Goal: Information Seeking & Learning: Learn about a topic

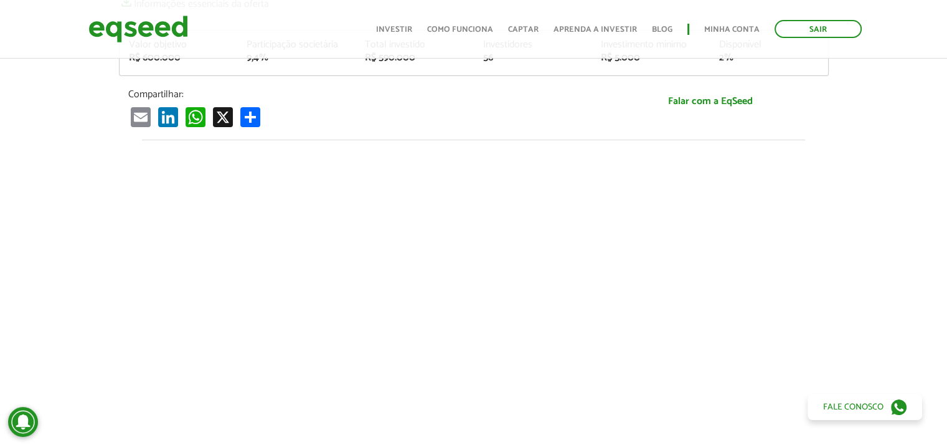
scroll to position [249, 0]
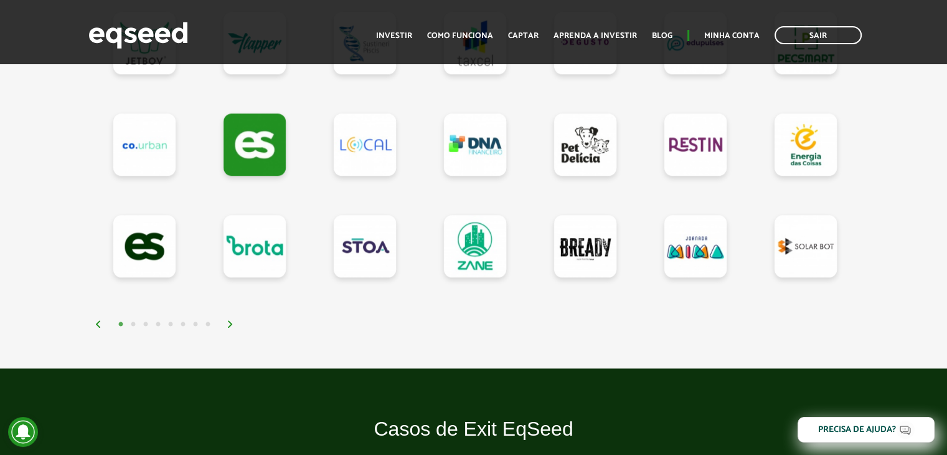
scroll to position [1183, 0]
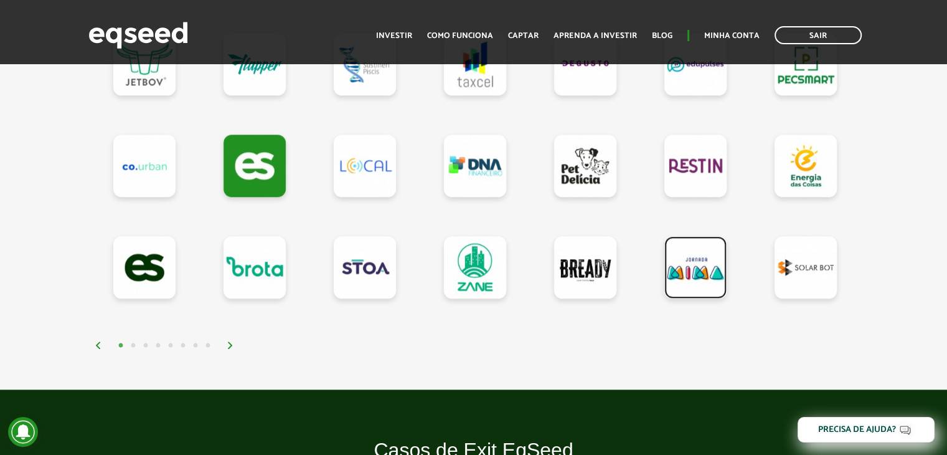
click at [719, 261] on link at bounding box center [695, 267] width 62 height 62
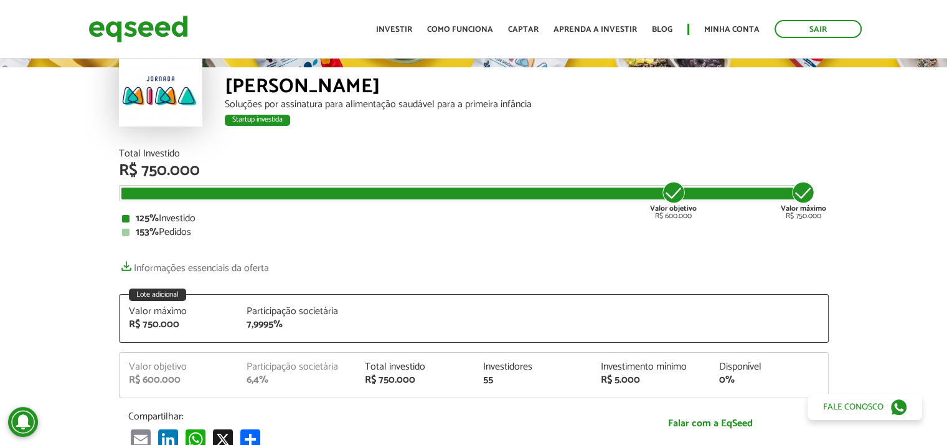
scroll to position [125, 0]
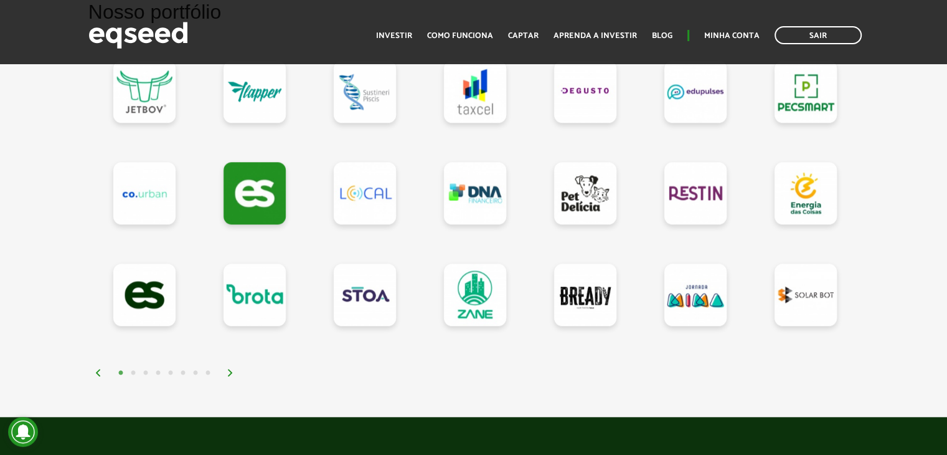
scroll to position [1245, 0]
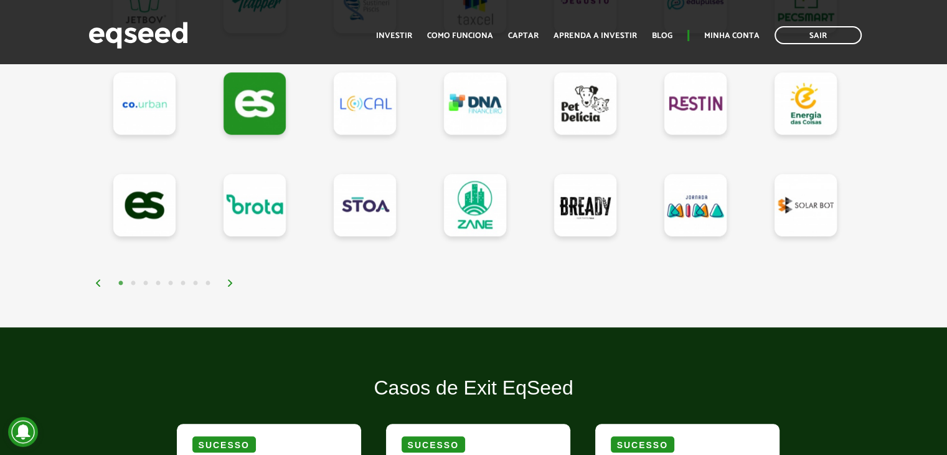
click at [232, 275] on div "1 2 3 4 5 6 7 8" at bounding box center [477, 282] width 765 height 14
click at [230, 280] on img at bounding box center [230, 282] width 7 height 7
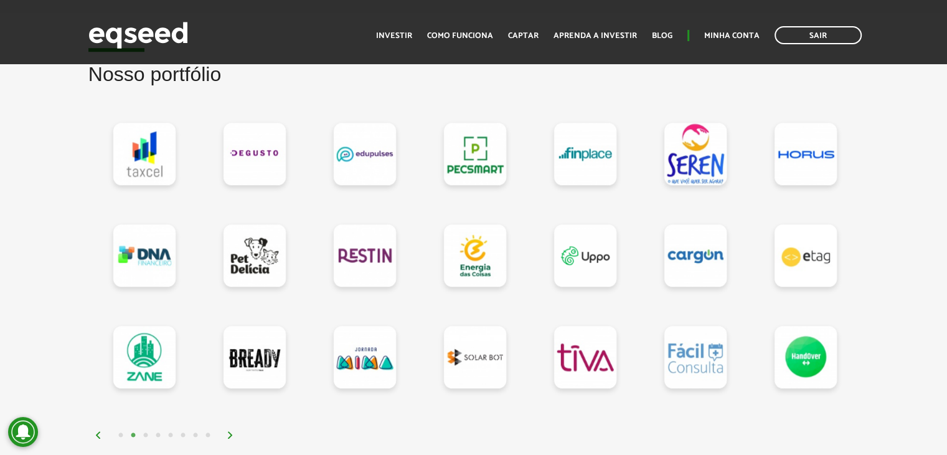
scroll to position [1121, 0]
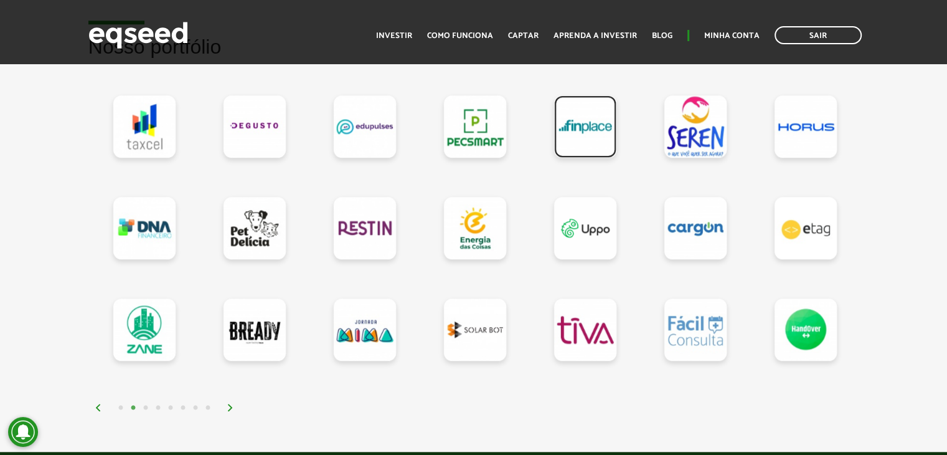
click at [583, 134] on link at bounding box center [585, 126] width 62 height 62
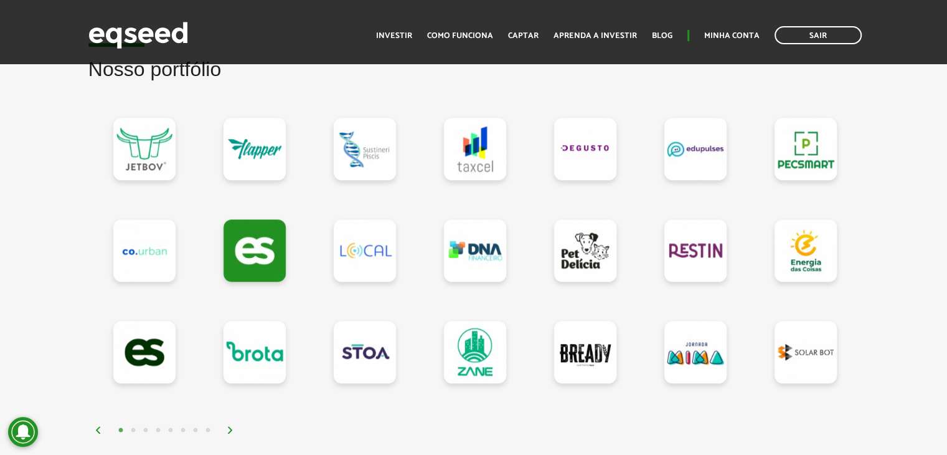
scroll to position [1121, 0]
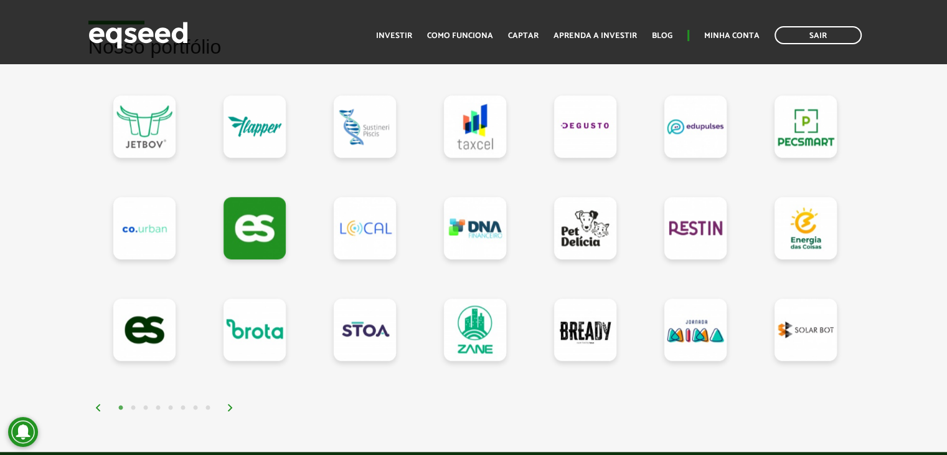
click at [133, 403] on button "2" at bounding box center [133, 408] width 12 height 12
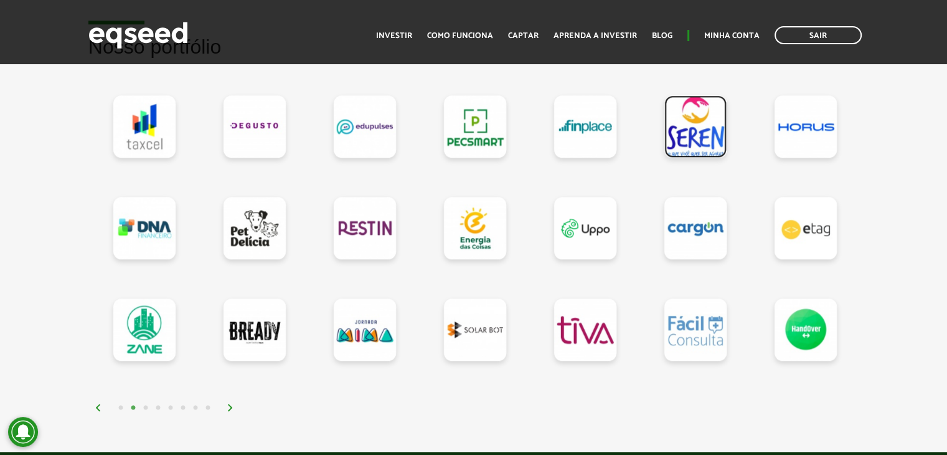
click at [698, 120] on link at bounding box center [695, 126] width 62 height 62
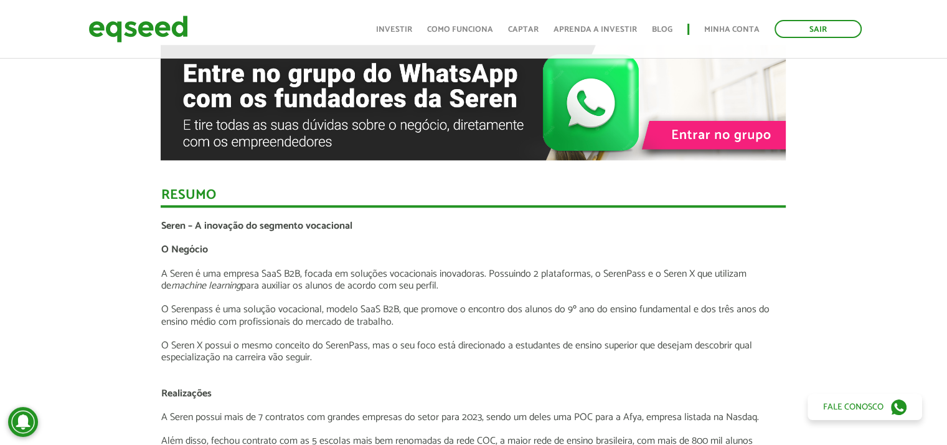
scroll to position [1432, 0]
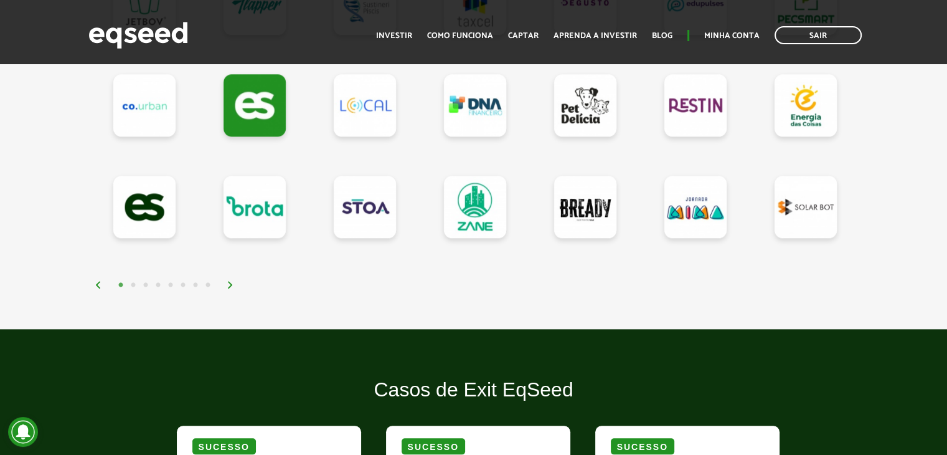
scroll to position [1245, 0]
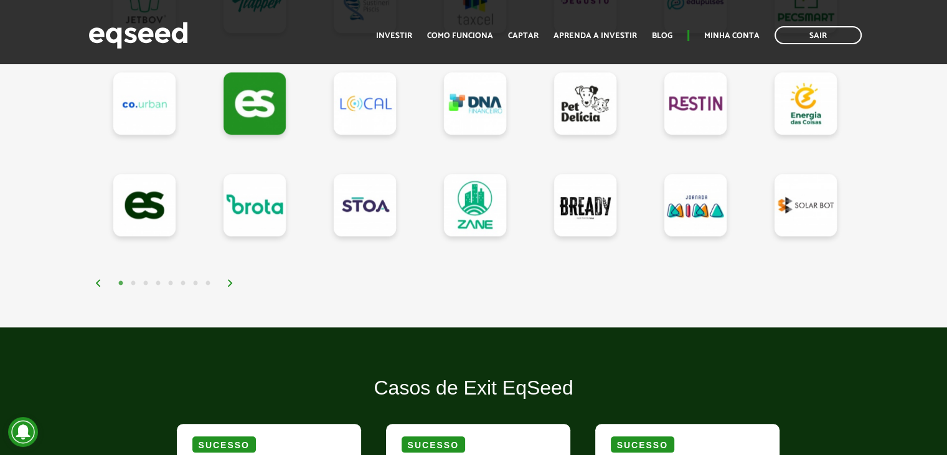
click at [131, 280] on button "2" at bounding box center [133, 283] width 12 height 12
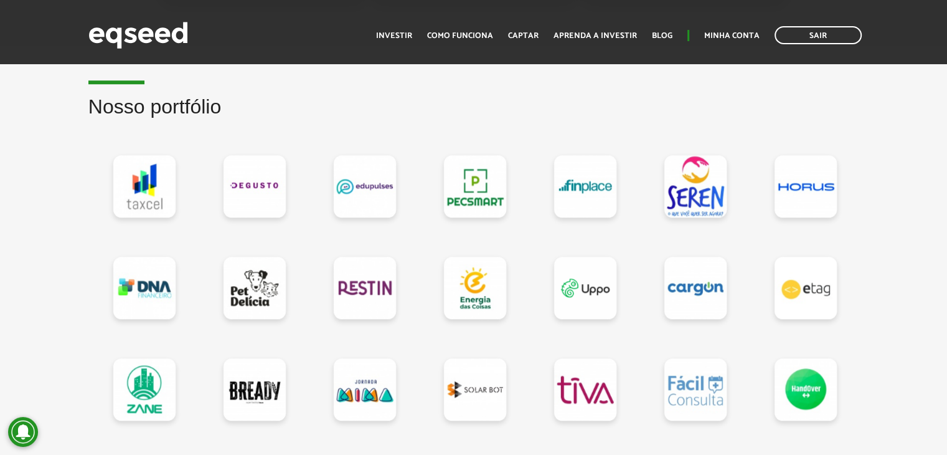
scroll to position [1058, 0]
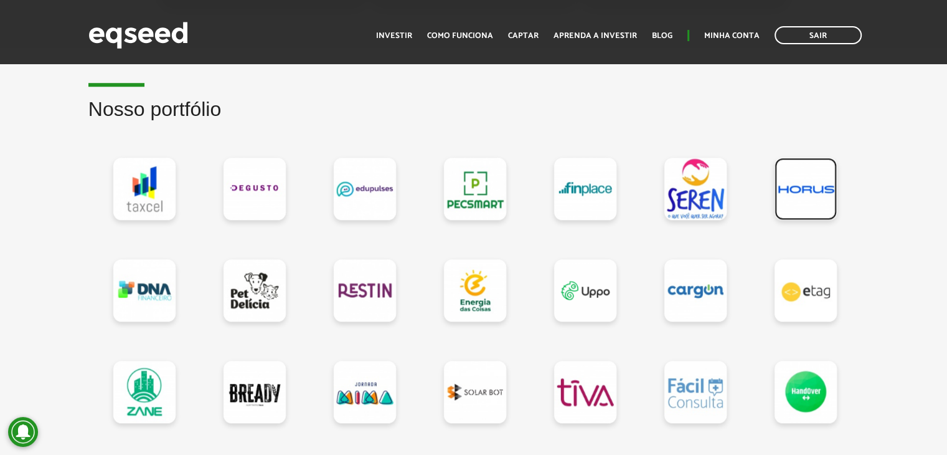
click at [794, 192] on link at bounding box center [806, 189] width 62 height 62
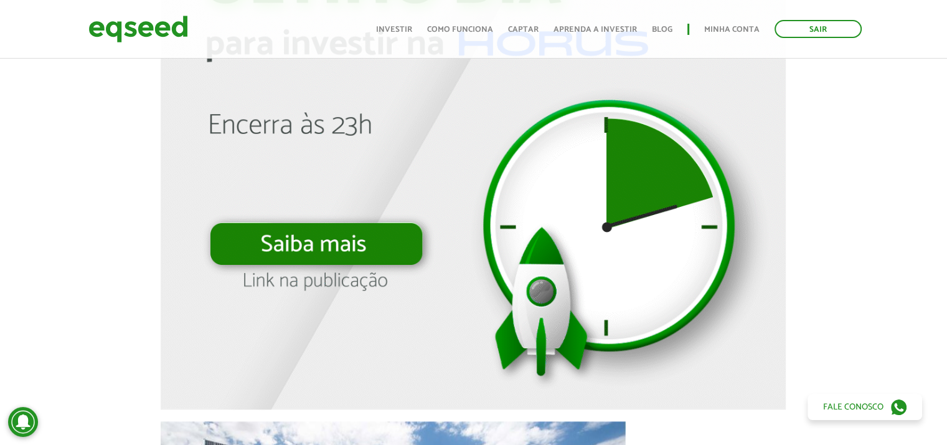
scroll to position [1281, 0]
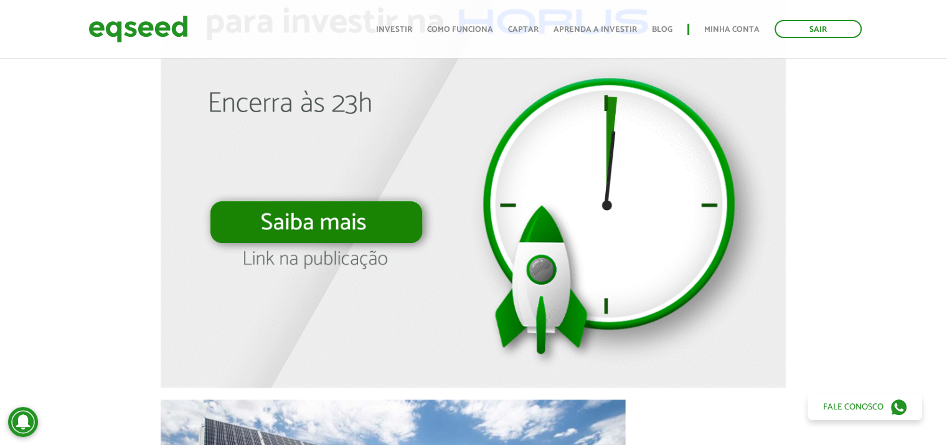
click at [343, 223] on img at bounding box center [473, 74] width 625 height 625
click at [305, 93] on img at bounding box center [473, 74] width 625 height 625
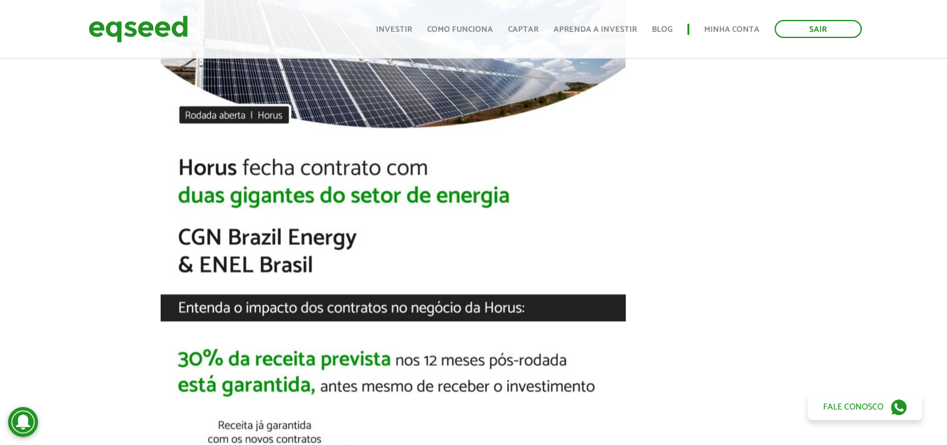
scroll to position [1779, 0]
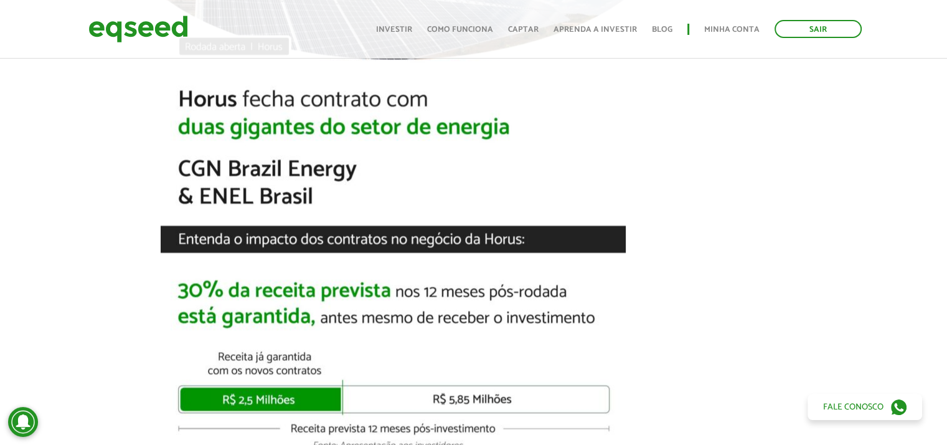
drag, startPoint x: 402, startPoint y: 237, endPoint x: 413, endPoint y: 237, distance: 10.6
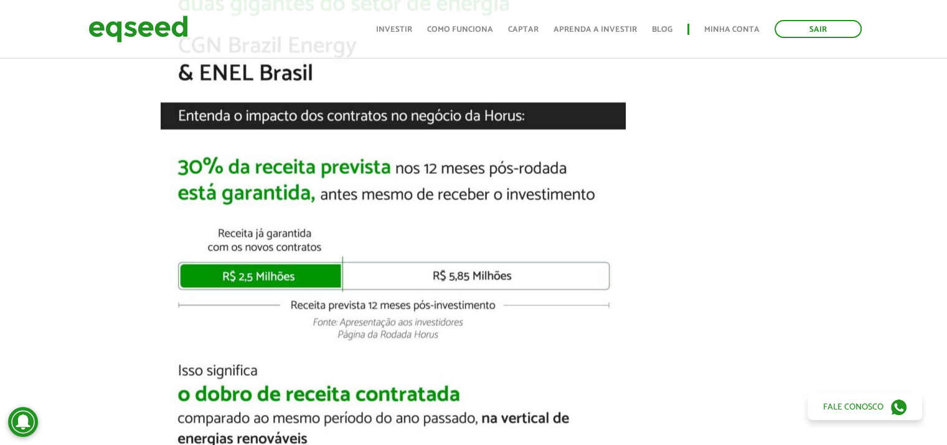
scroll to position [1904, 0]
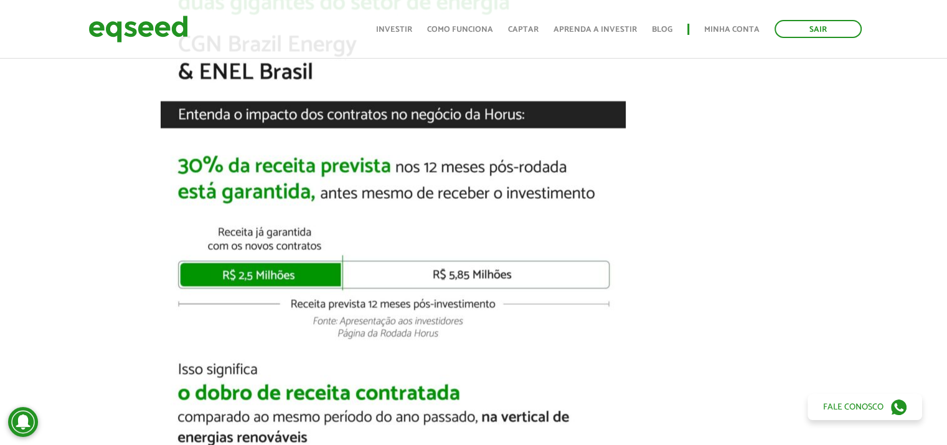
click at [442, 273] on img at bounding box center [393, 413] width 465 height 1275
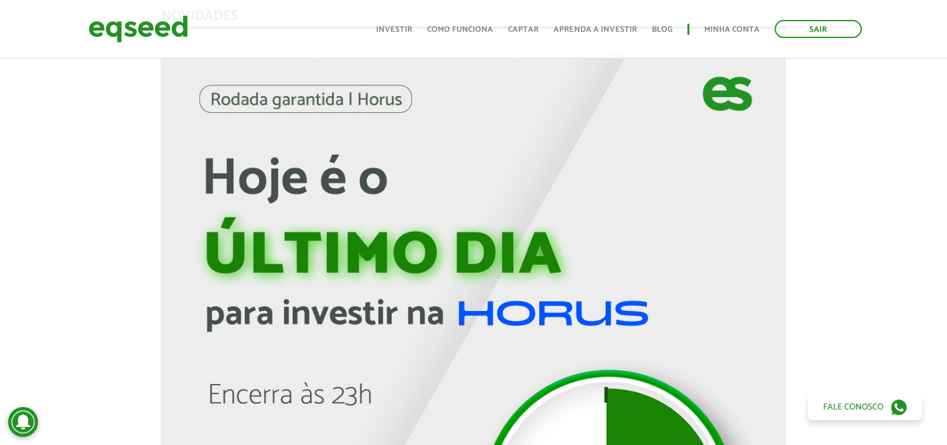
scroll to position [996, 0]
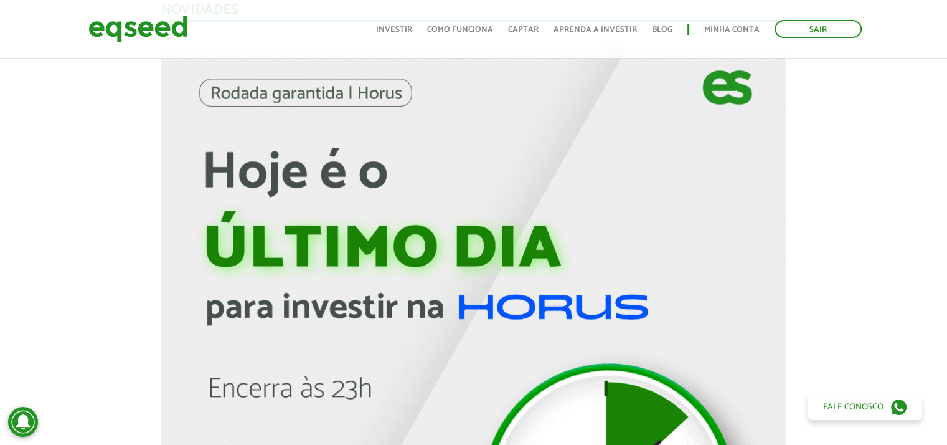
click at [479, 307] on img at bounding box center [473, 359] width 625 height 625
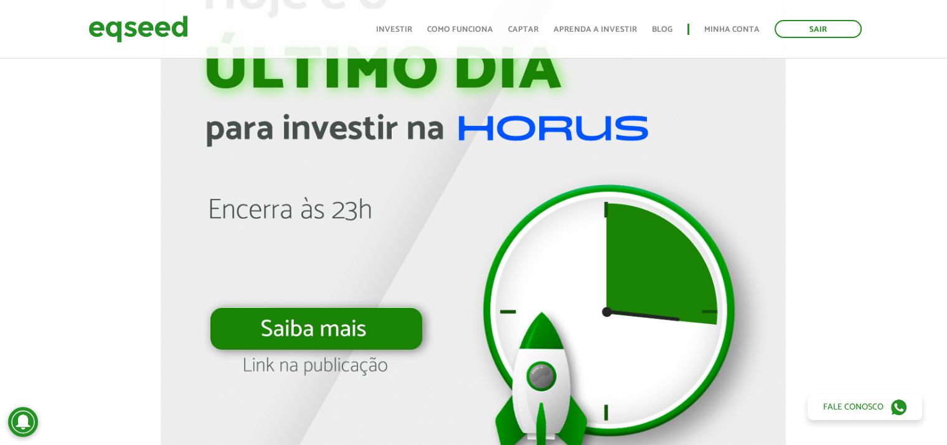
scroll to position [1183, 0]
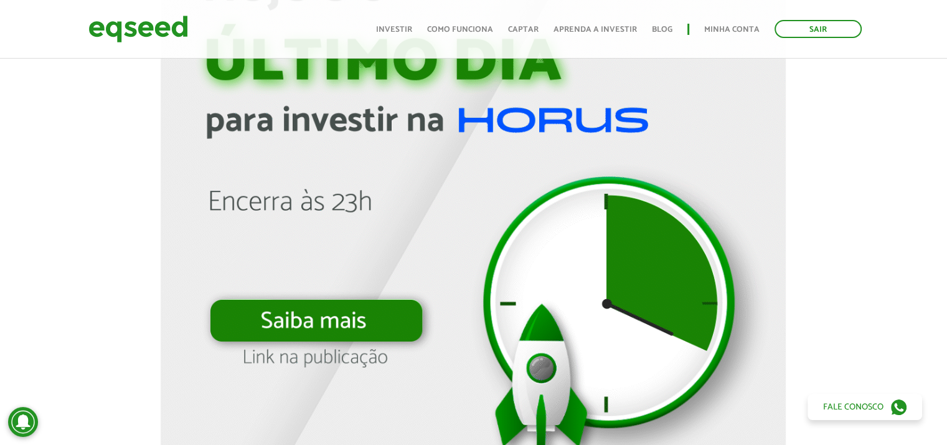
click at [314, 314] on img at bounding box center [473, 173] width 625 height 625
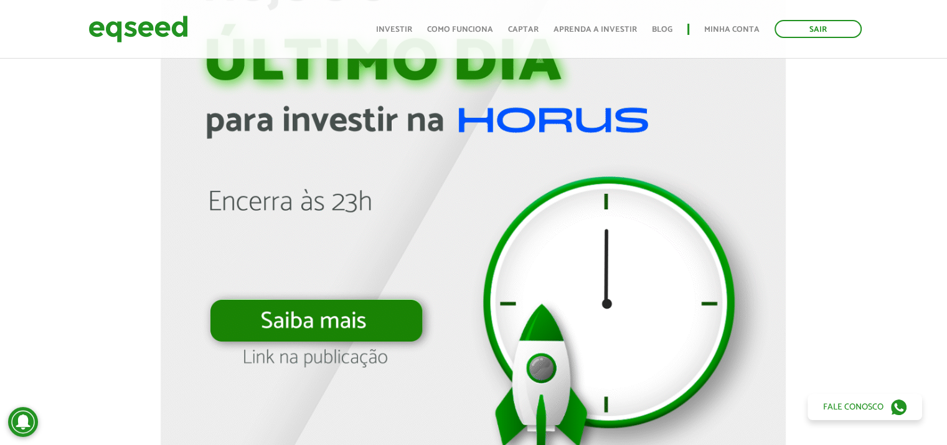
click at [321, 347] on img at bounding box center [473, 173] width 625 height 625
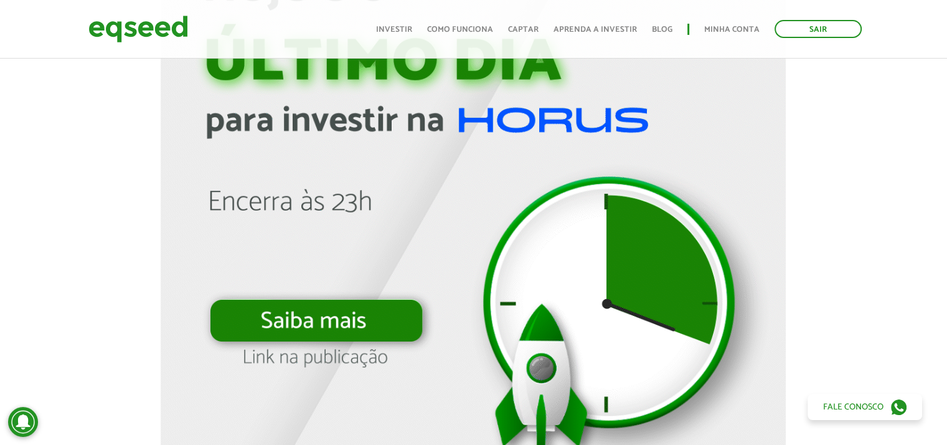
click at [326, 354] on img at bounding box center [473, 173] width 625 height 625
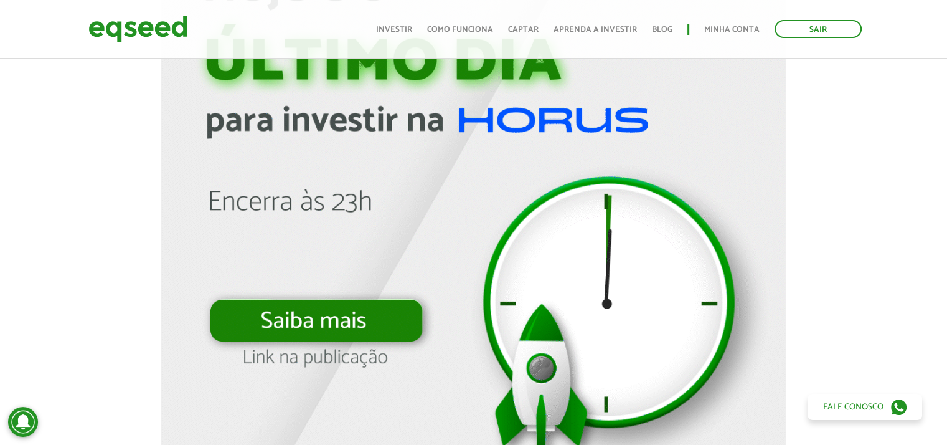
drag, startPoint x: 562, startPoint y: 360, endPoint x: 568, endPoint y: 349, distance: 12.8
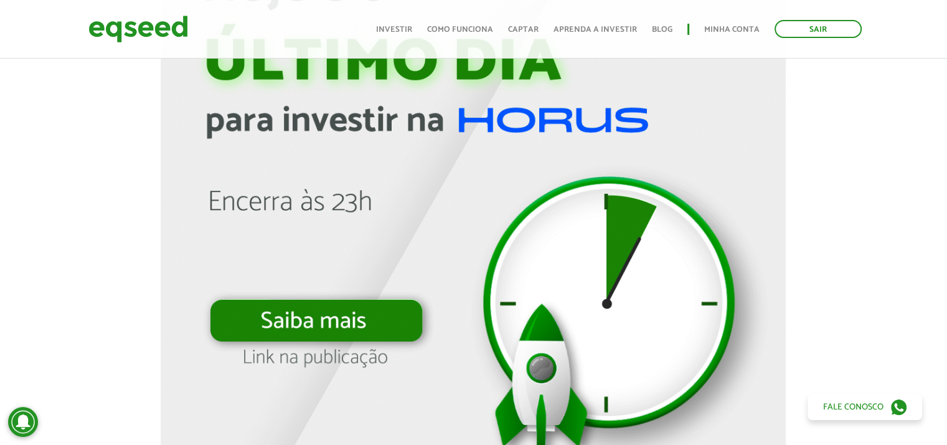
click at [563, 359] on img at bounding box center [473, 173] width 625 height 625
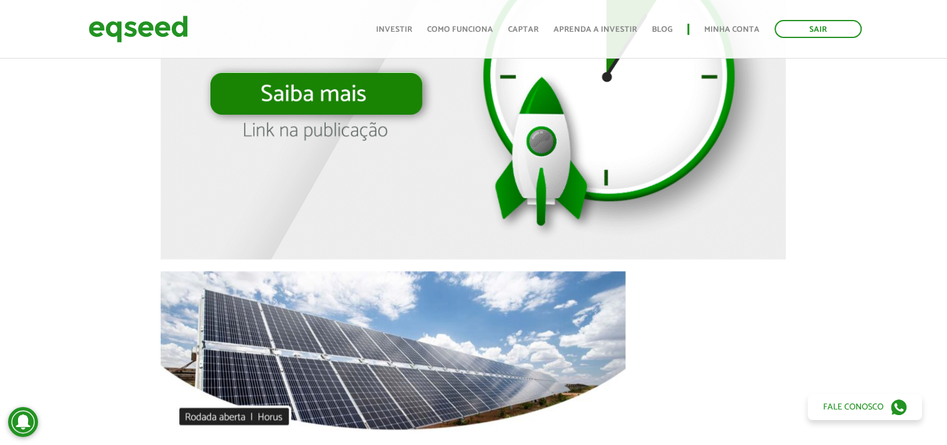
scroll to position [1494, 0]
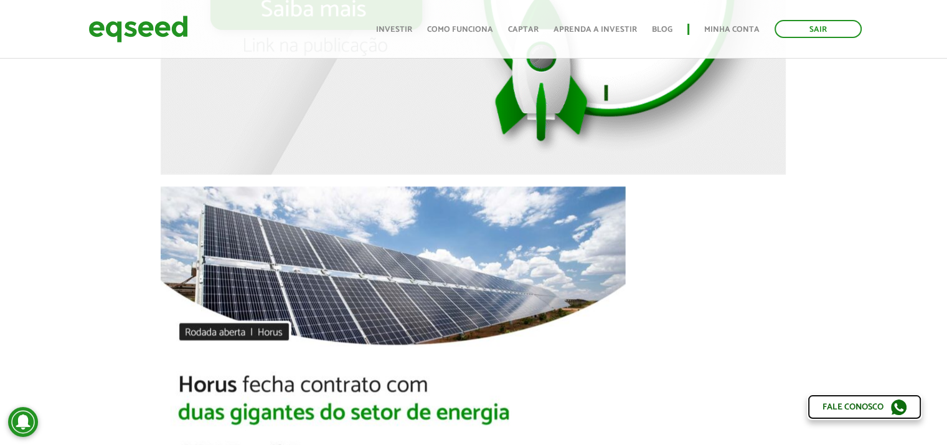
click at [829, 405] on link "Fale conosco" at bounding box center [864, 407] width 115 height 26
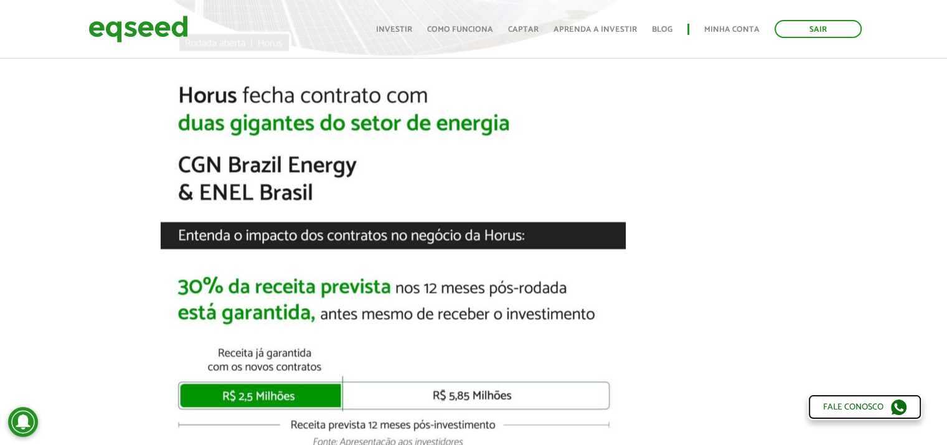
scroll to position [1806, 0]
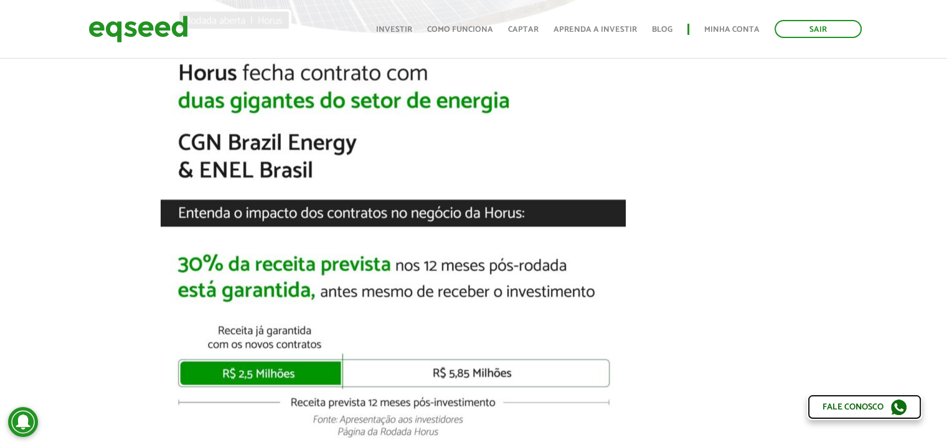
click at [854, 403] on link "Fale conosco" at bounding box center [864, 407] width 115 height 26
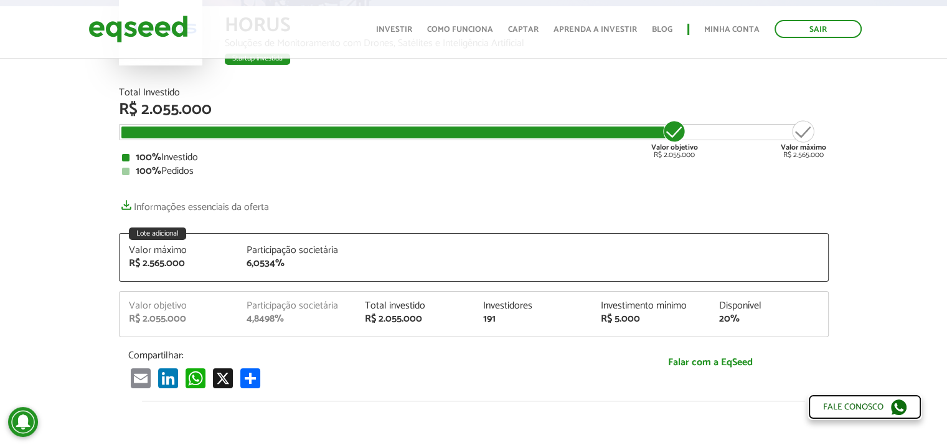
scroll to position [0, 0]
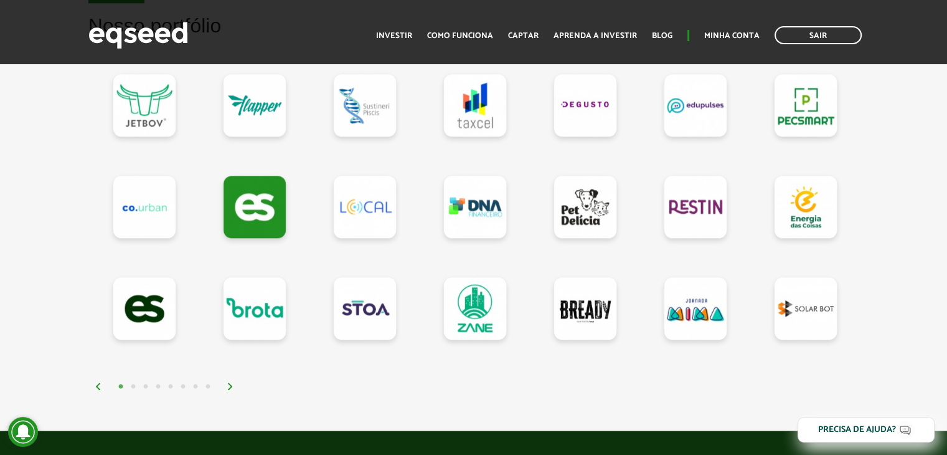
scroll to position [1121, 0]
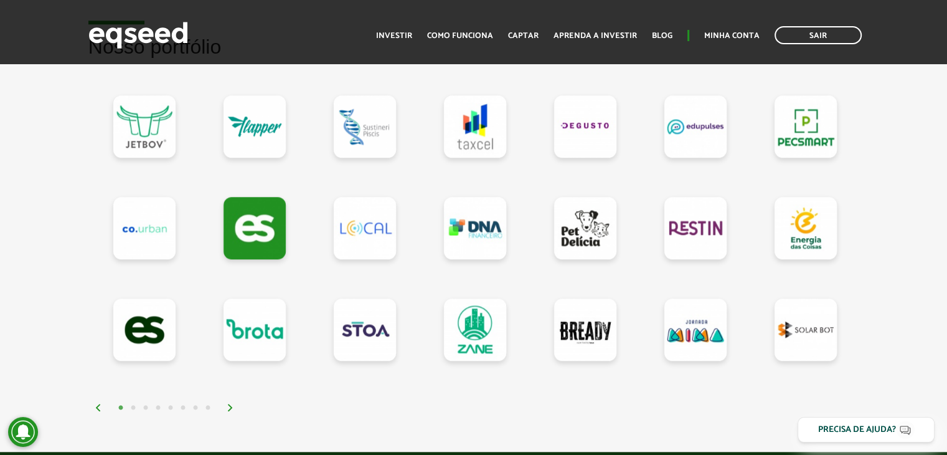
click at [133, 404] on button "2" at bounding box center [133, 408] width 12 height 12
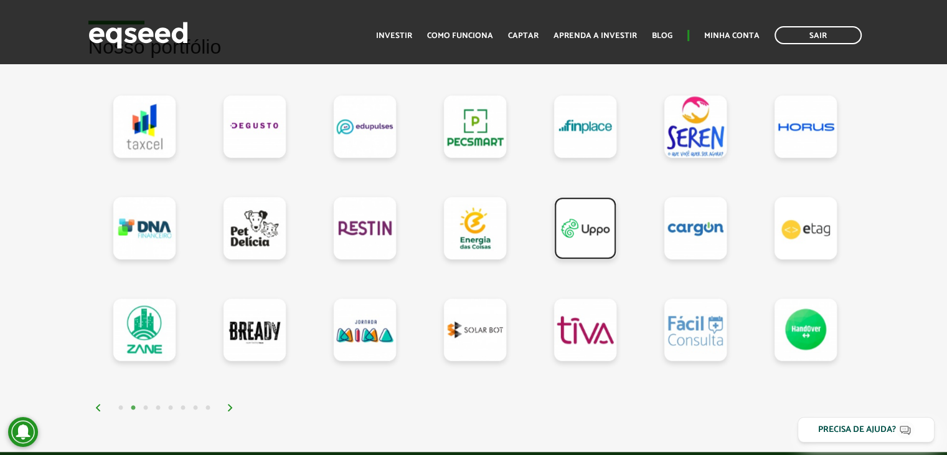
click at [565, 230] on link at bounding box center [585, 228] width 62 height 62
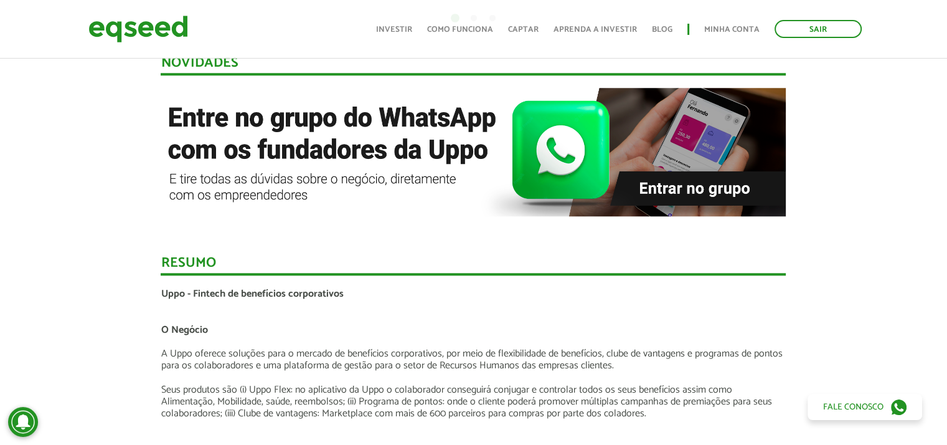
scroll to position [1183, 0]
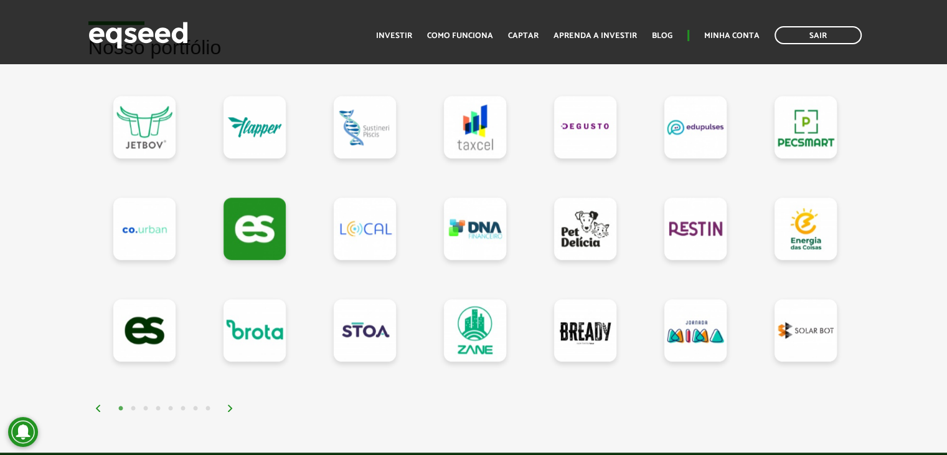
scroll to position [1183, 0]
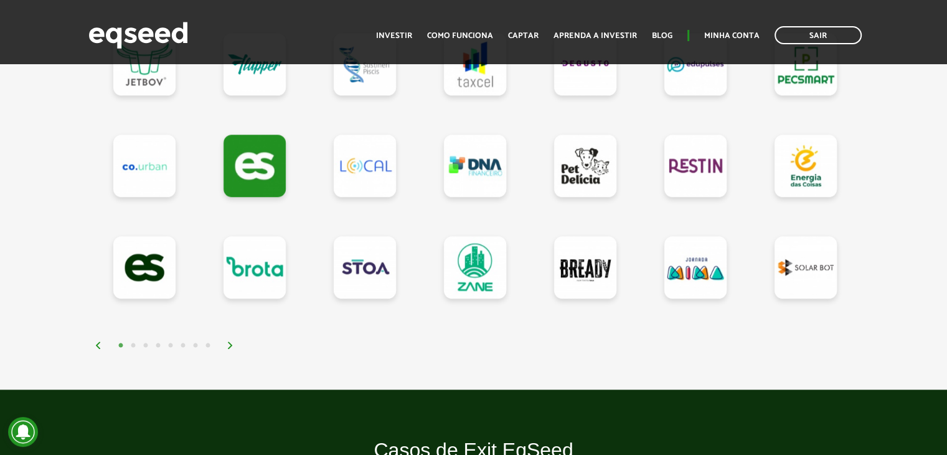
click at [131, 340] on button "2" at bounding box center [133, 345] width 12 height 12
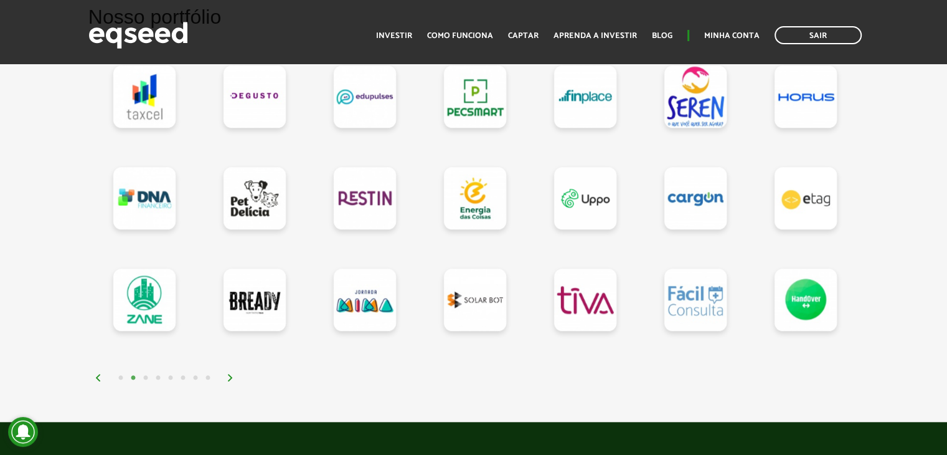
scroll to position [1121, 0]
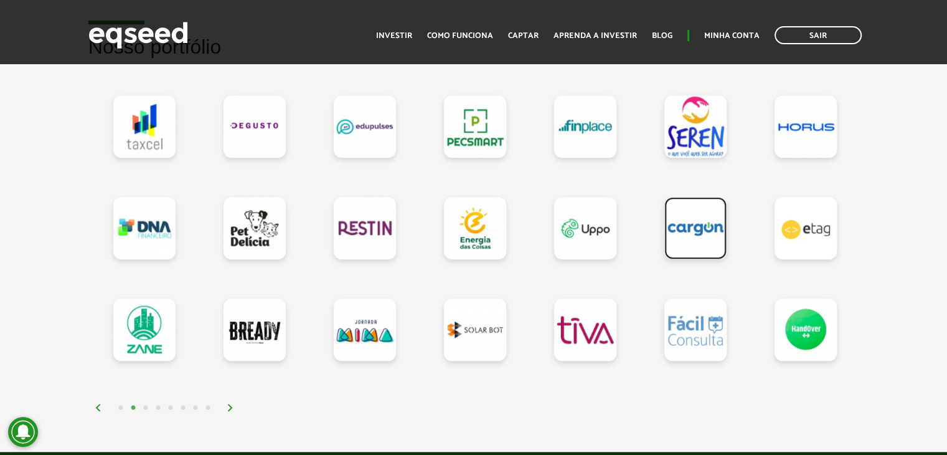
click at [700, 231] on link at bounding box center [695, 228] width 62 height 62
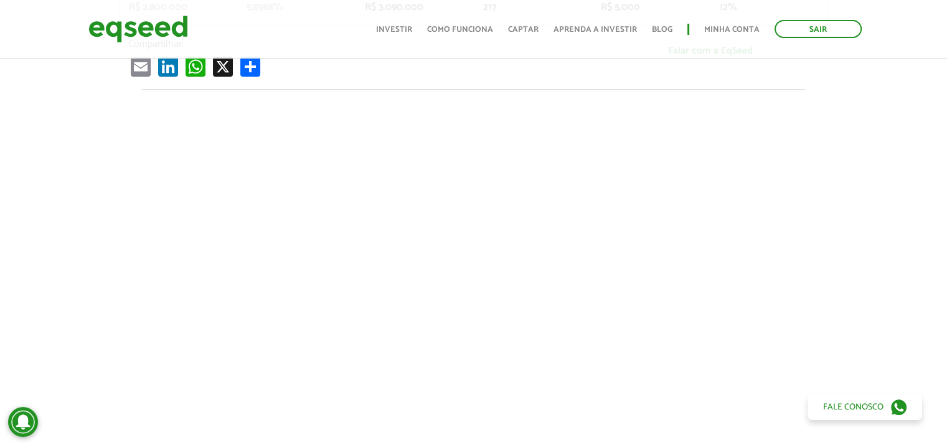
scroll to position [498, 0]
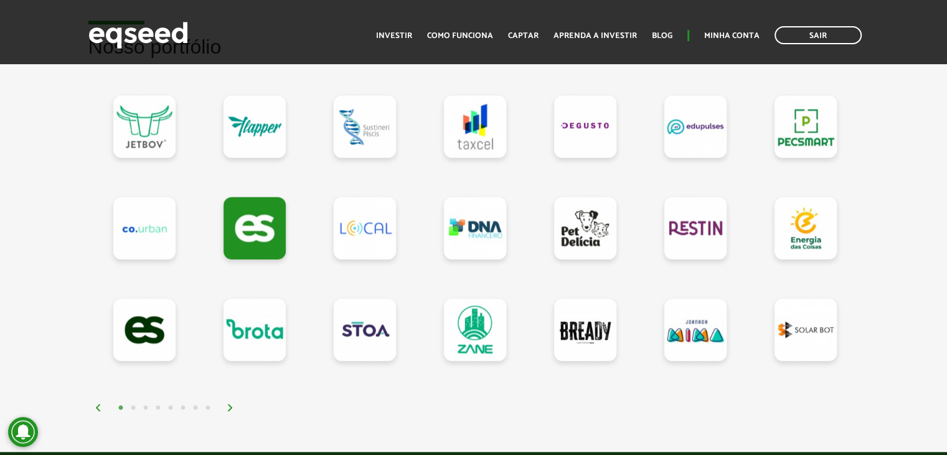
click at [133, 403] on button "2" at bounding box center [133, 408] width 12 height 12
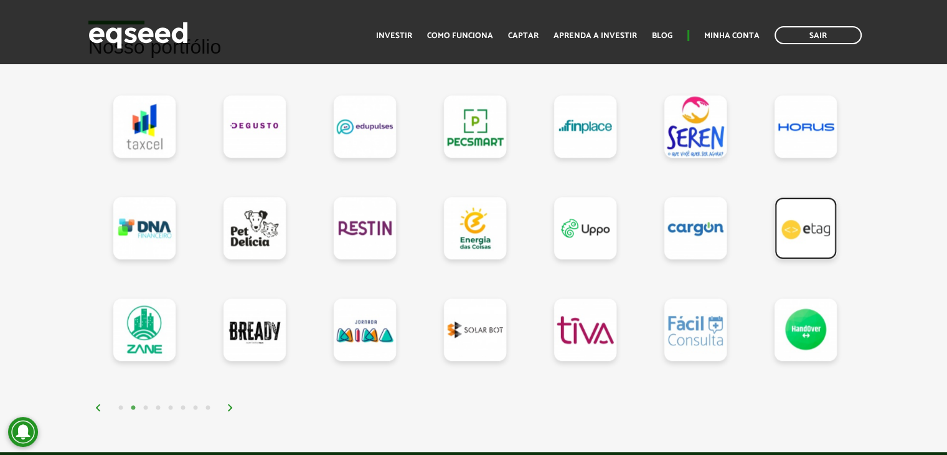
click at [798, 233] on link at bounding box center [806, 228] width 62 height 62
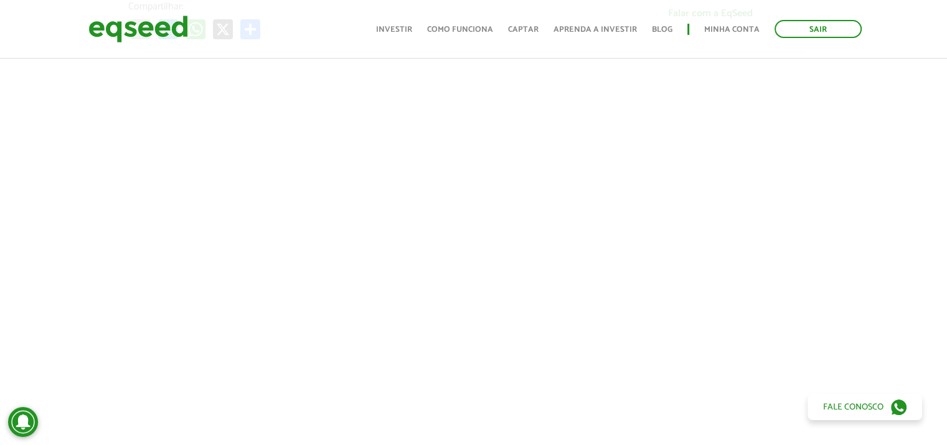
scroll to position [527, 0]
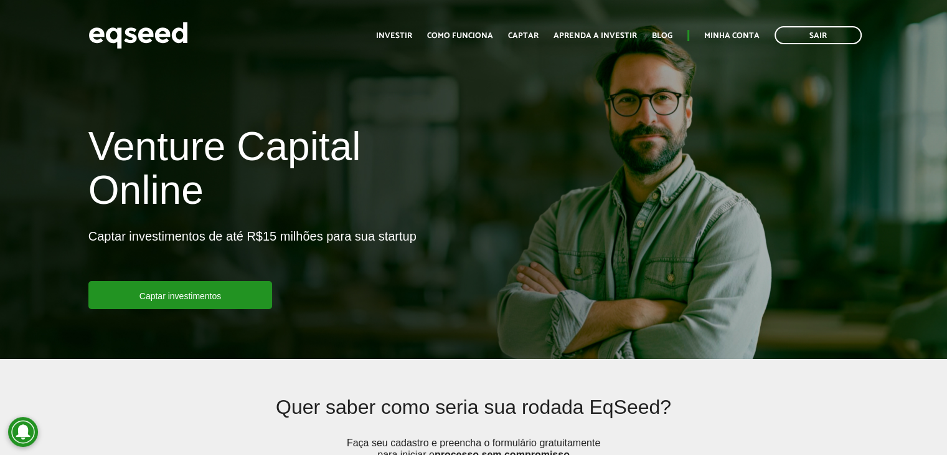
scroll to position [1121, 0]
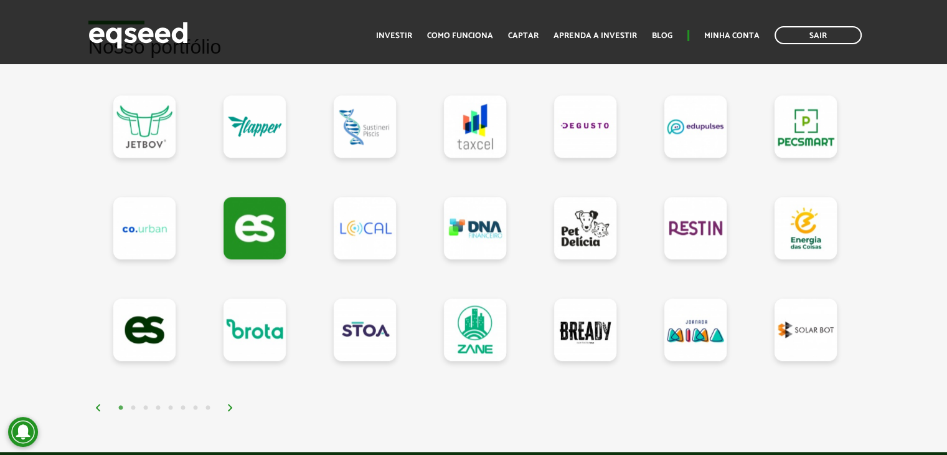
click at [134, 407] on button "2" at bounding box center [133, 408] width 12 height 12
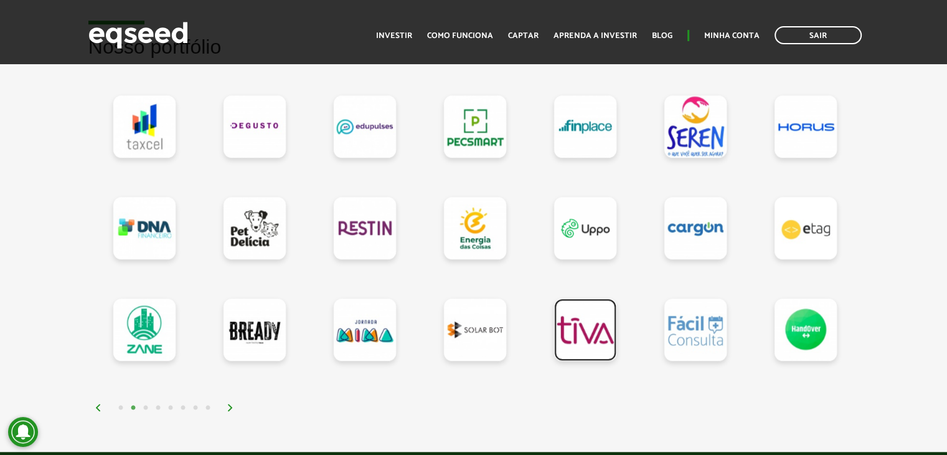
click at [595, 330] on link at bounding box center [585, 329] width 62 height 62
click at [673, 324] on link at bounding box center [695, 329] width 62 height 62
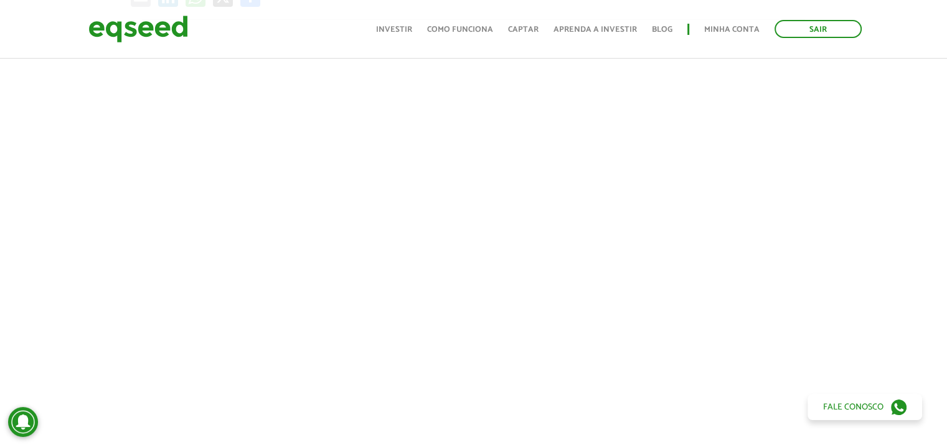
scroll to position [527, 0]
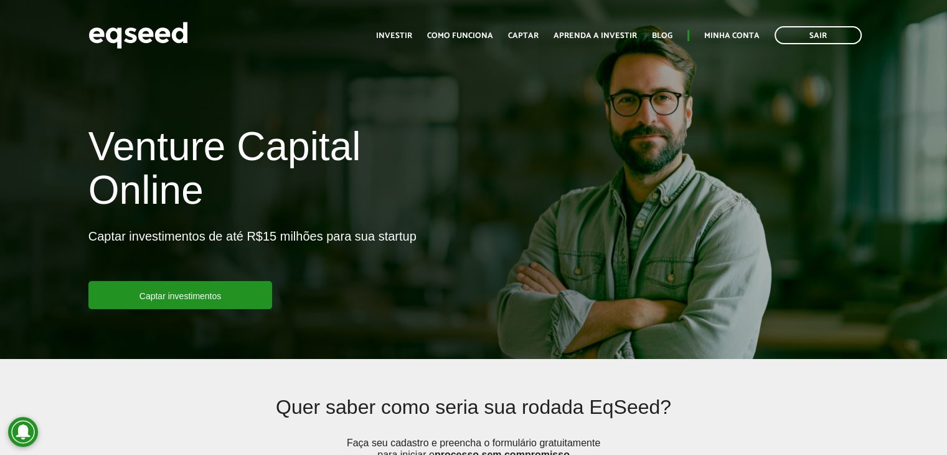
scroll to position [1121, 0]
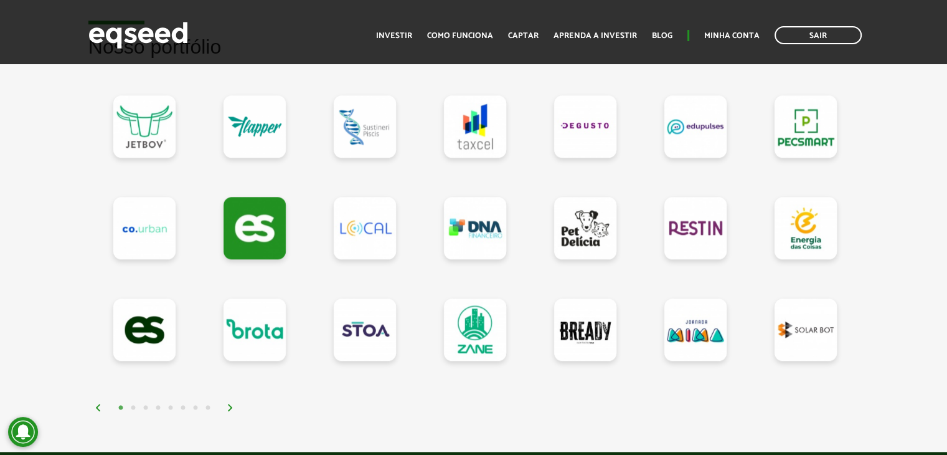
click at [133, 403] on button "2" at bounding box center [133, 408] width 12 height 12
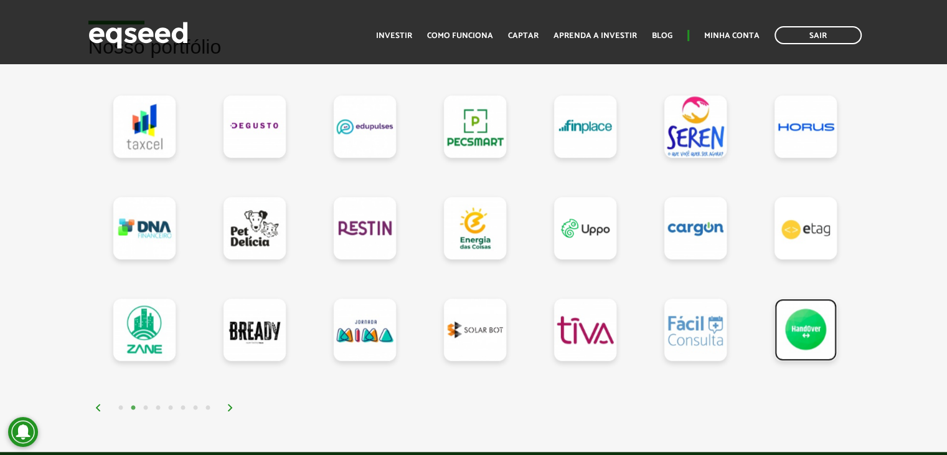
click at [809, 330] on link at bounding box center [806, 329] width 62 height 62
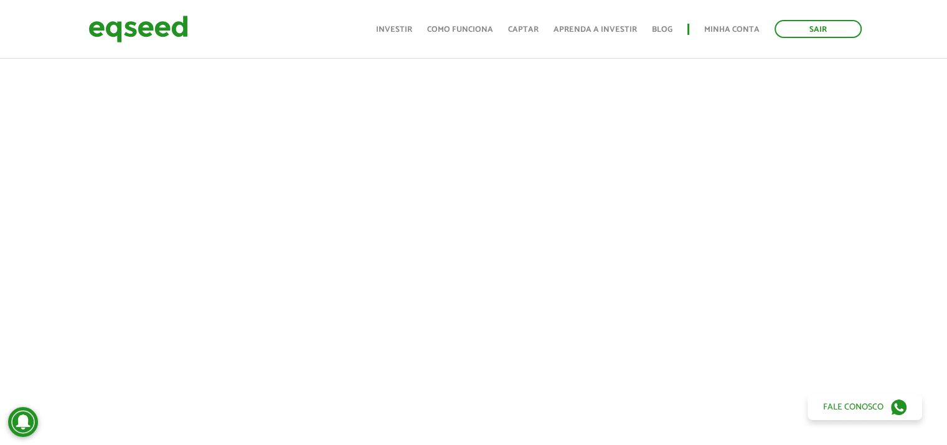
scroll to position [527, 0]
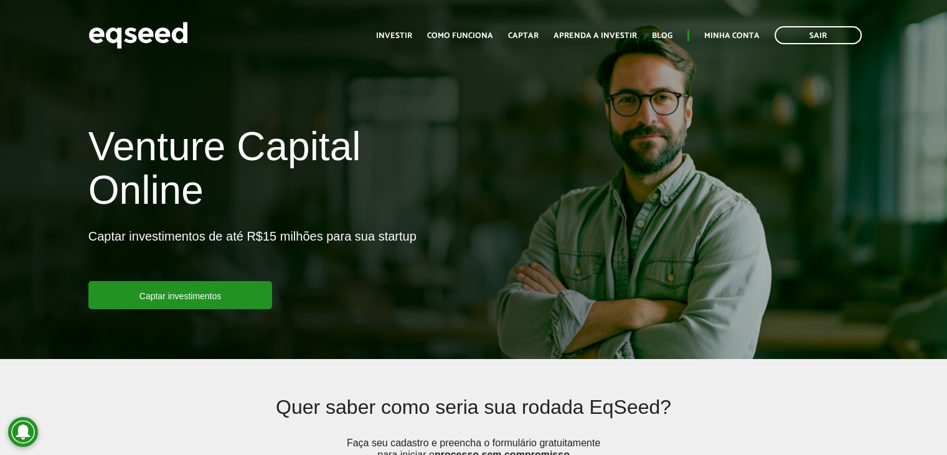
scroll to position [1121, 0]
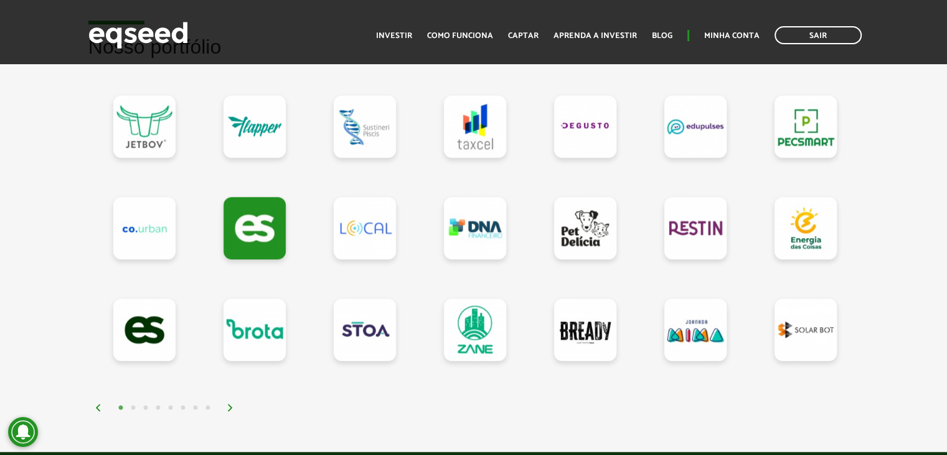
click at [143, 407] on button "3" at bounding box center [145, 408] width 12 height 12
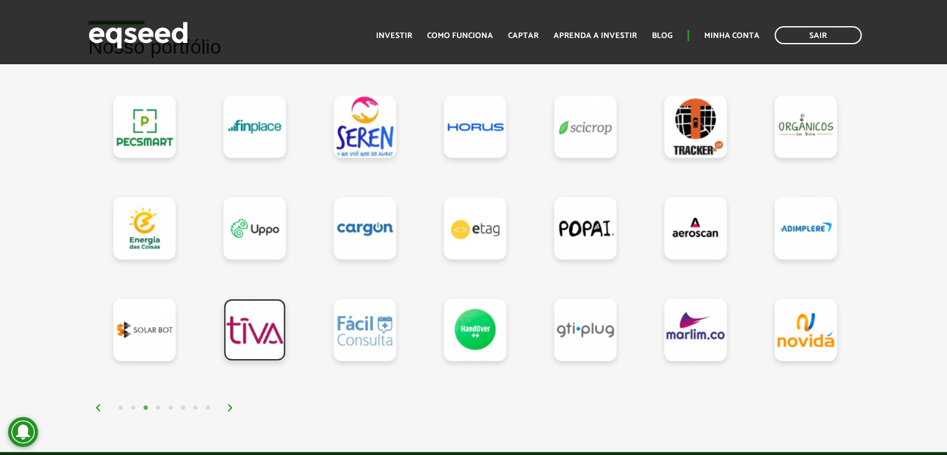
click at [255, 331] on link at bounding box center [255, 329] width 62 height 62
click at [699, 218] on link at bounding box center [695, 228] width 62 height 62
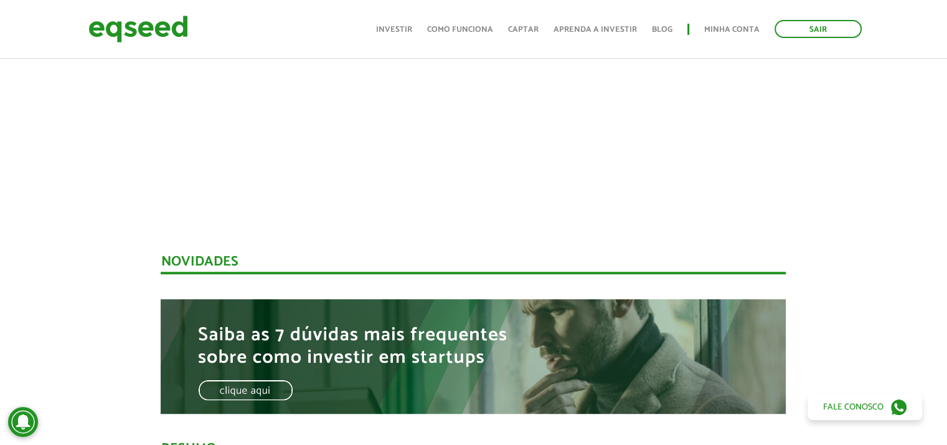
scroll to position [747, 0]
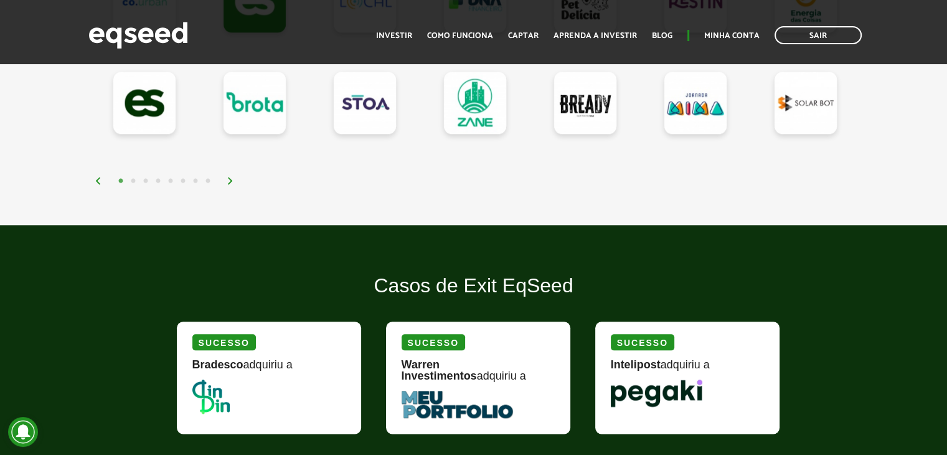
scroll to position [1245, 0]
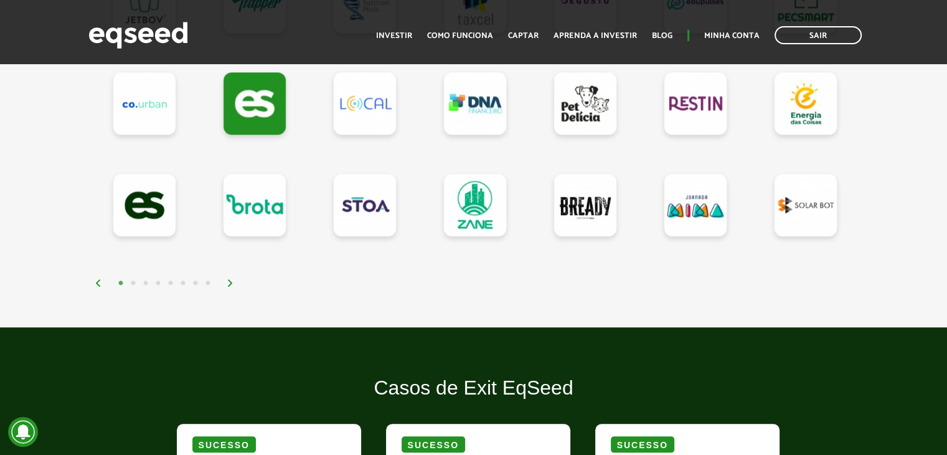
click at [144, 277] on button "3" at bounding box center [145, 283] width 12 height 12
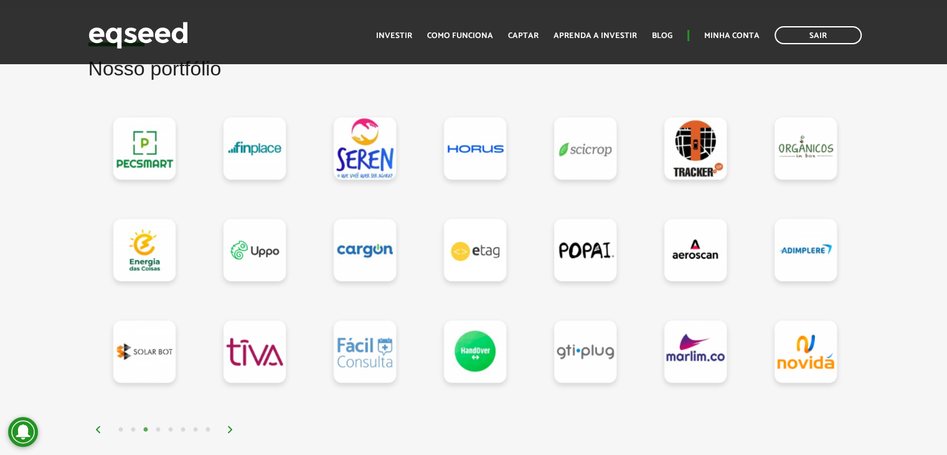
scroll to position [1121, 0]
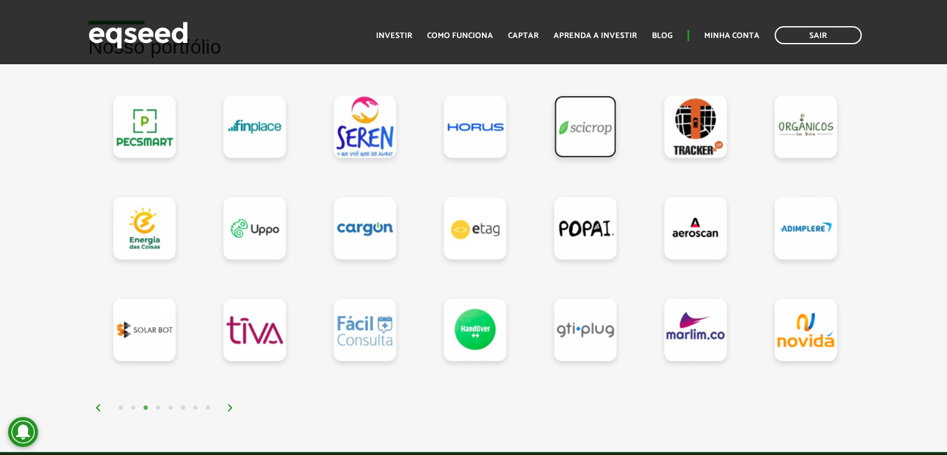
click at [593, 133] on link at bounding box center [585, 126] width 62 height 62
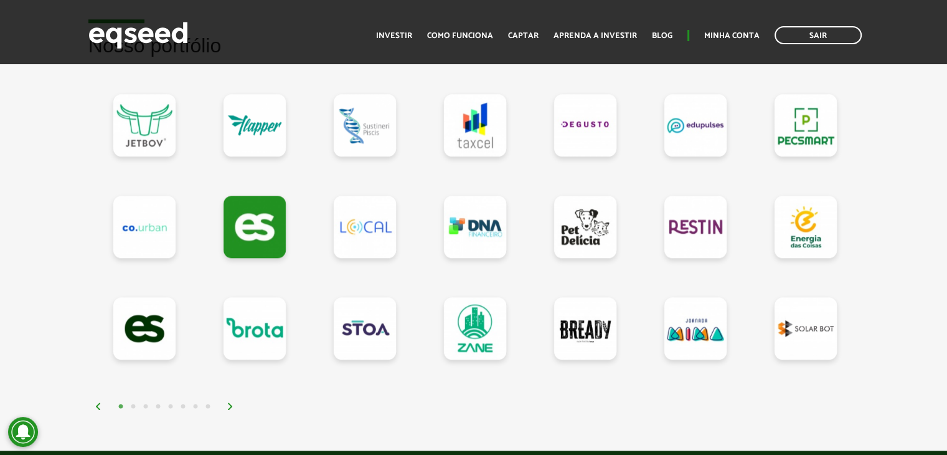
scroll to position [1121, 0]
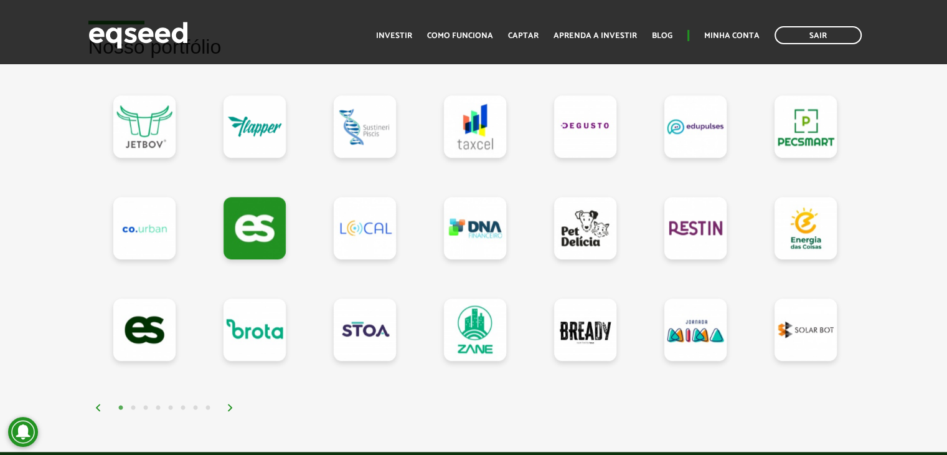
click at [143, 405] on button "3" at bounding box center [145, 408] width 12 height 12
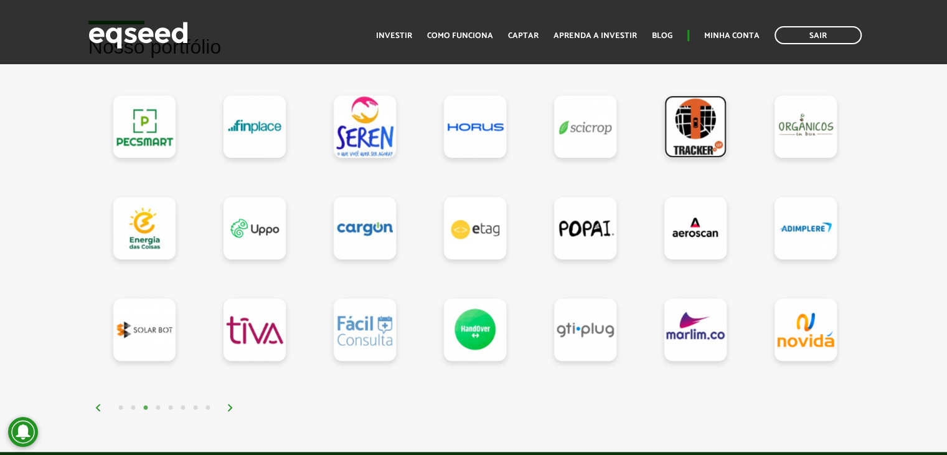
click at [687, 126] on link at bounding box center [695, 126] width 62 height 62
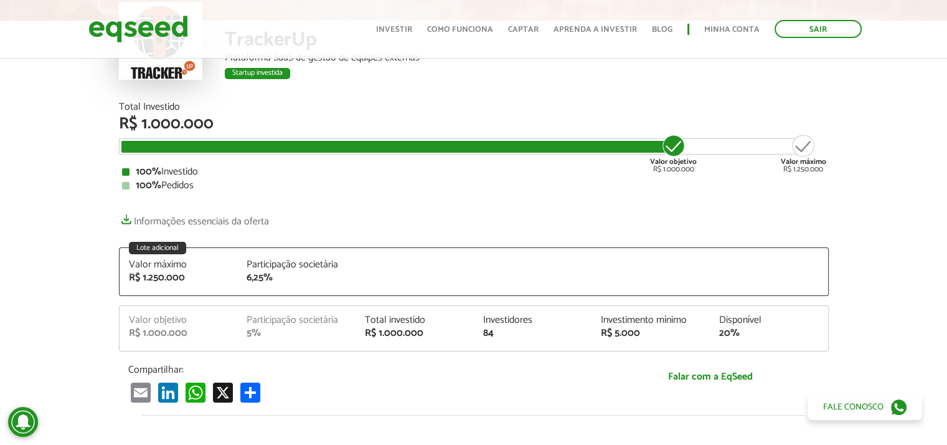
scroll to position [125, 0]
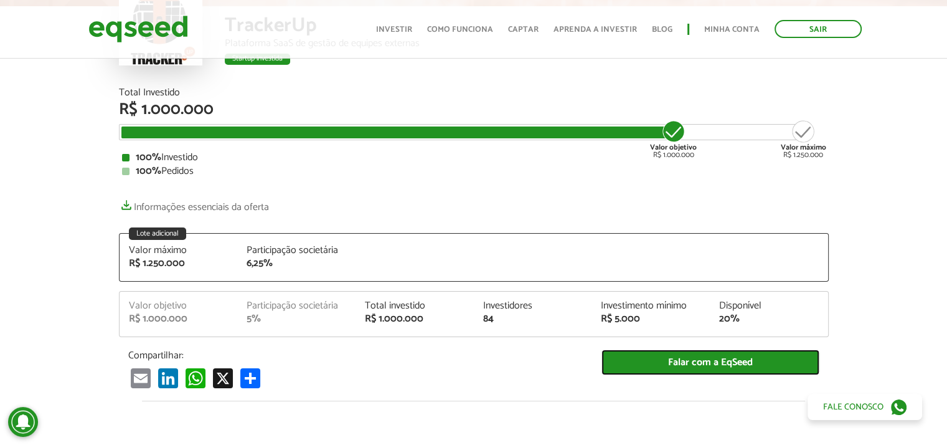
click at [710, 362] on link "Falar com a EqSeed" at bounding box center [710, 362] width 218 height 26
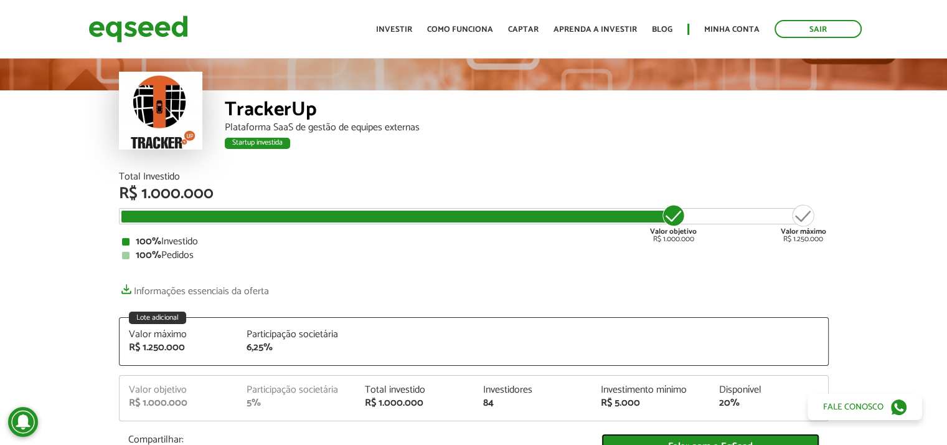
scroll to position [62, 0]
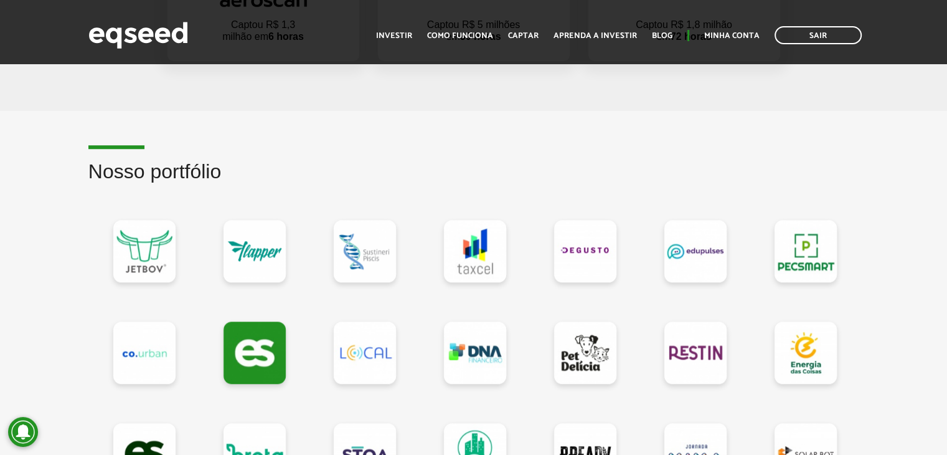
scroll to position [1121, 0]
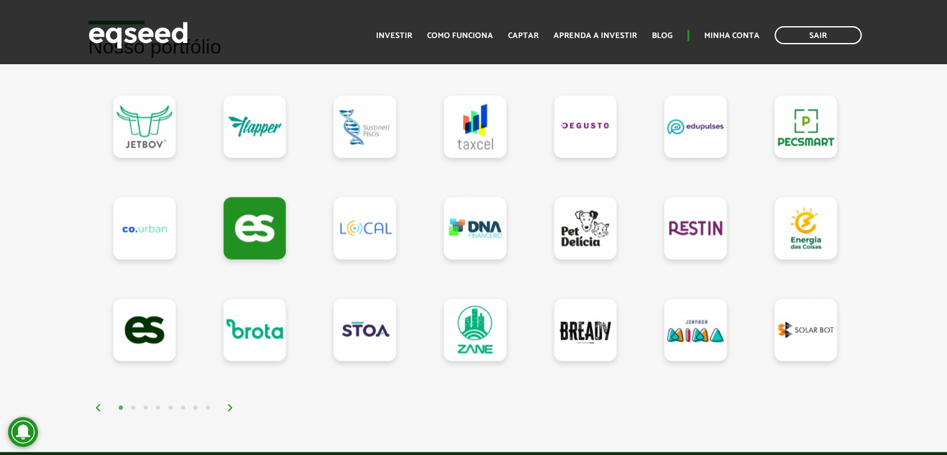
click at [146, 402] on button "3" at bounding box center [145, 408] width 12 height 12
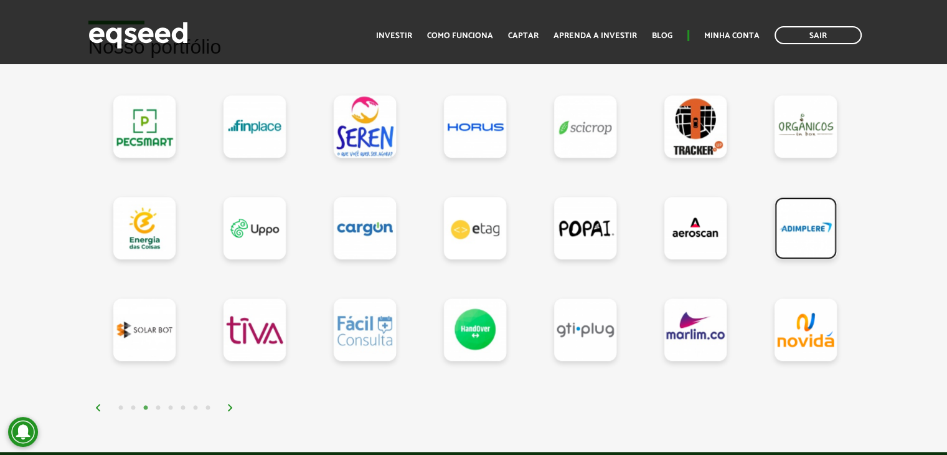
click at [799, 230] on link at bounding box center [806, 228] width 62 height 62
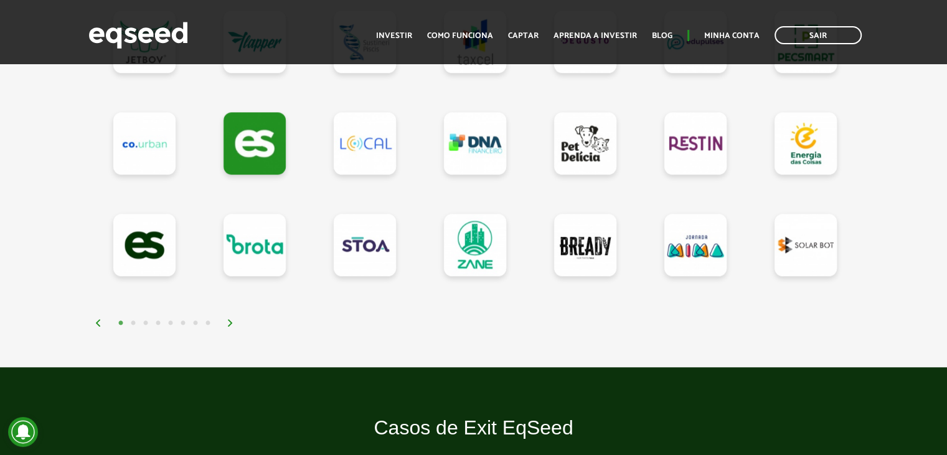
scroll to position [1183, 0]
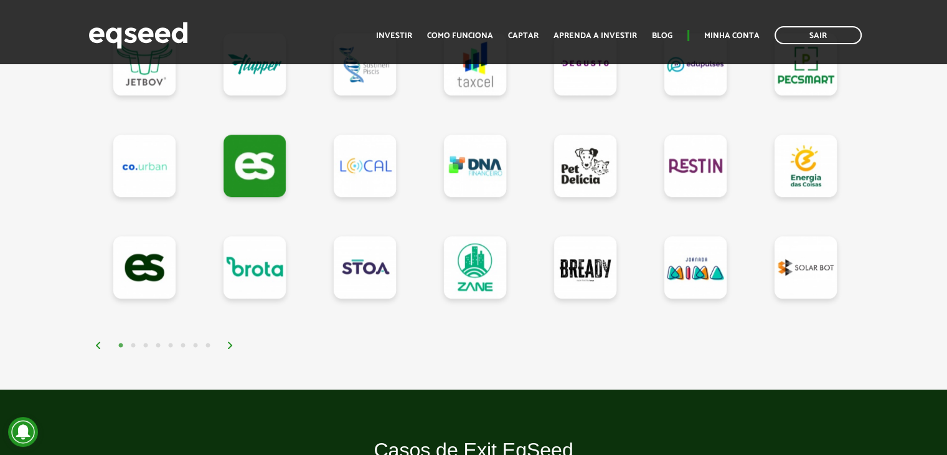
click at [147, 341] on button "3" at bounding box center [145, 345] width 12 height 12
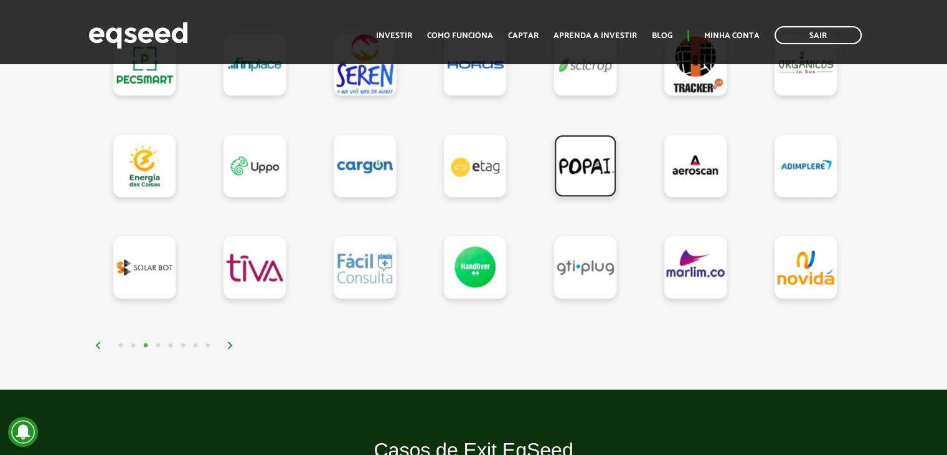
click at [587, 167] on link at bounding box center [585, 165] width 62 height 62
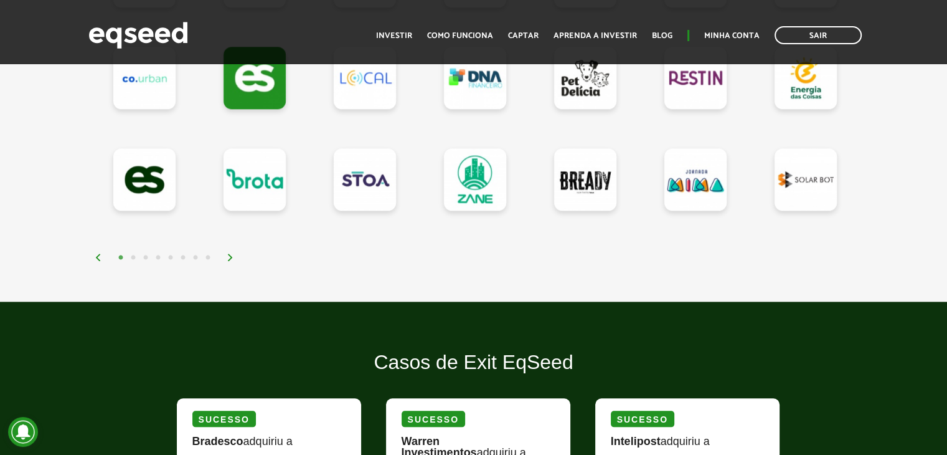
scroll to position [1121, 0]
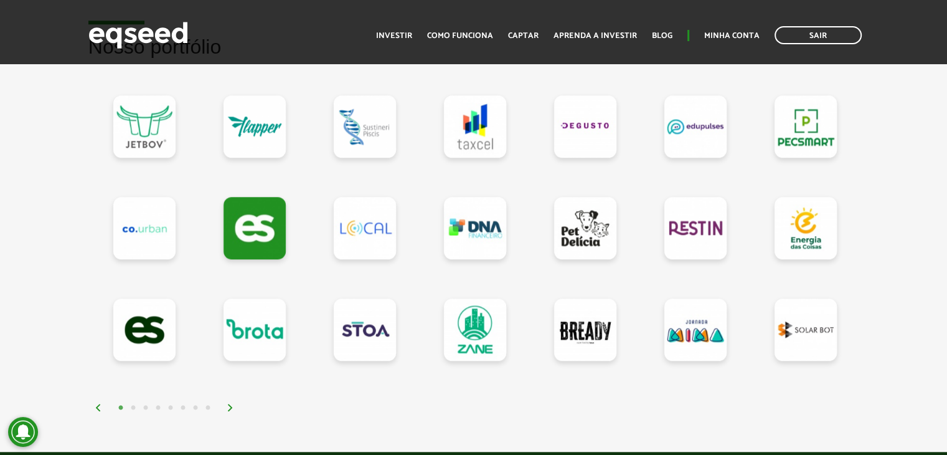
click at [147, 403] on button "3" at bounding box center [145, 408] width 12 height 12
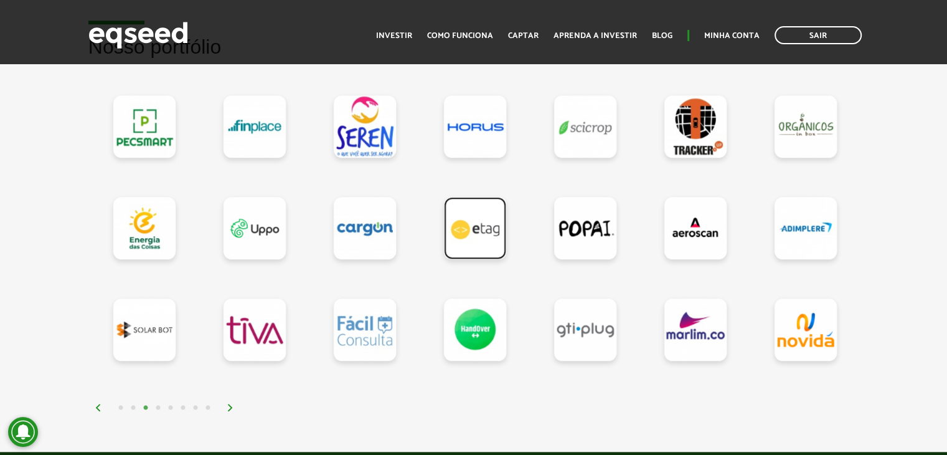
click at [455, 225] on link at bounding box center [475, 228] width 62 height 62
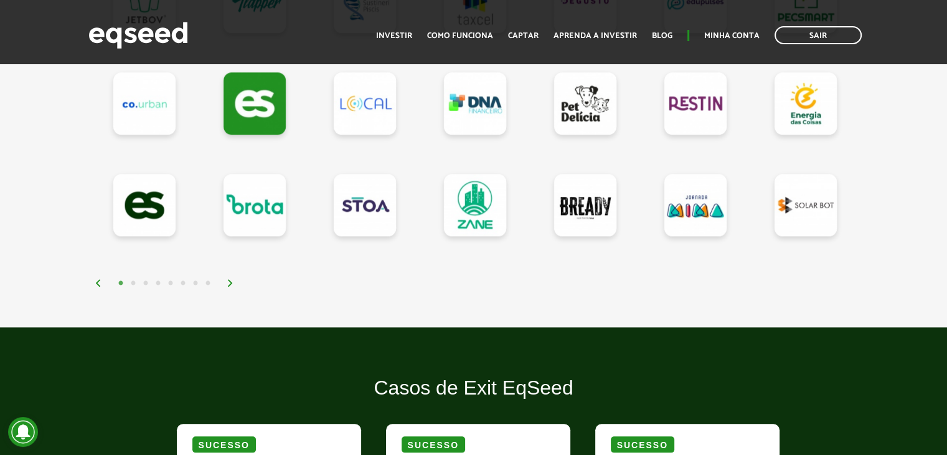
scroll to position [1183, 0]
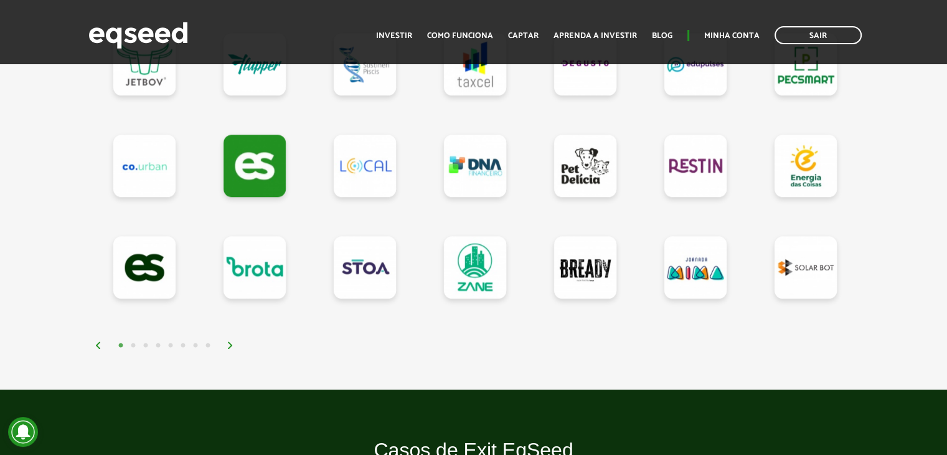
click at [148, 342] on button "3" at bounding box center [145, 345] width 12 height 12
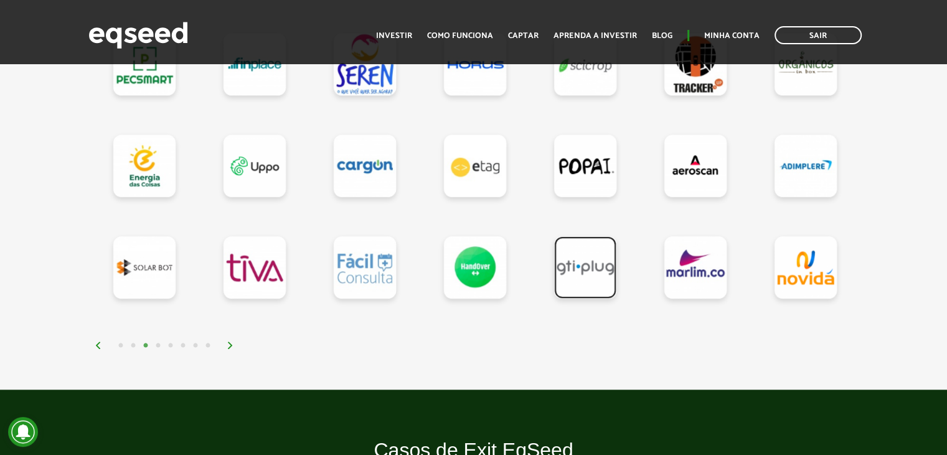
click at [579, 269] on link at bounding box center [585, 267] width 62 height 62
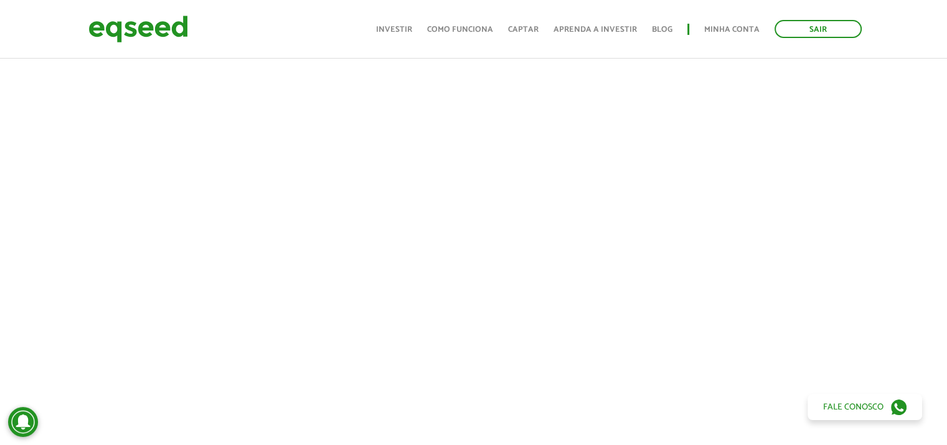
scroll to position [498, 0]
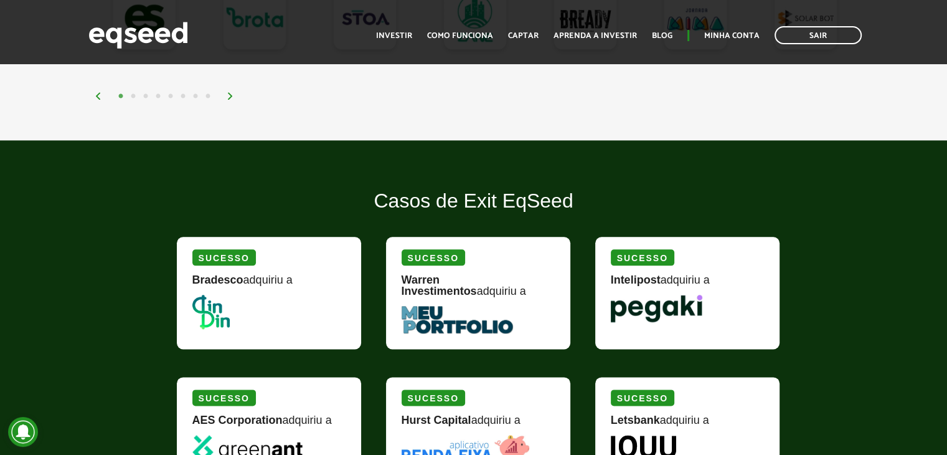
scroll to position [1121, 0]
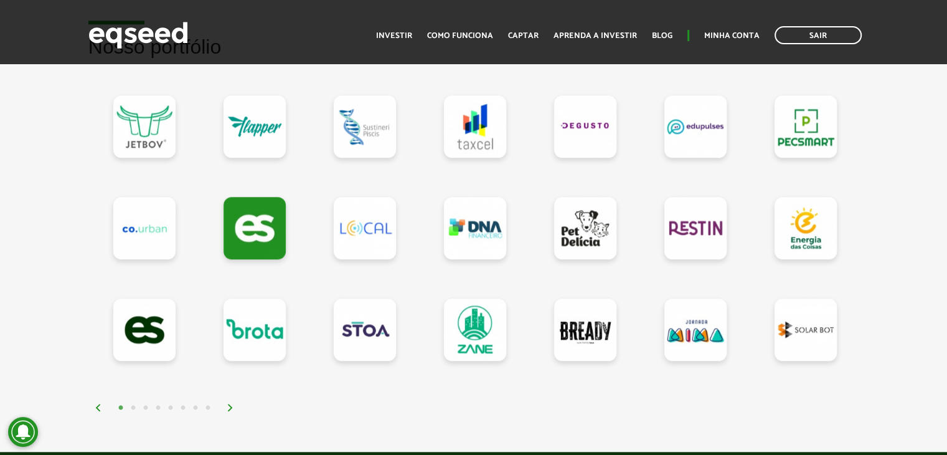
click at [145, 403] on button "3" at bounding box center [145, 408] width 12 height 12
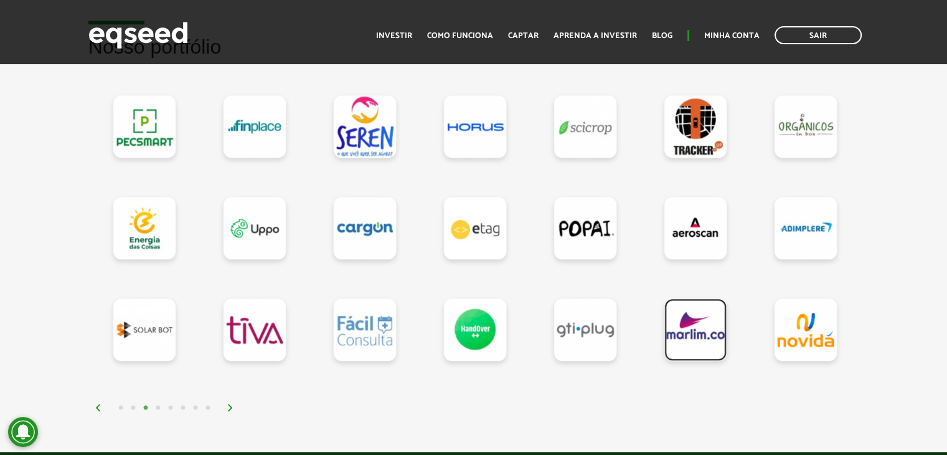
click at [691, 337] on link at bounding box center [695, 329] width 62 height 62
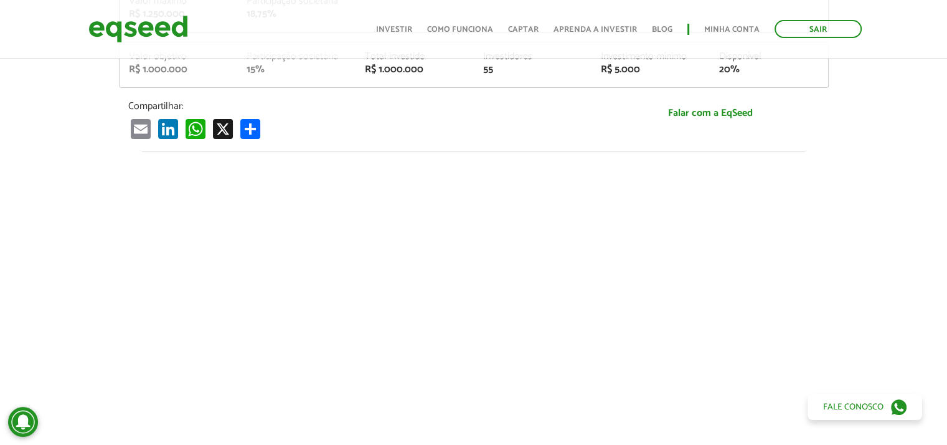
scroll to position [62, 0]
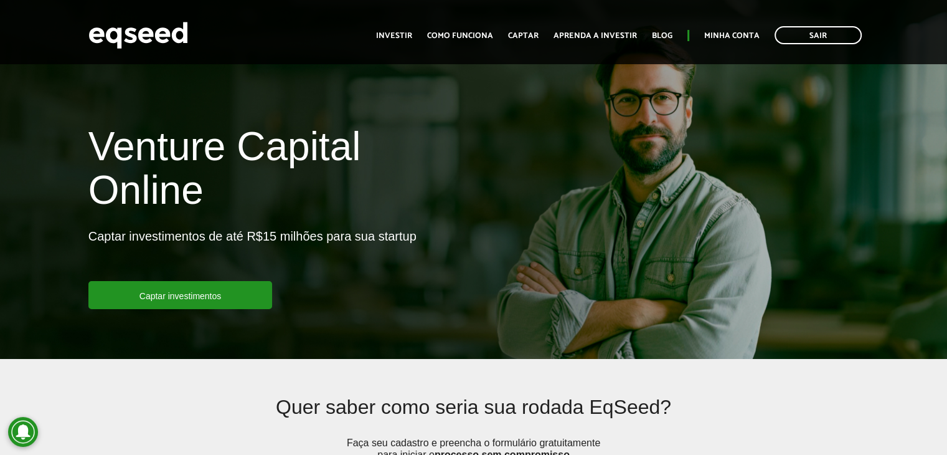
scroll to position [1121, 0]
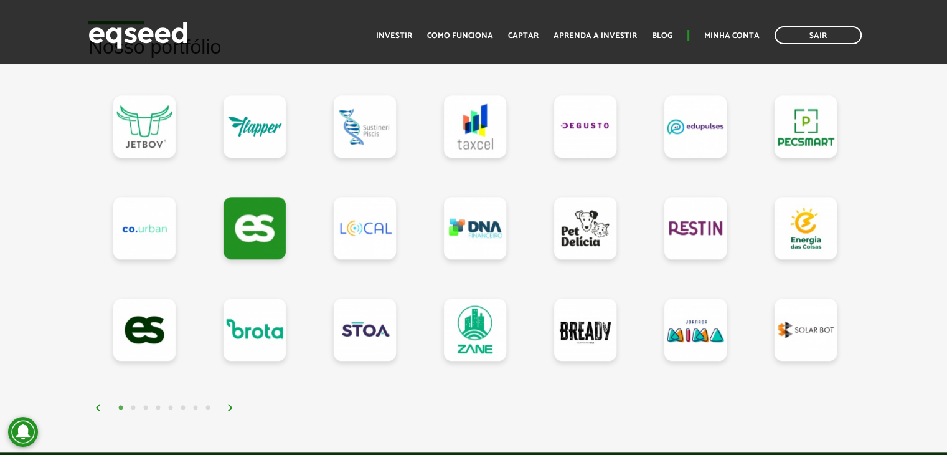
click at [148, 402] on button "3" at bounding box center [145, 408] width 12 height 12
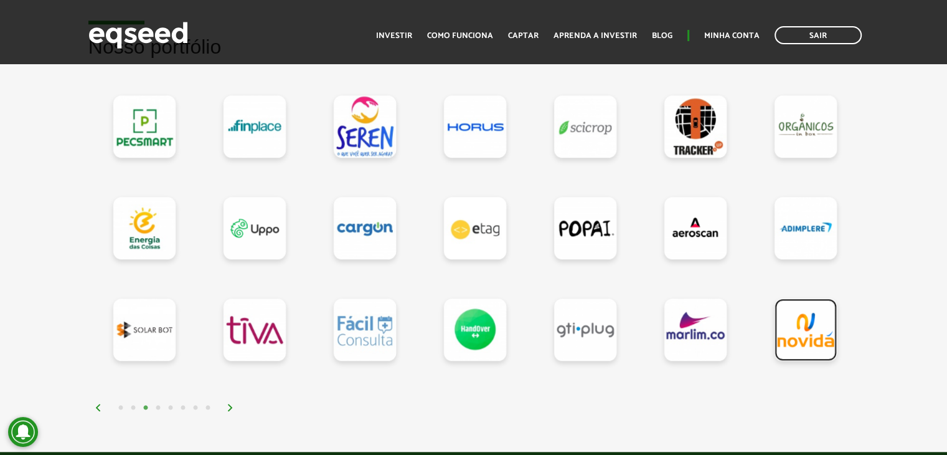
click at [808, 332] on link at bounding box center [806, 329] width 62 height 62
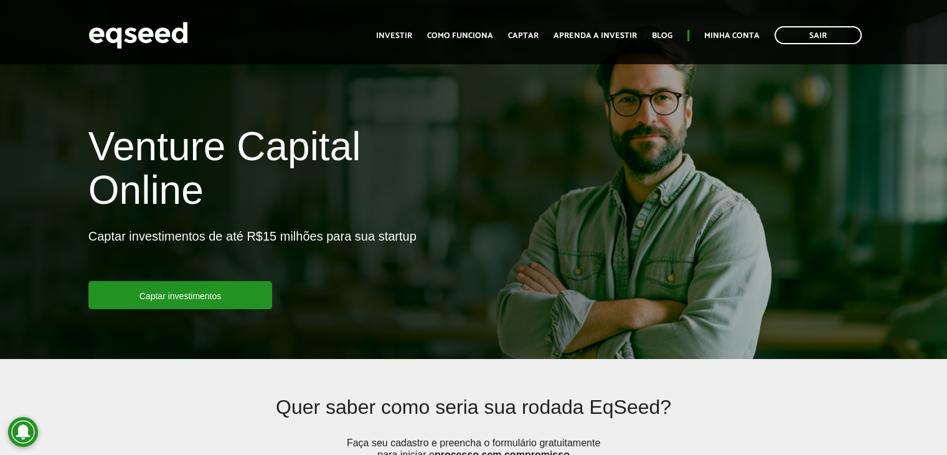
scroll to position [1121, 0]
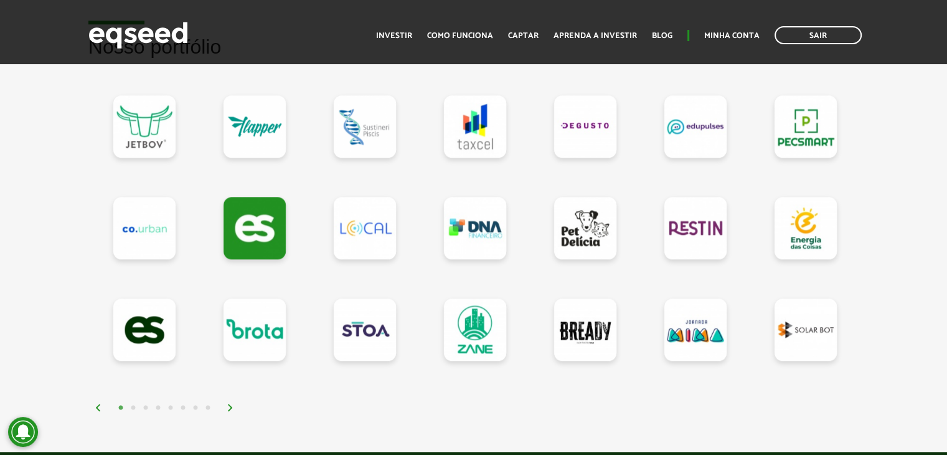
click at [147, 407] on button "3" at bounding box center [145, 408] width 12 height 12
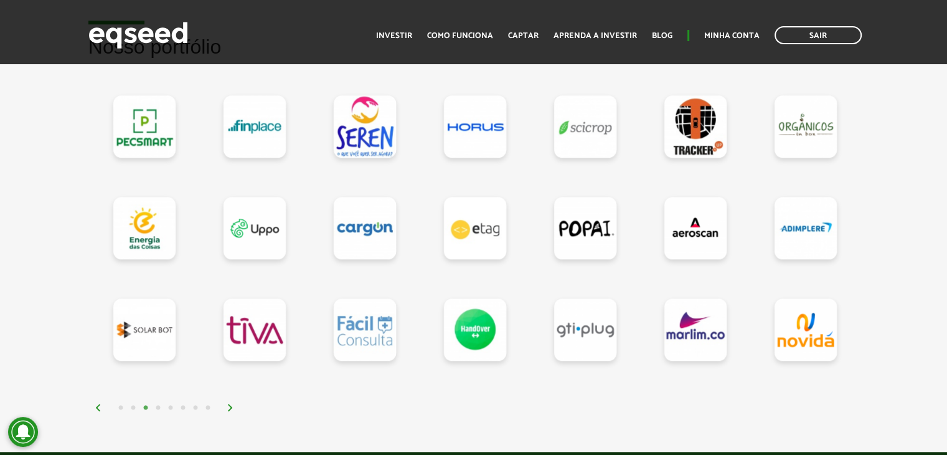
click at [159, 402] on button "4" at bounding box center [158, 408] width 12 height 12
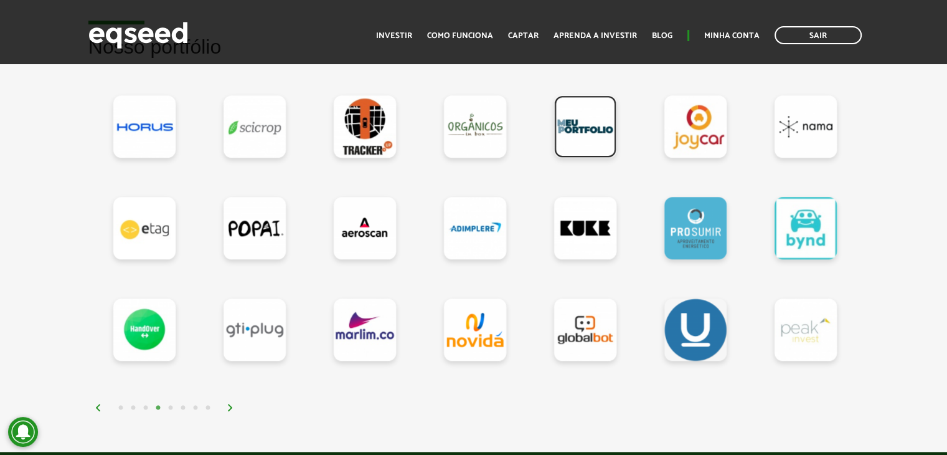
click at [579, 123] on link at bounding box center [585, 126] width 62 height 62
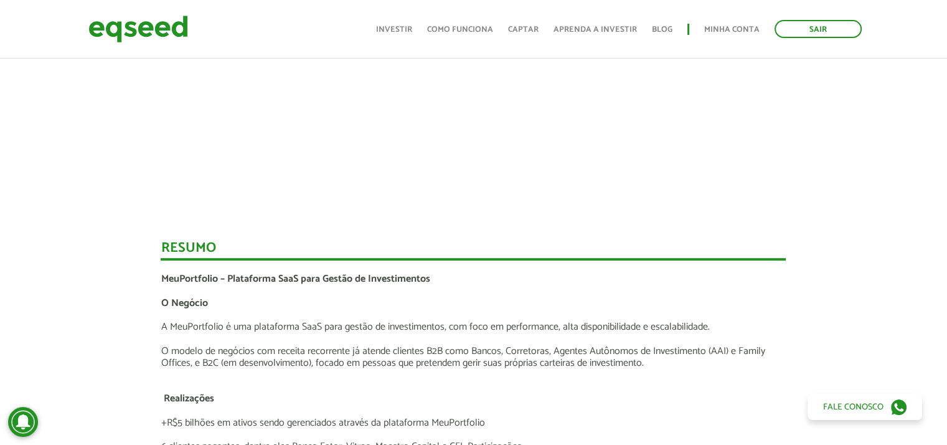
scroll to position [753, 0]
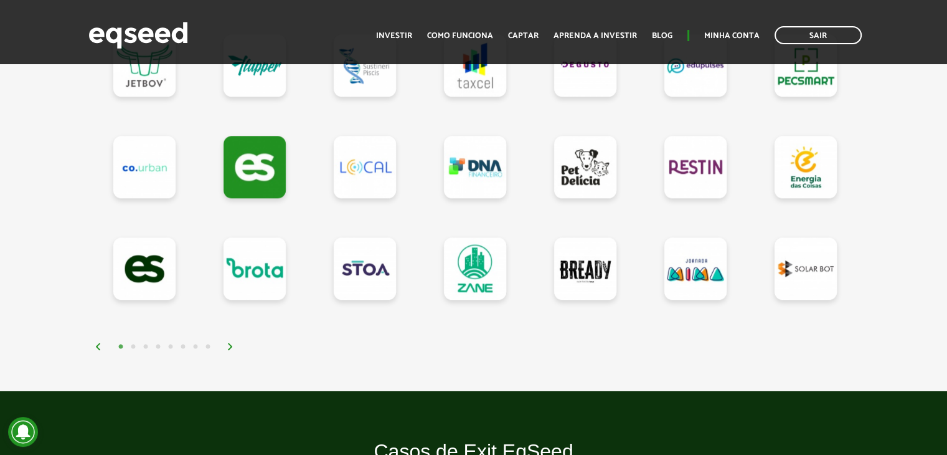
scroll to position [1168, 0]
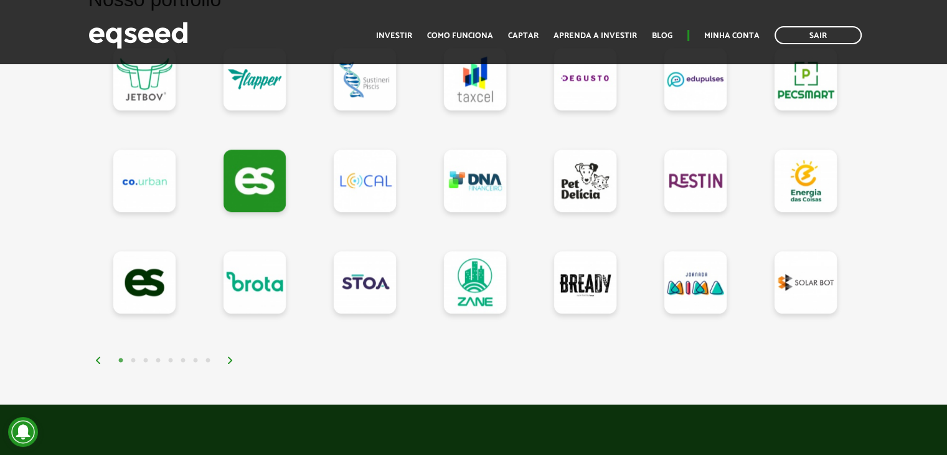
click at [147, 354] on button "3" at bounding box center [145, 360] width 12 height 12
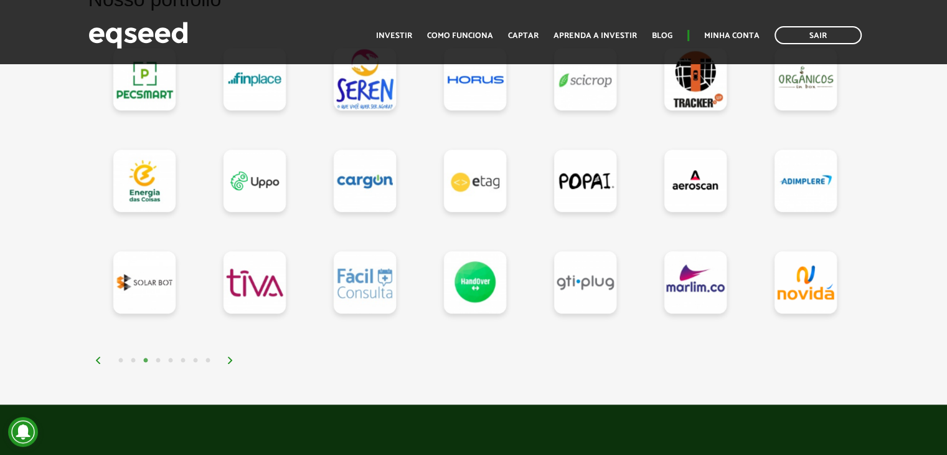
click at [162, 355] on button "4" at bounding box center [158, 360] width 12 height 12
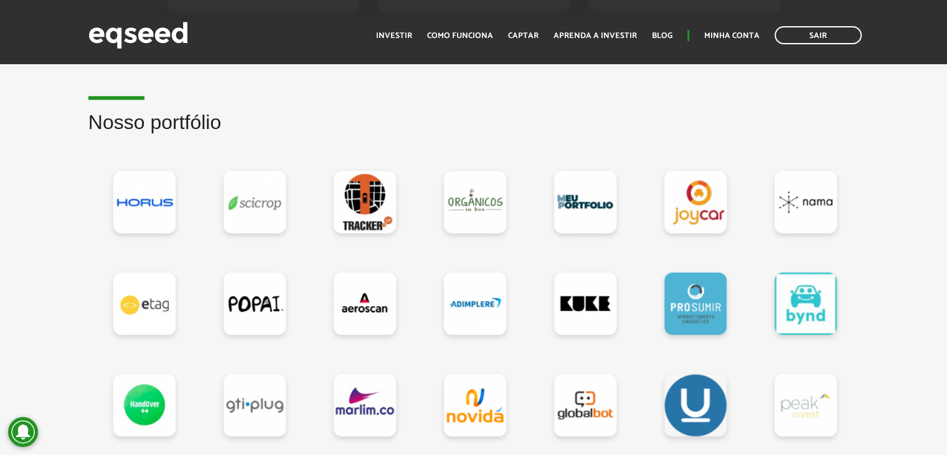
scroll to position [1044, 0]
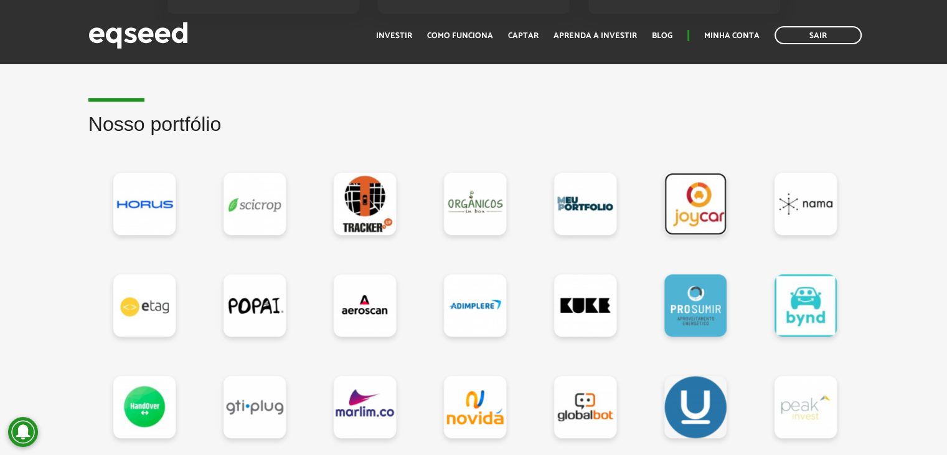
click at [694, 214] on link at bounding box center [695, 203] width 62 height 62
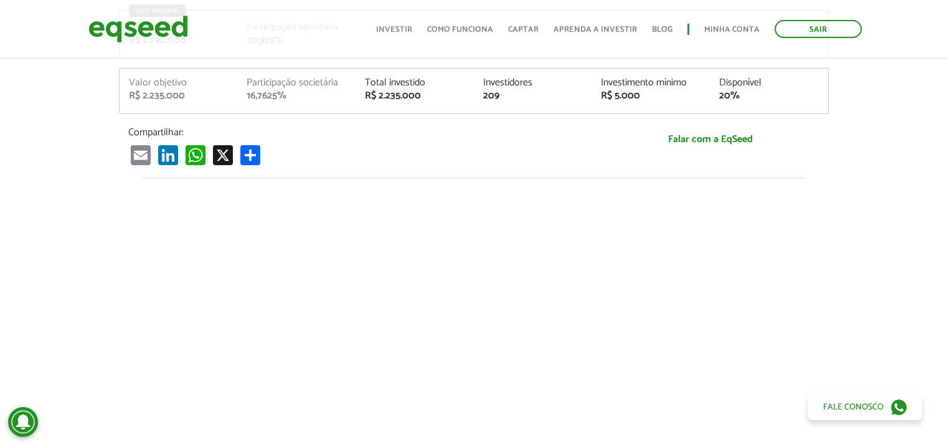
scroll to position [311, 0]
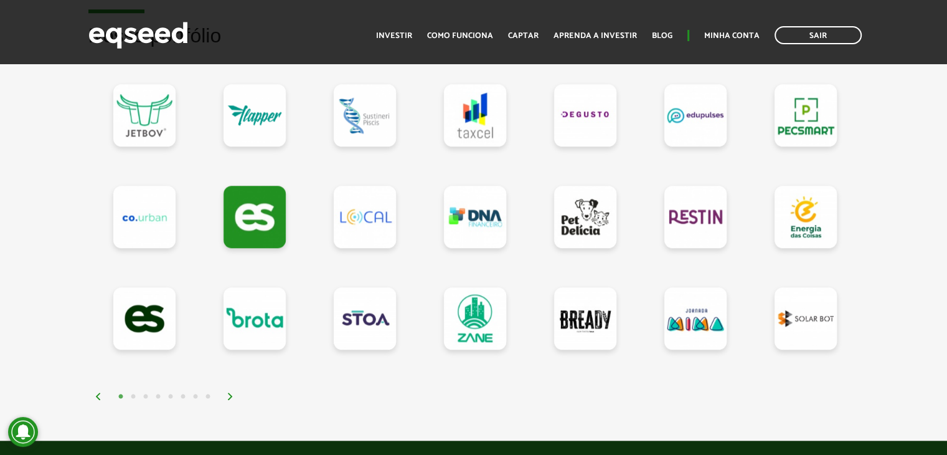
scroll to position [1168, 0]
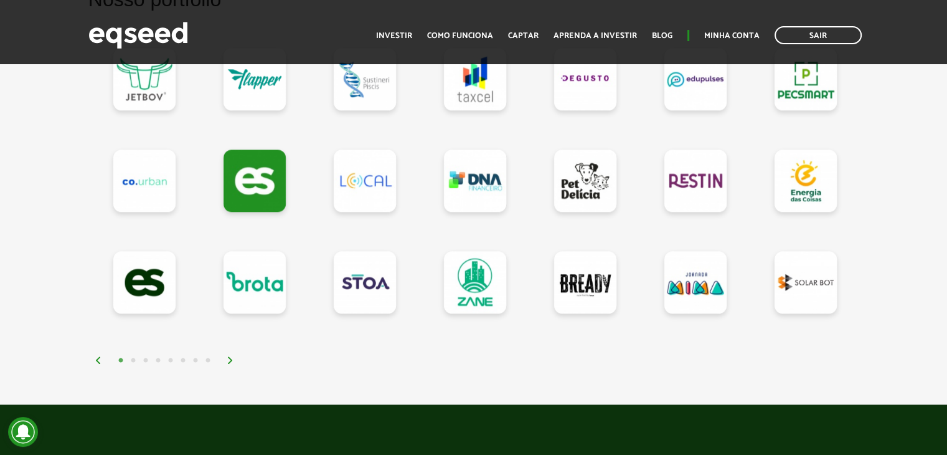
click at [154, 358] on button "4" at bounding box center [158, 360] width 12 height 12
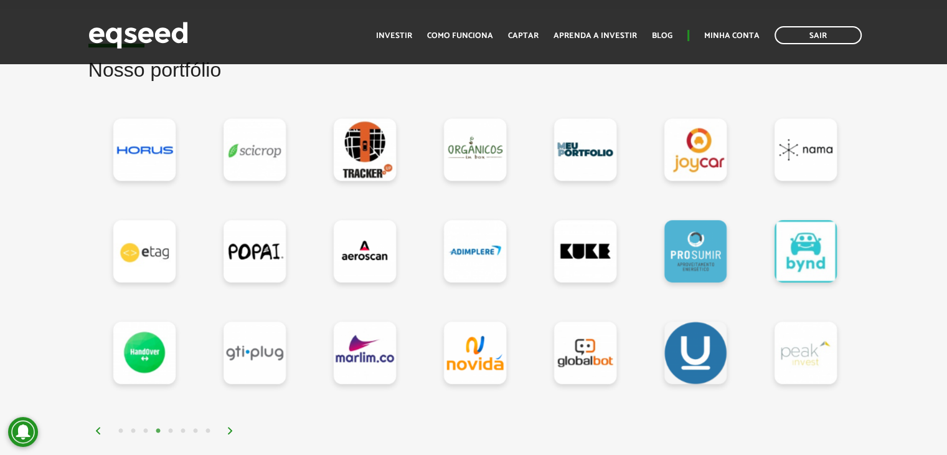
scroll to position [1044, 0]
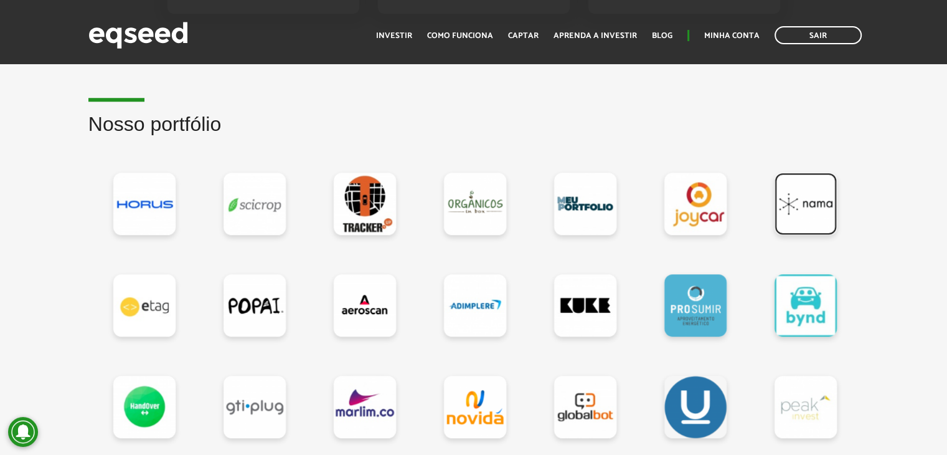
click at [813, 207] on link at bounding box center [806, 203] width 62 height 62
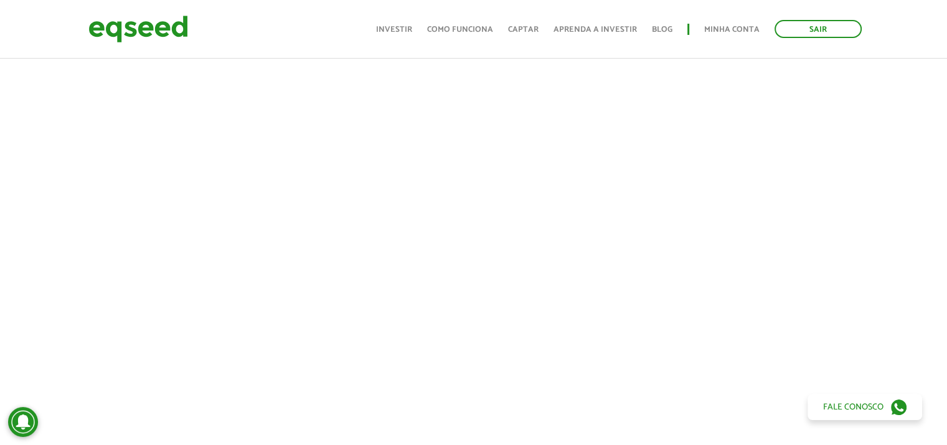
scroll to position [560, 0]
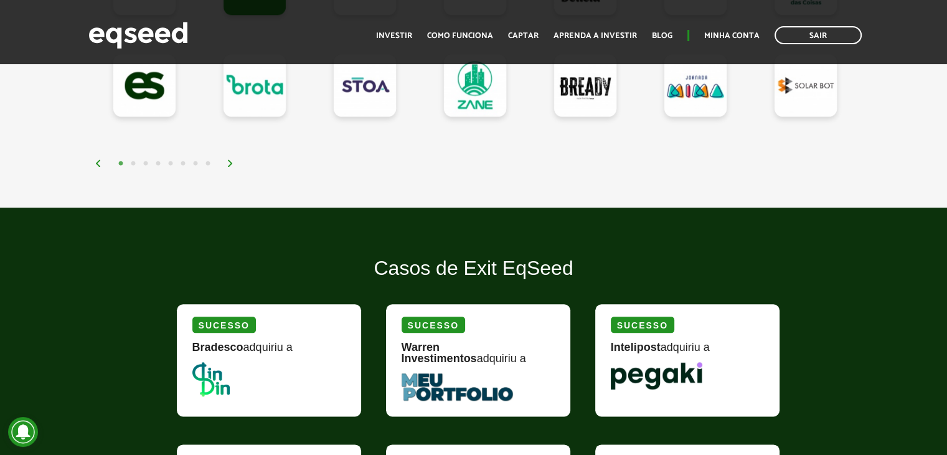
scroll to position [1370, 0]
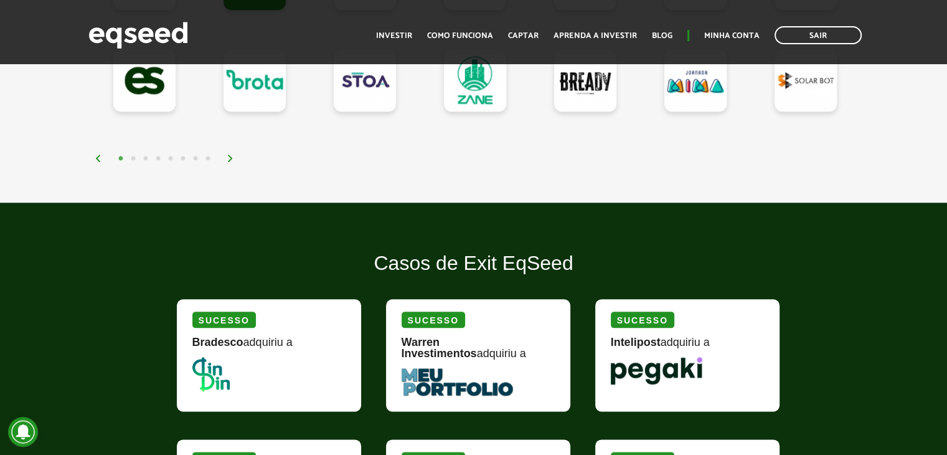
click at [160, 154] on button "4" at bounding box center [158, 159] width 12 height 12
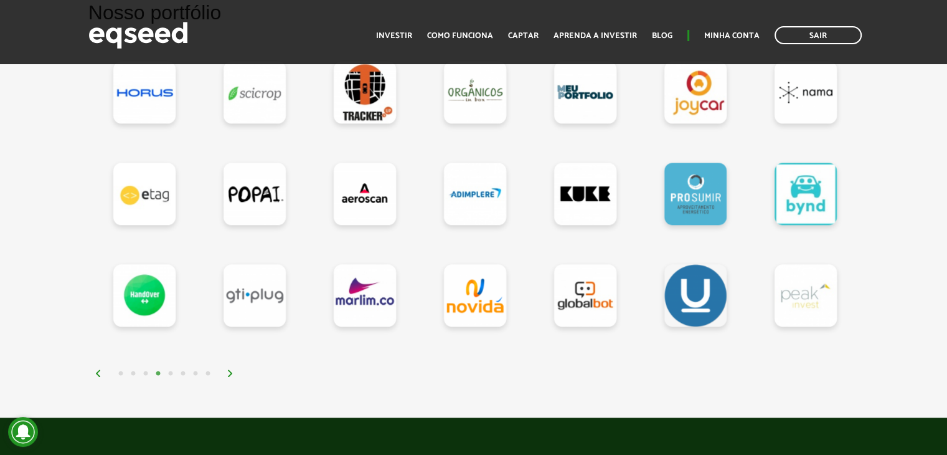
scroll to position [1121, 0]
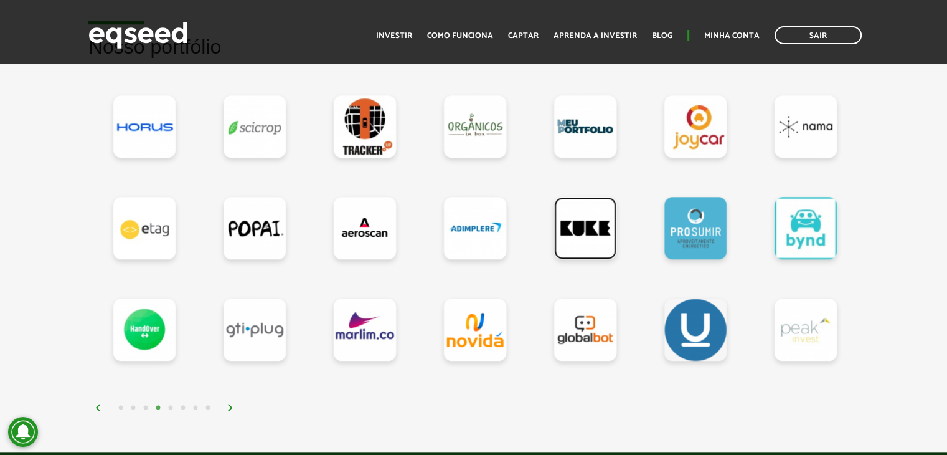
click at [584, 232] on link at bounding box center [585, 228] width 62 height 62
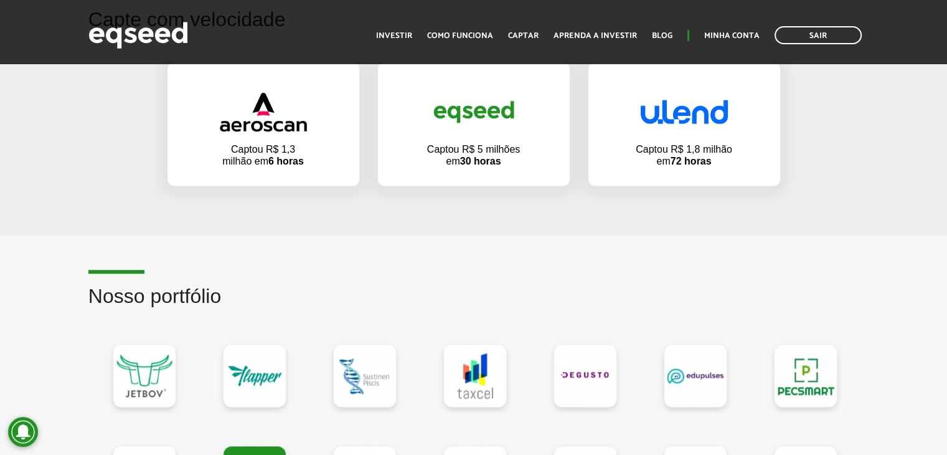
scroll to position [1183, 0]
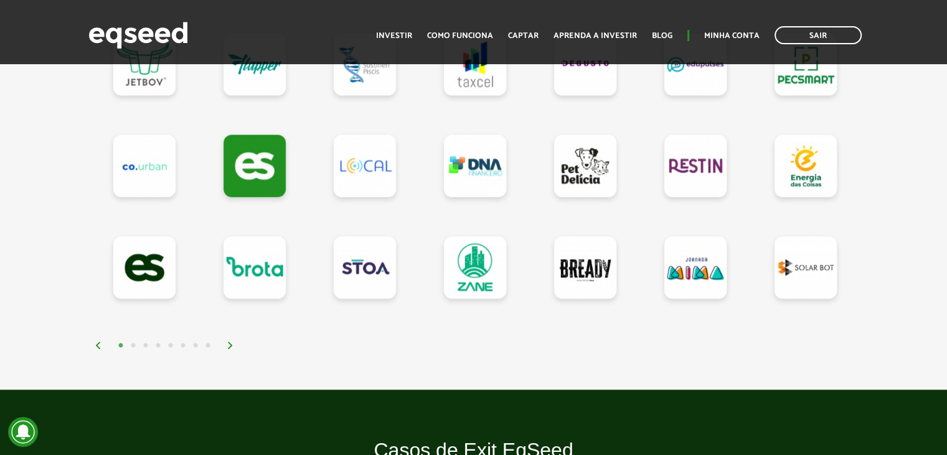
click at [159, 339] on button "4" at bounding box center [158, 345] width 12 height 12
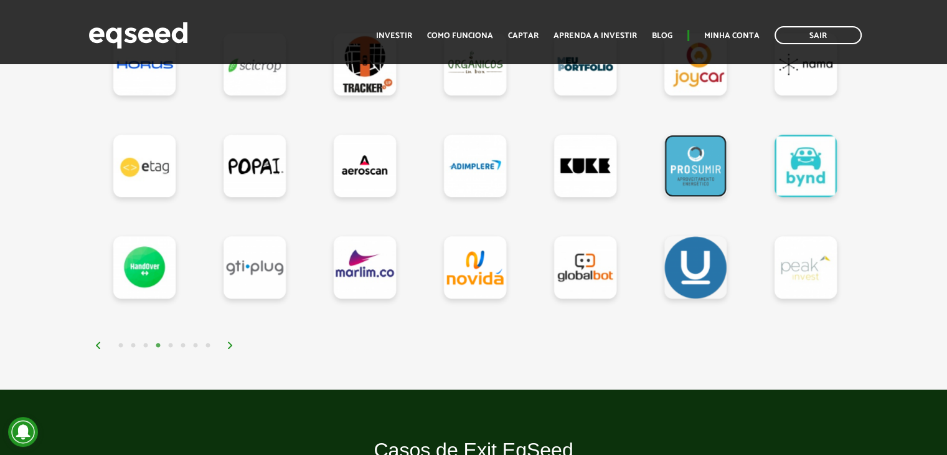
click at [689, 177] on link at bounding box center [695, 165] width 62 height 62
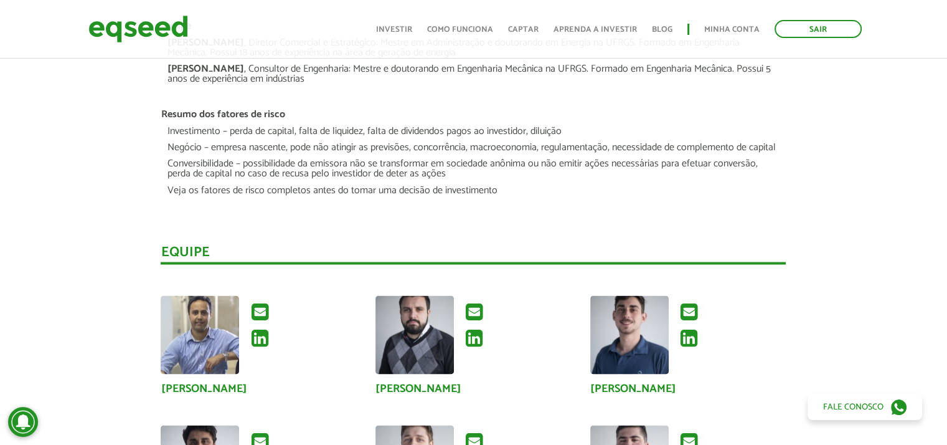
scroll to position [2179, 0]
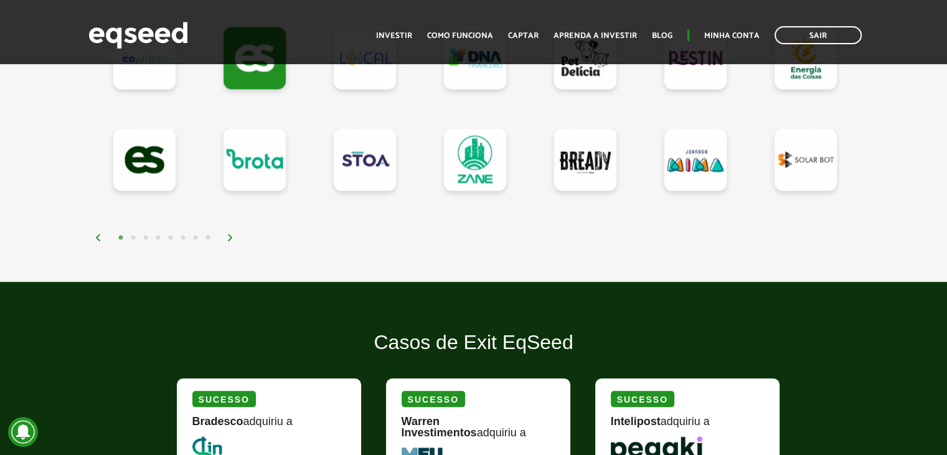
scroll to position [1245, 0]
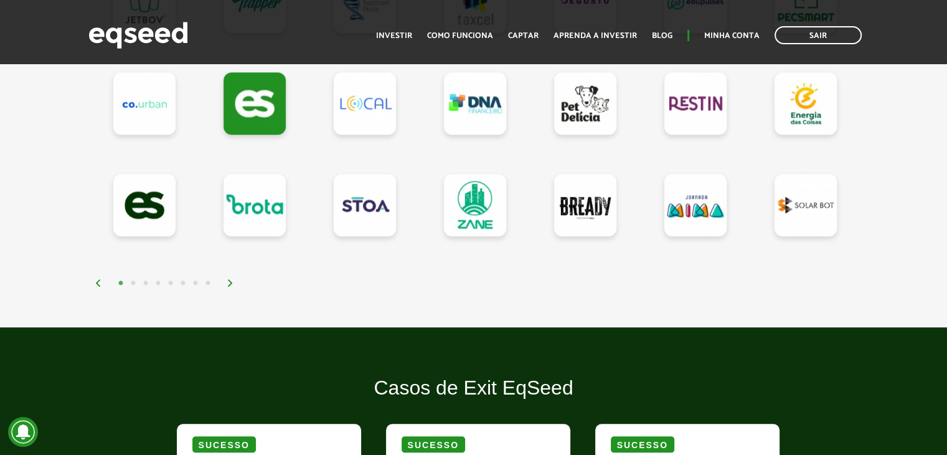
click at [156, 278] on button "4" at bounding box center [158, 283] width 12 height 12
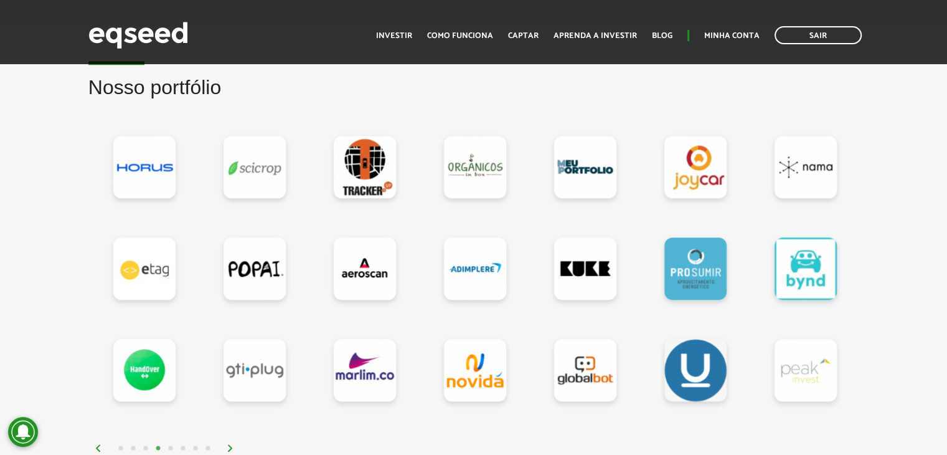
scroll to position [1058, 0]
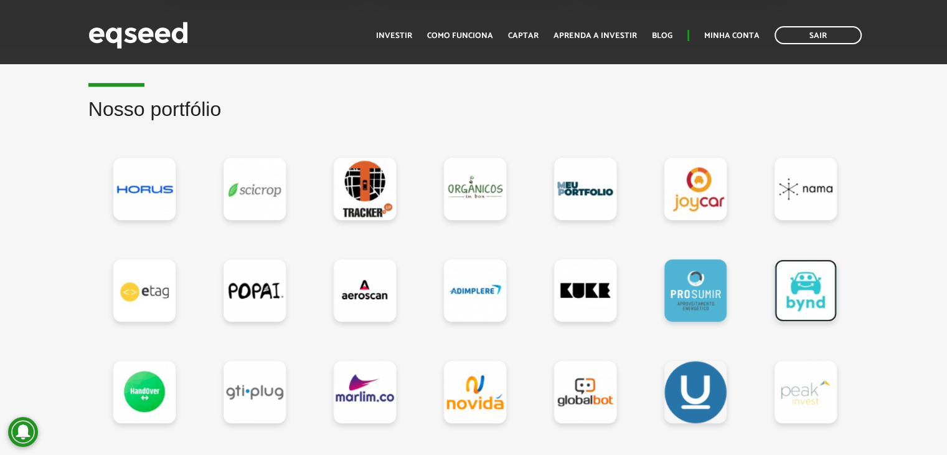
click at [815, 281] on link at bounding box center [806, 290] width 62 height 62
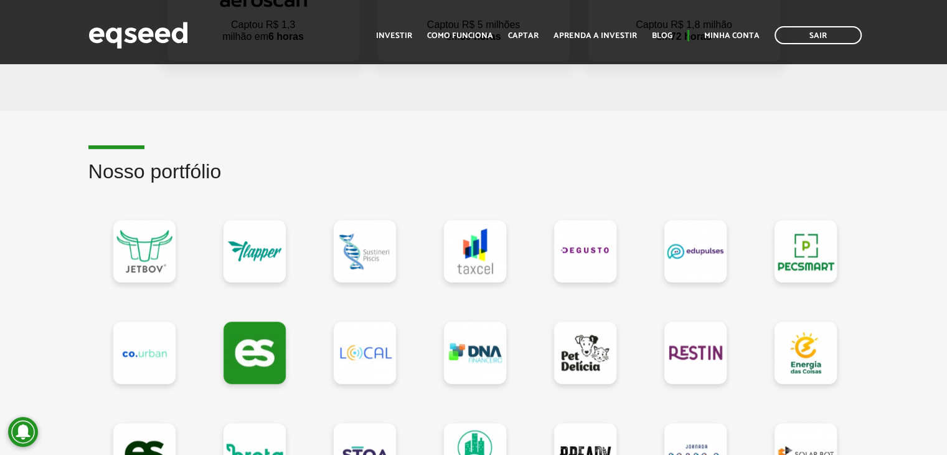
scroll to position [1245, 0]
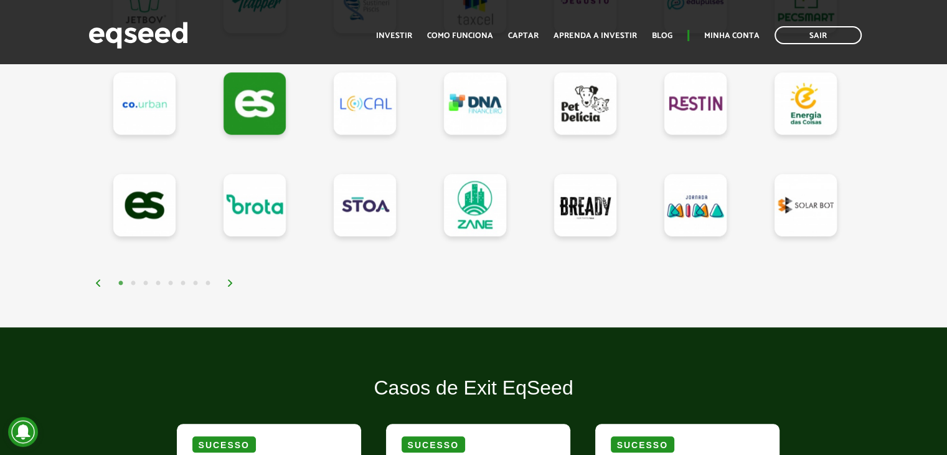
click at [158, 280] on button "4" at bounding box center [158, 283] width 12 height 12
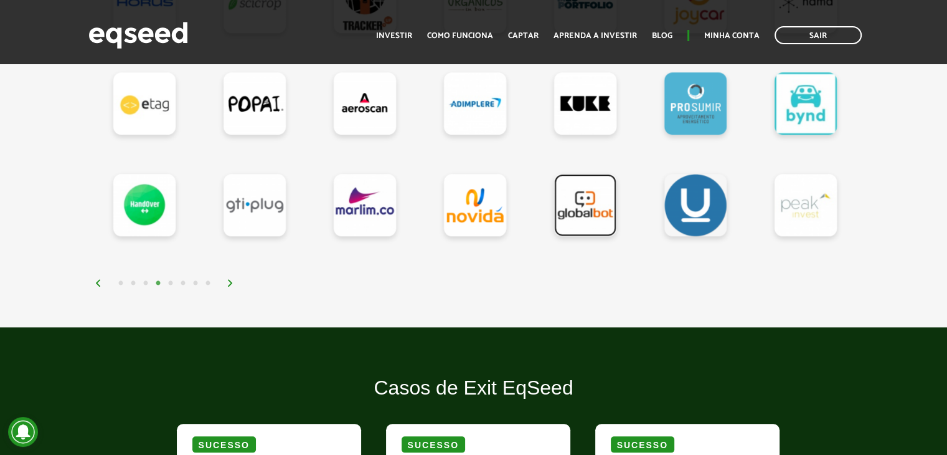
click at [592, 211] on link at bounding box center [585, 205] width 62 height 62
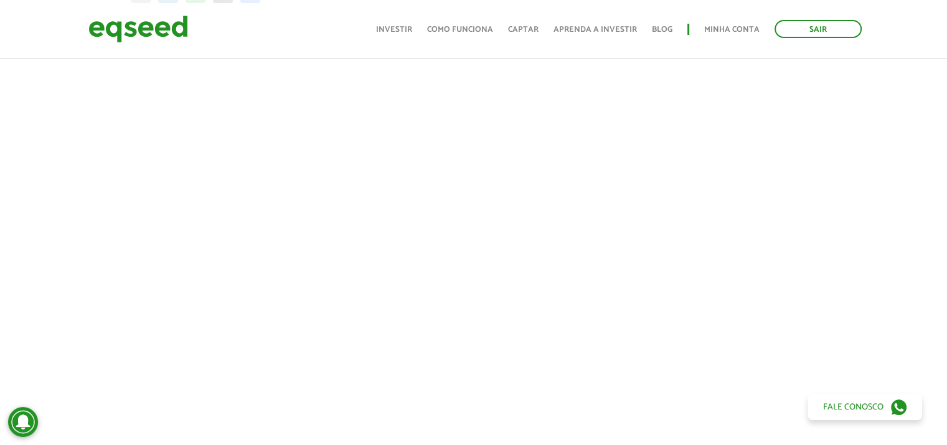
scroll to position [527, 0]
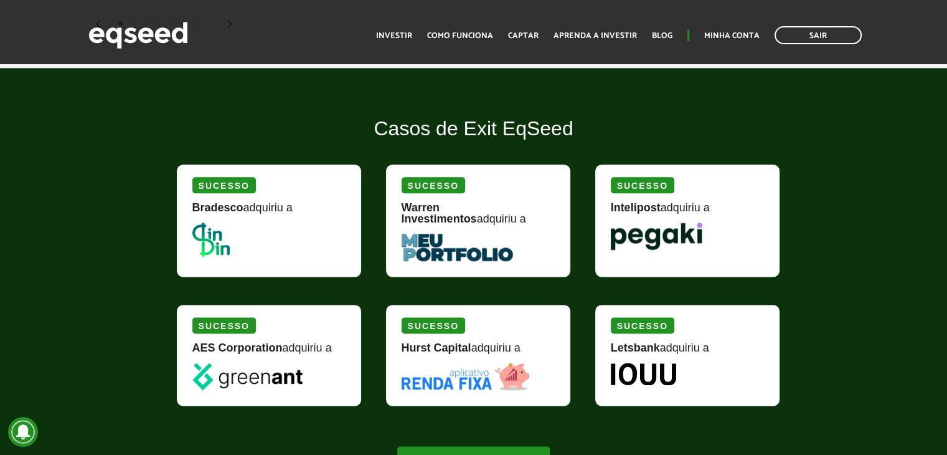
scroll to position [1131, 0]
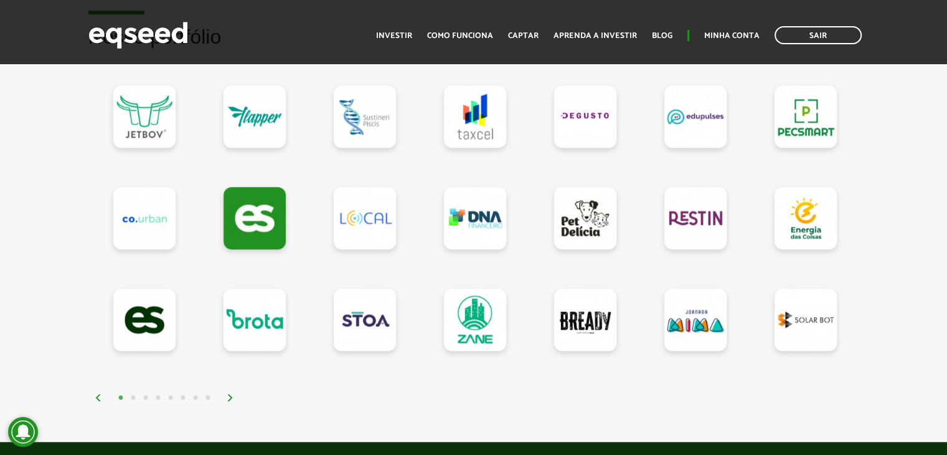
click at [159, 395] on button "4" at bounding box center [158, 398] width 12 height 12
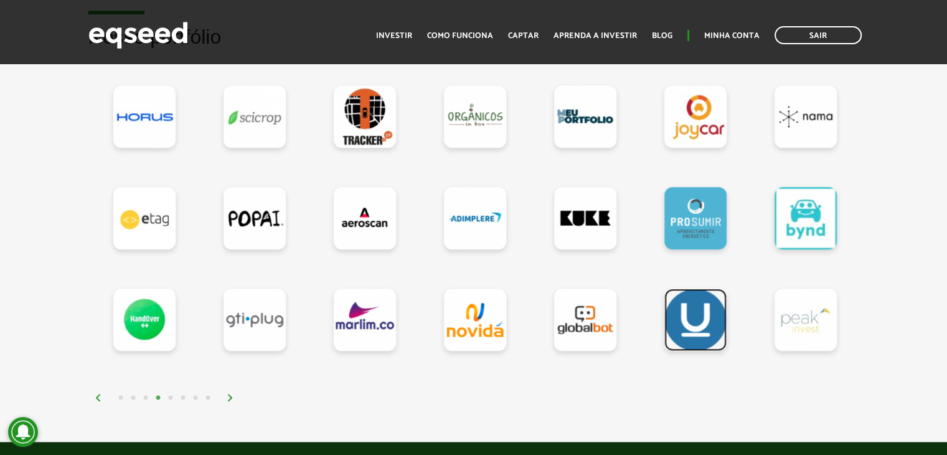
click at [692, 311] on link at bounding box center [695, 319] width 62 height 62
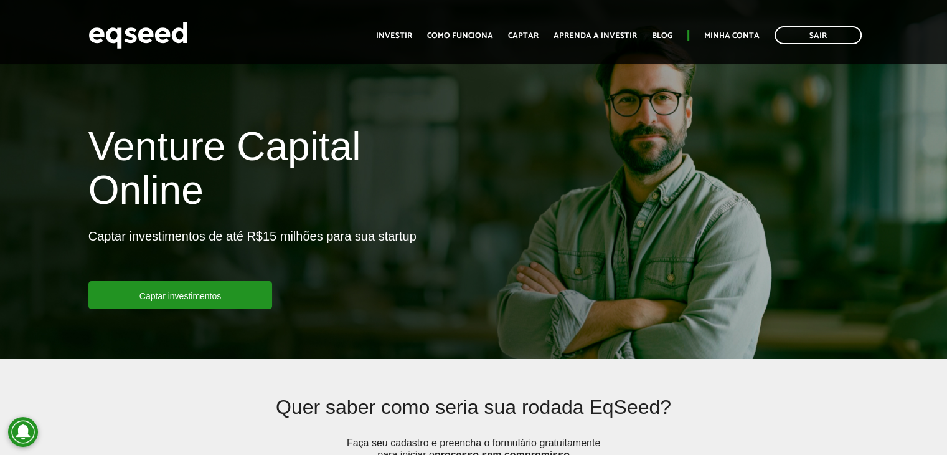
scroll to position [1131, 0]
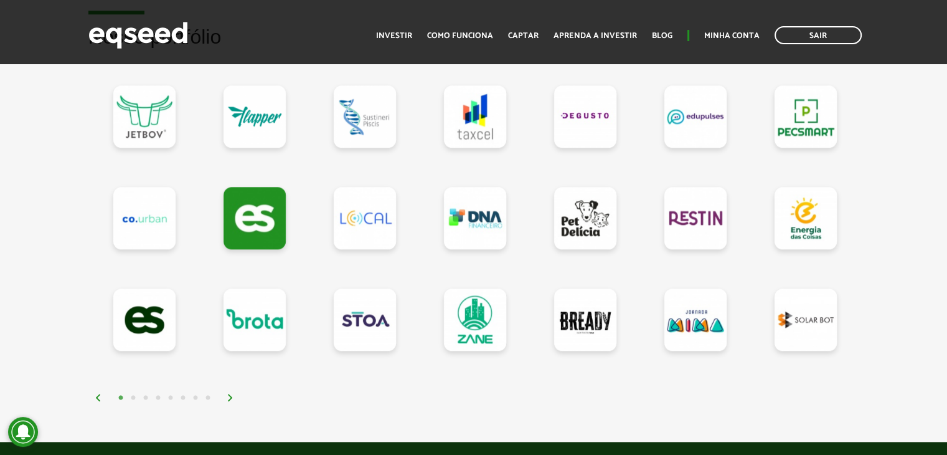
click at [158, 392] on button "4" at bounding box center [158, 398] width 12 height 12
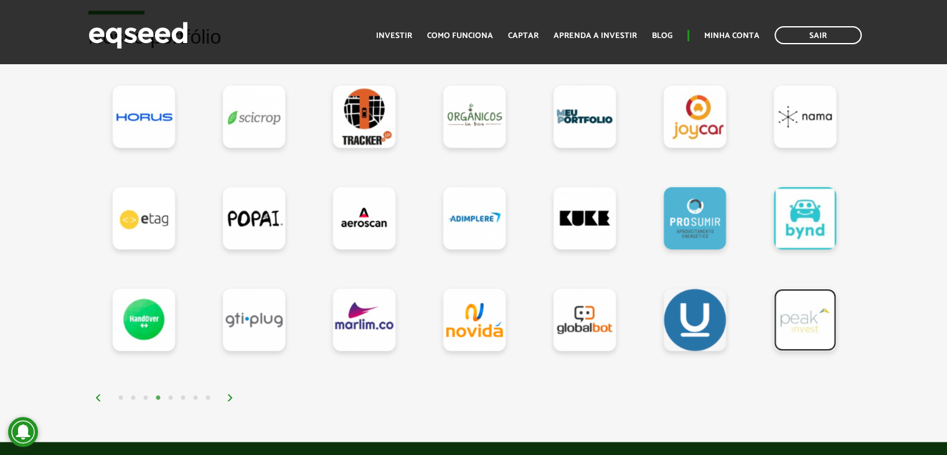
click at [816, 326] on link at bounding box center [805, 319] width 62 height 62
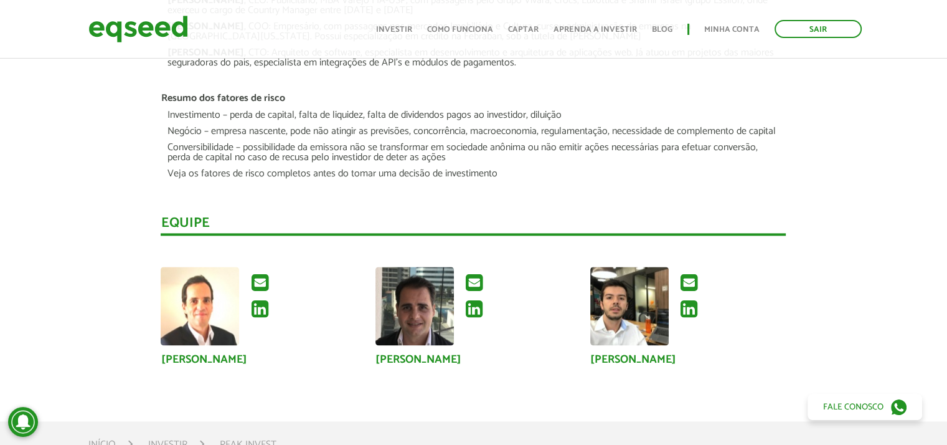
scroll to position [1619, 0]
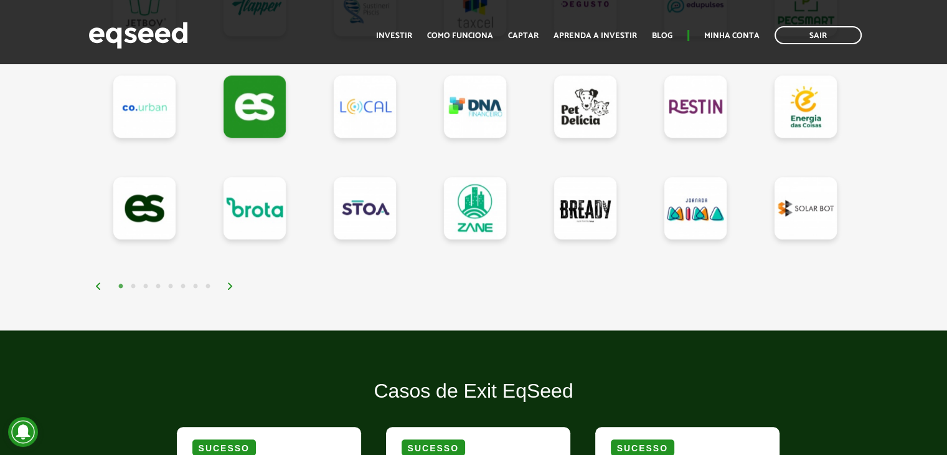
scroll to position [1319, 0]
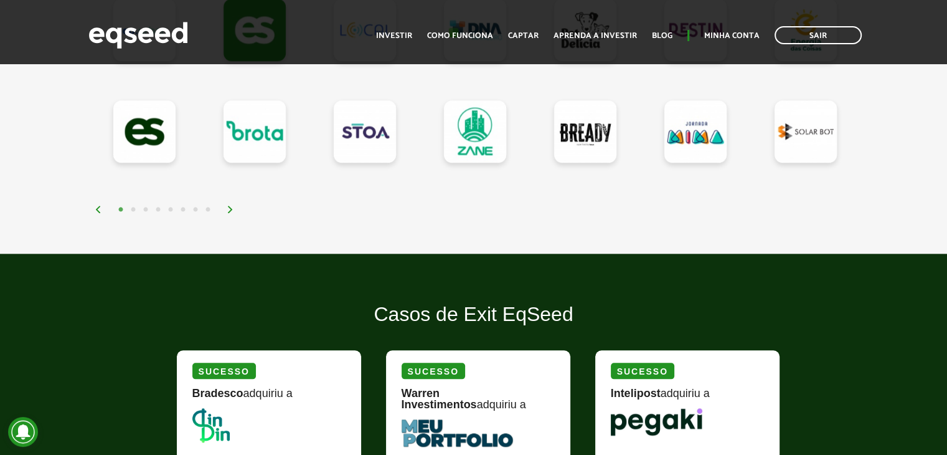
click at [161, 205] on button "4" at bounding box center [158, 210] width 12 height 12
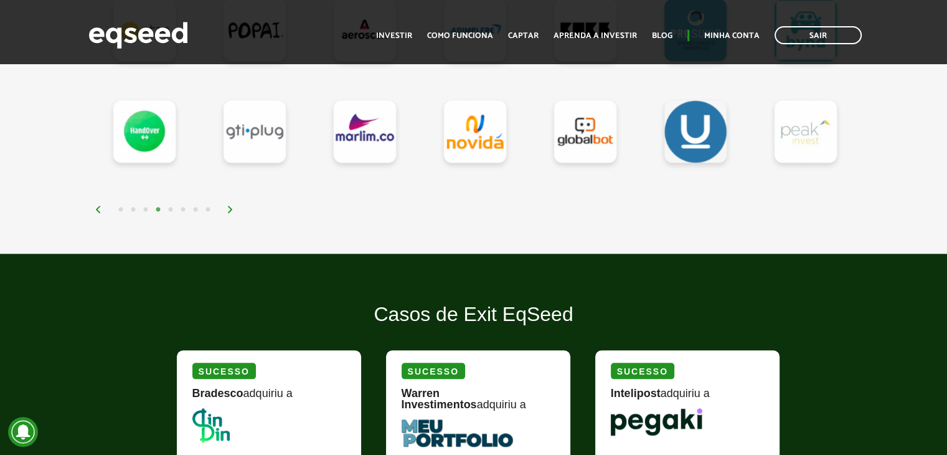
click at [172, 205] on button "5" at bounding box center [170, 210] width 12 height 12
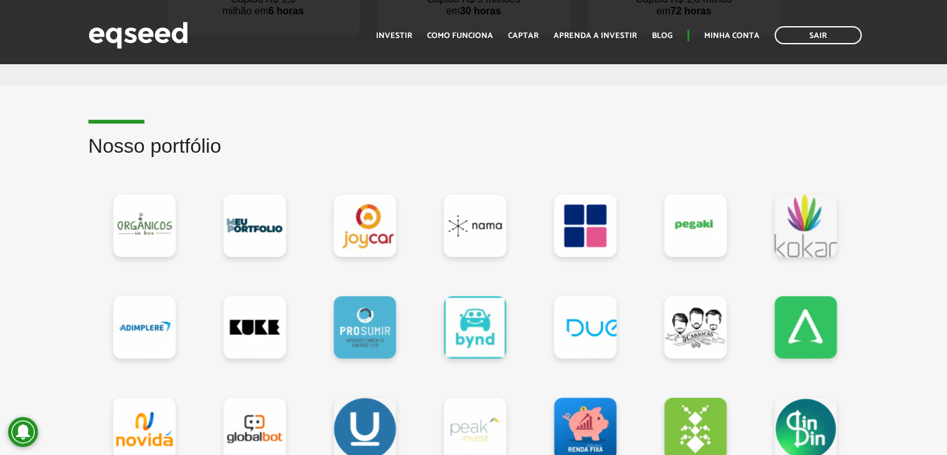
scroll to position [945, 0]
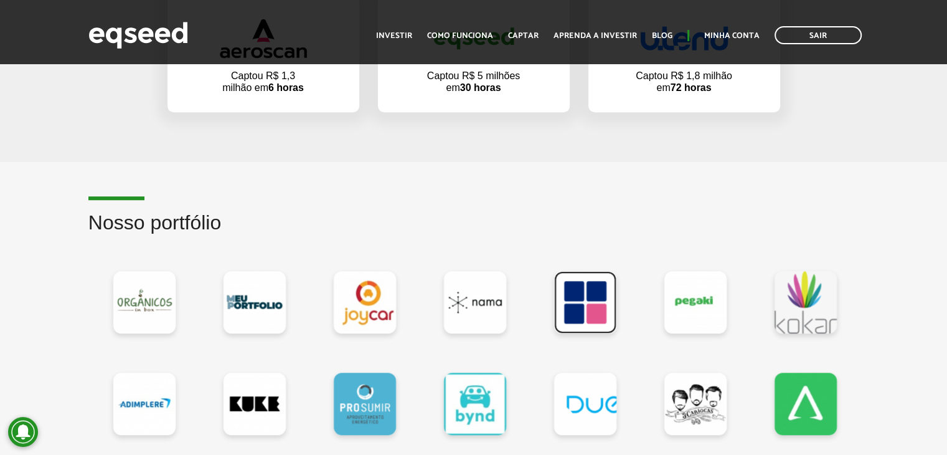
click at [572, 290] on link at bounding box center [585, 302] width 62 height 62
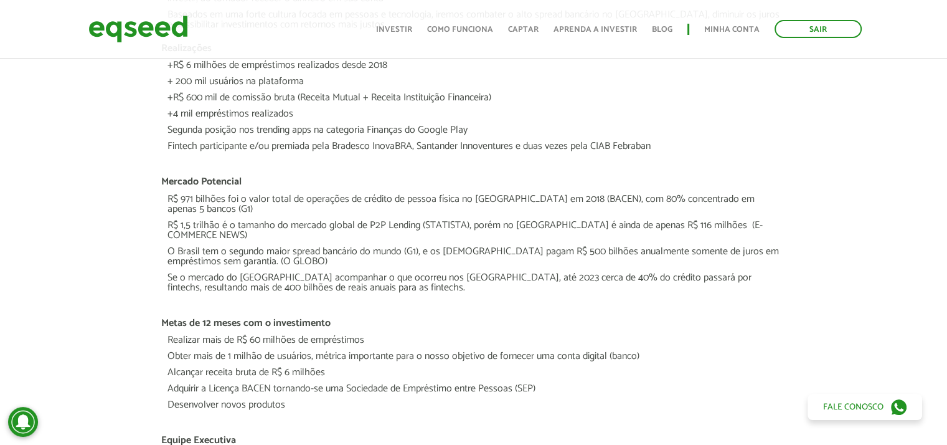
scroll to position [1183, 0]
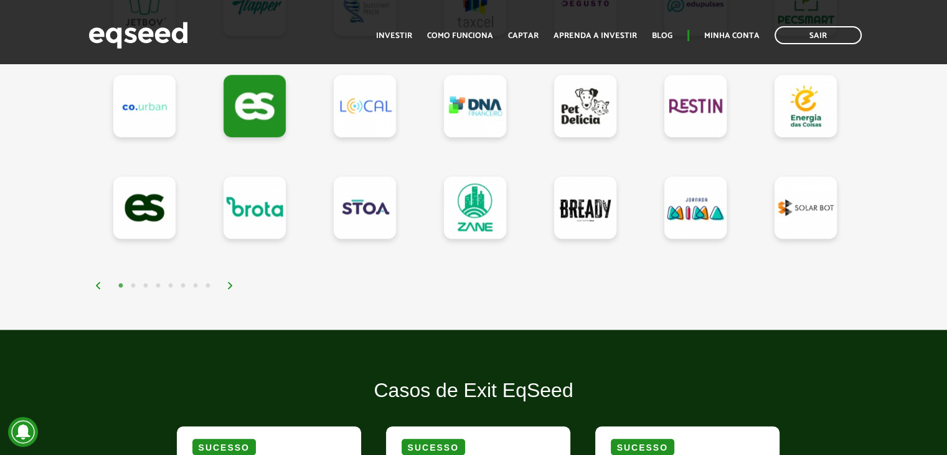
scroll to position [1245, 0]
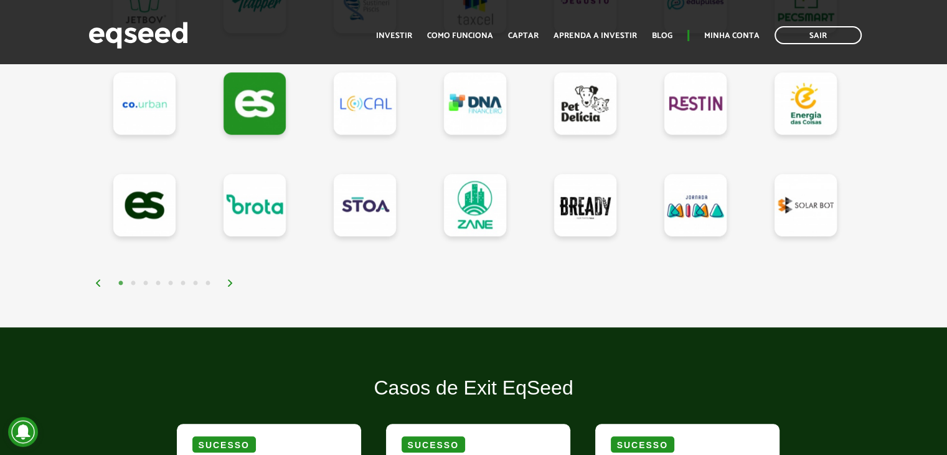
click at [155, 278] on button "4" at bounding box center [158, 283] width 12 height 12
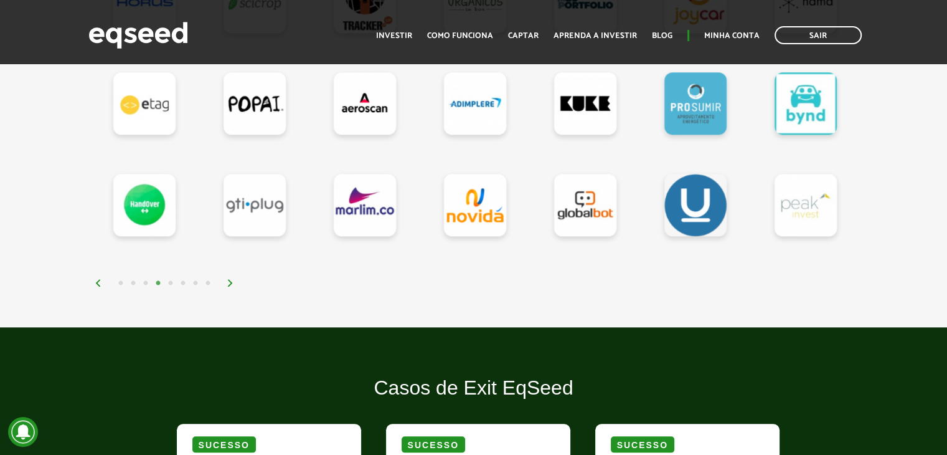
click at [173, 280] on button "5" at bounding box center [170, 283] width 12 height 12
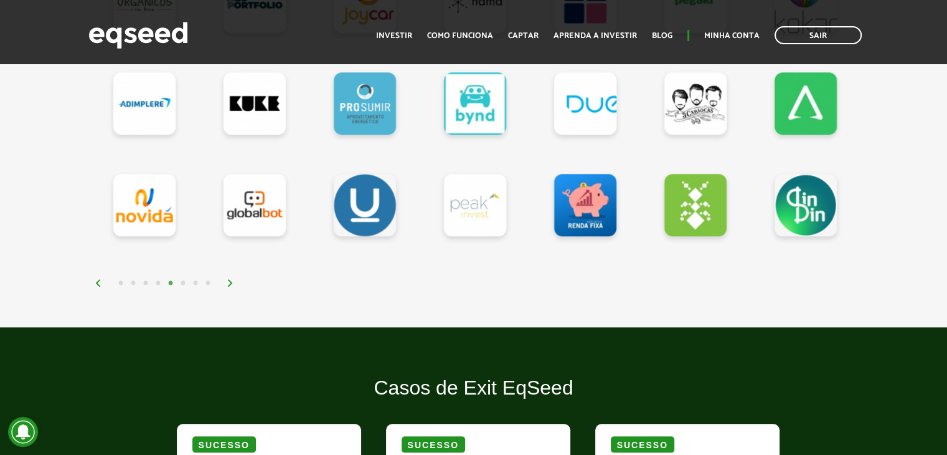
scroll to position [996, 0]
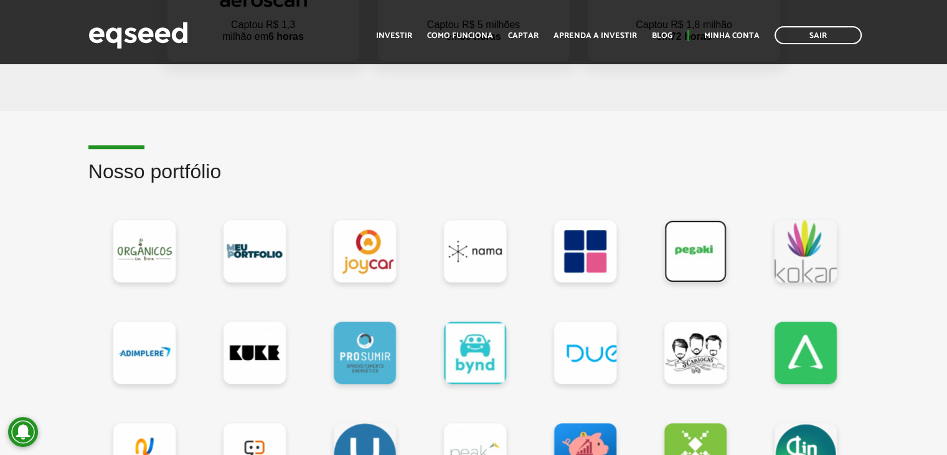
click at [699, 256] on link at bounding box center [695, 251] width 62 height 62
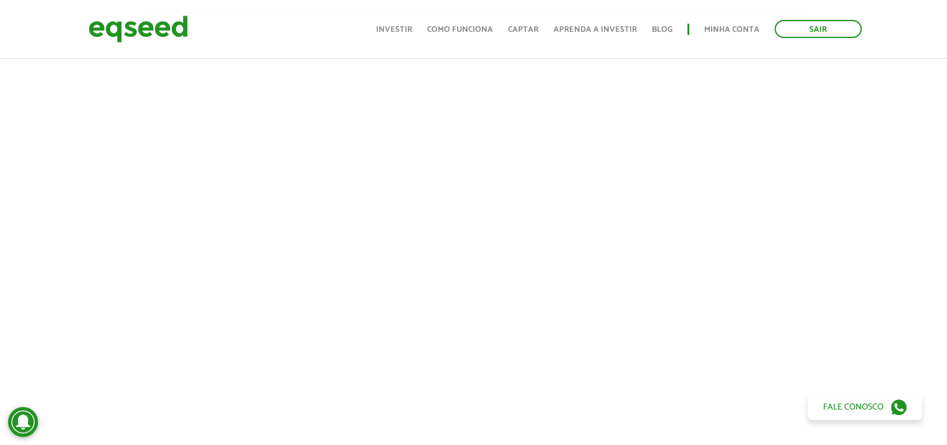
scroll to position [498, 0]
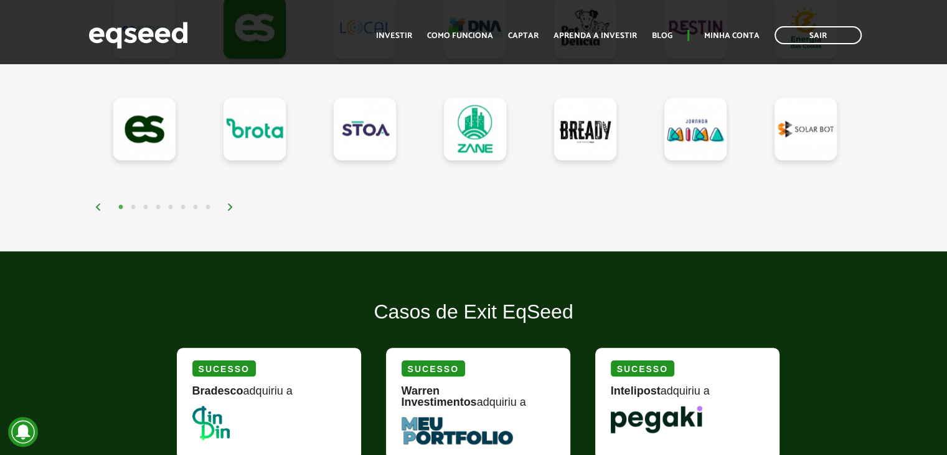
scroll to position [1245, 0]
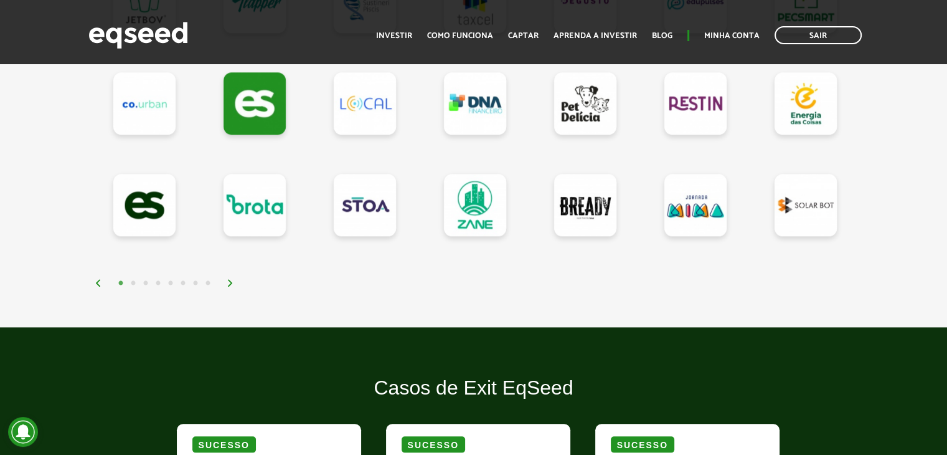
click at [164, 282] on button "5" at bounding box center [170, 283] width 12 height 12
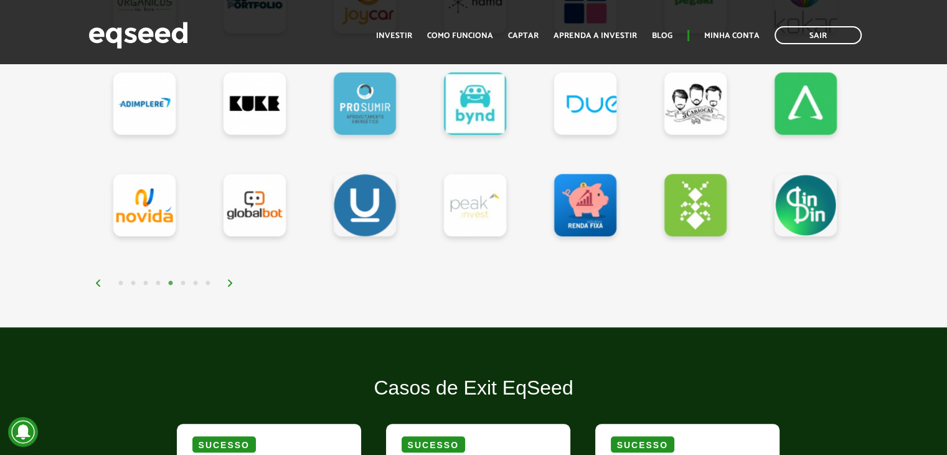
scroll to position [1058, 0]
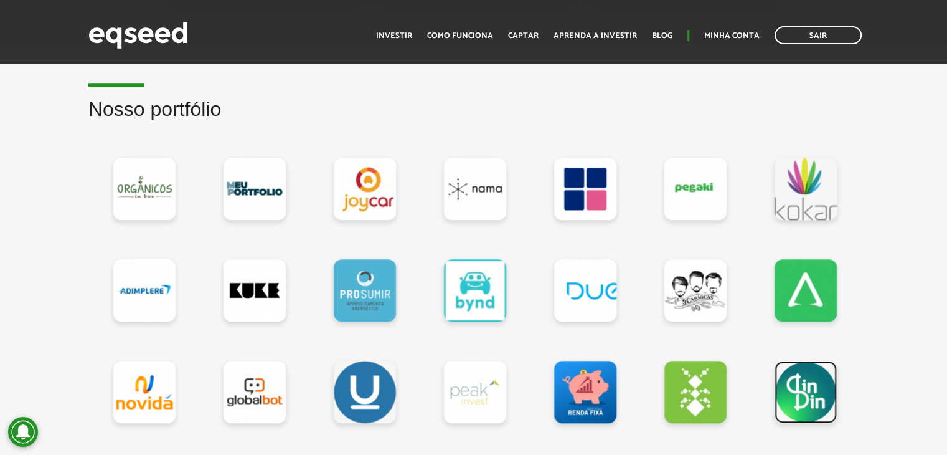
click at [798, 394] on link at bounding box center [806, 392] width 62 height 62
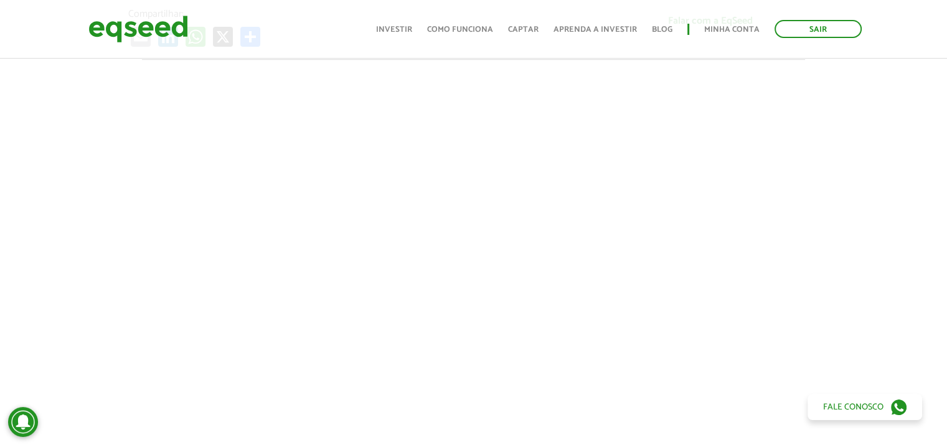
scroll to position [465, 0]
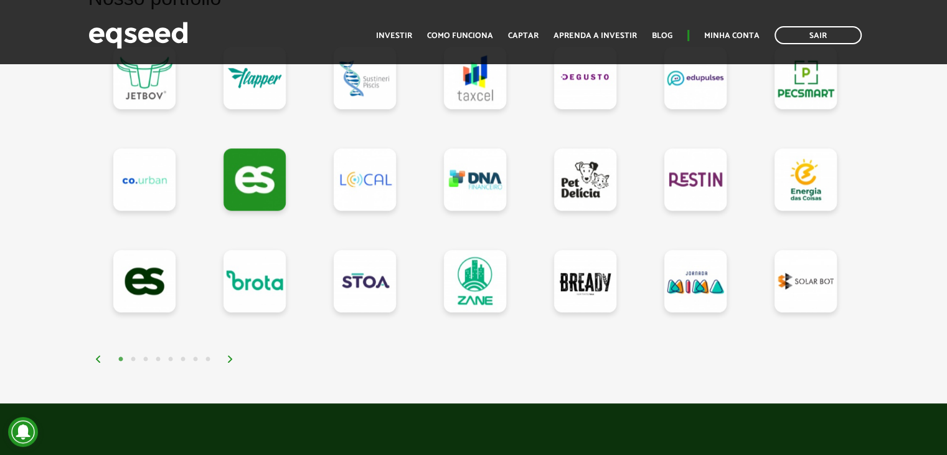
scroll to position [1183, 0]
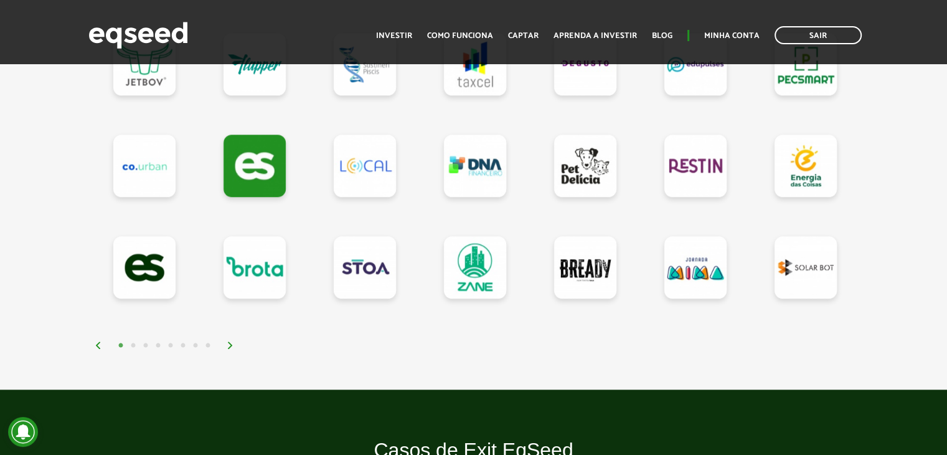
click at [171, 342] on button "5" at bounding box center [170, 345] width 12 height 12
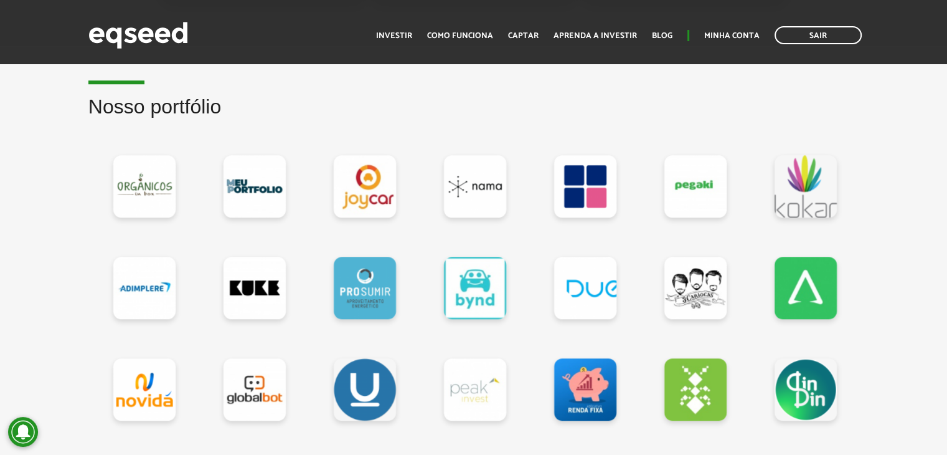
scroll to position [1058, 0]
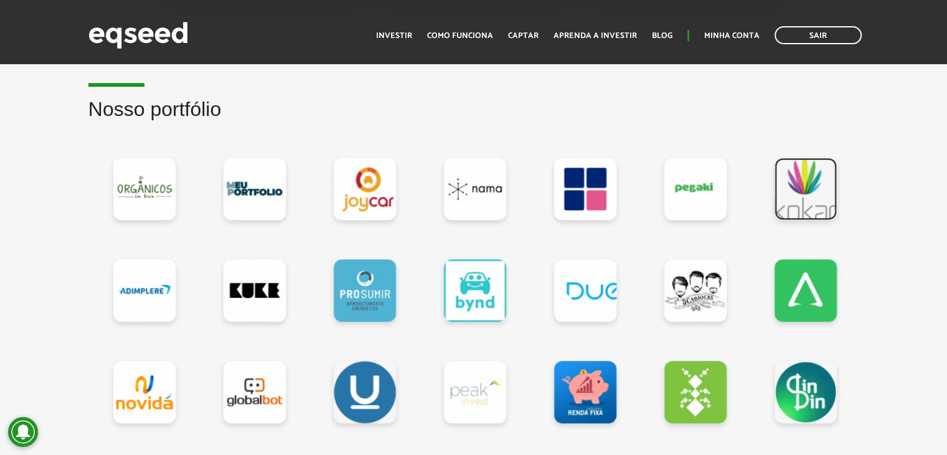
drag, startPoint x: 740, startPoint y: 207, endPoint x: 791, endPoint y: 194, distance: 53.3
click at [791, 194] on link at bounding box center [806, 189] width 62 height 62
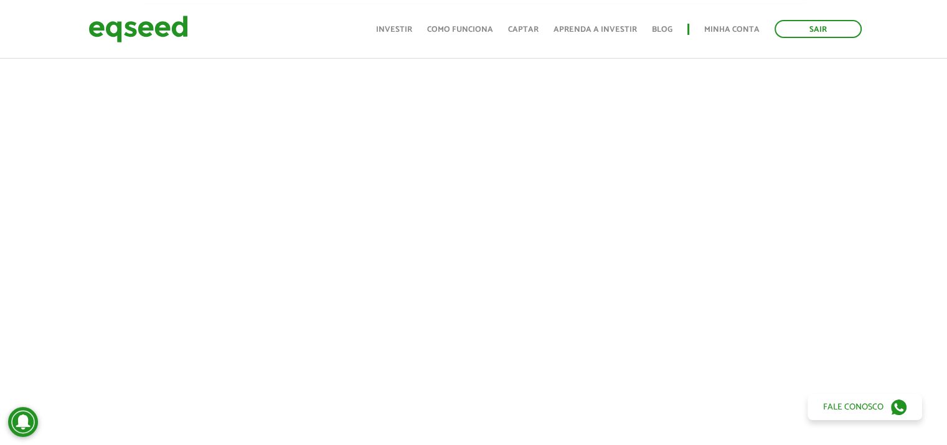
scroll to position [504, 0]
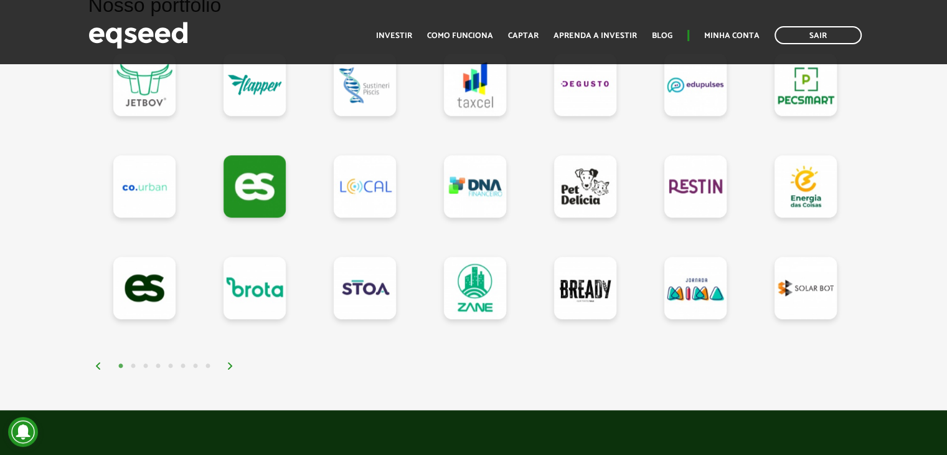
scroll to position [1121, 0]
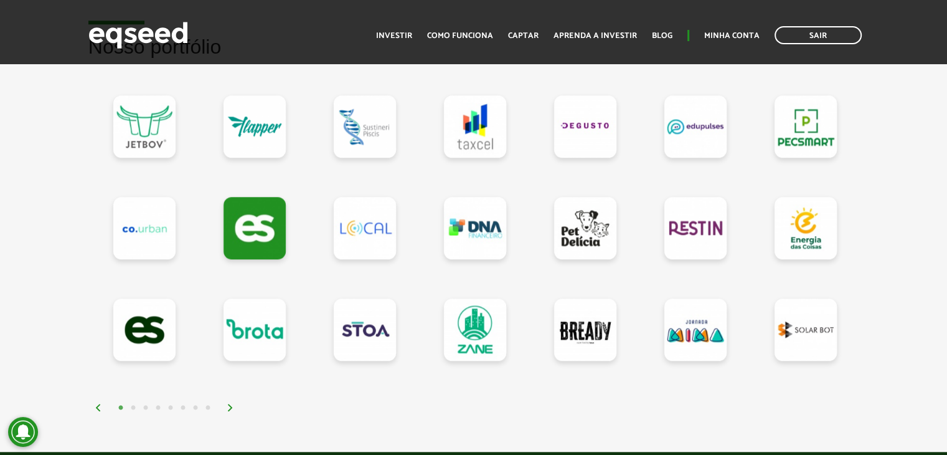
drag, startPoint x: 507, startPoint y: 235, endPoint x: 172, endPoint y: 402, distance: 374.8
click at [172, 402] on button "5" at bounding box center [170, 408] width 12 height 12
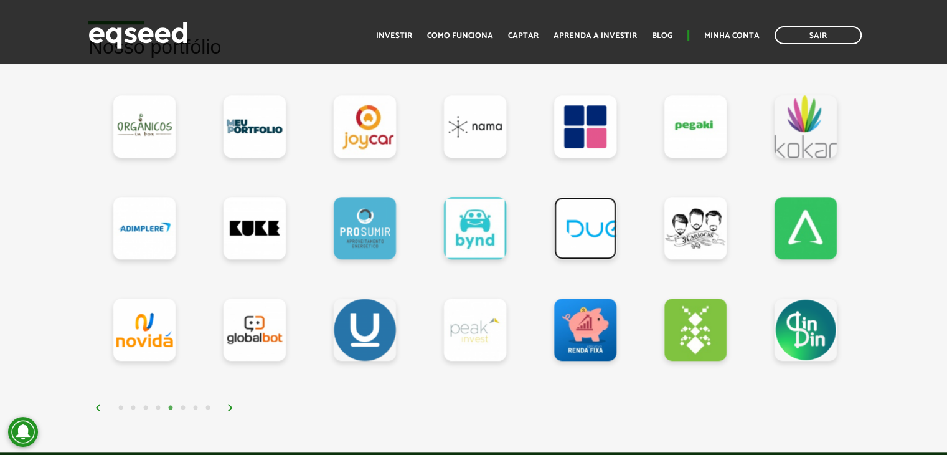
click at [585, 230] on link at bounding box center [585, 228] width 62 height 62
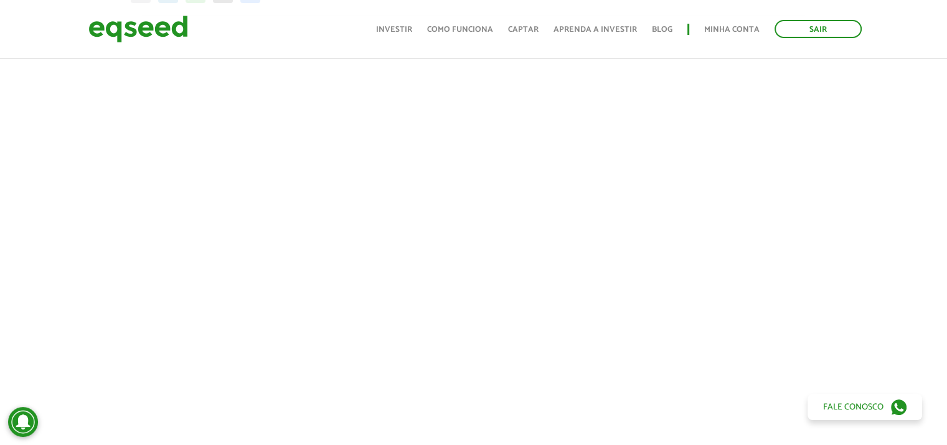
scroll to position [504, 0]
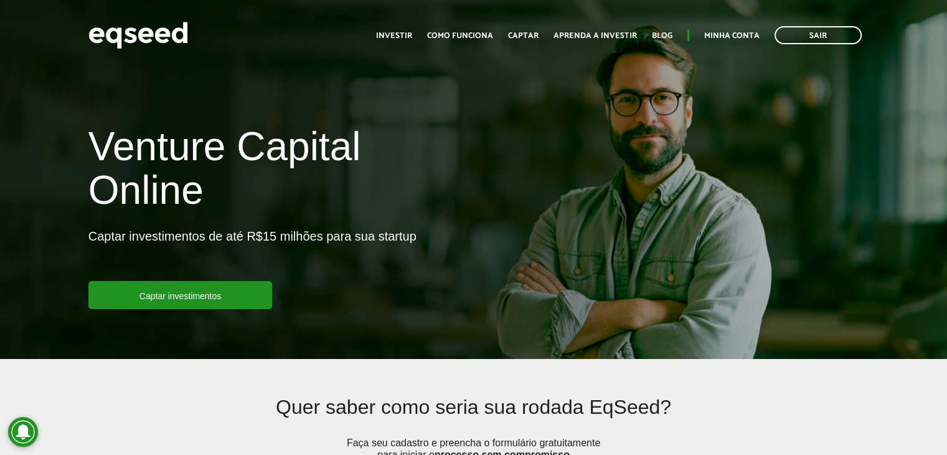
scroll to position [1121, 0]
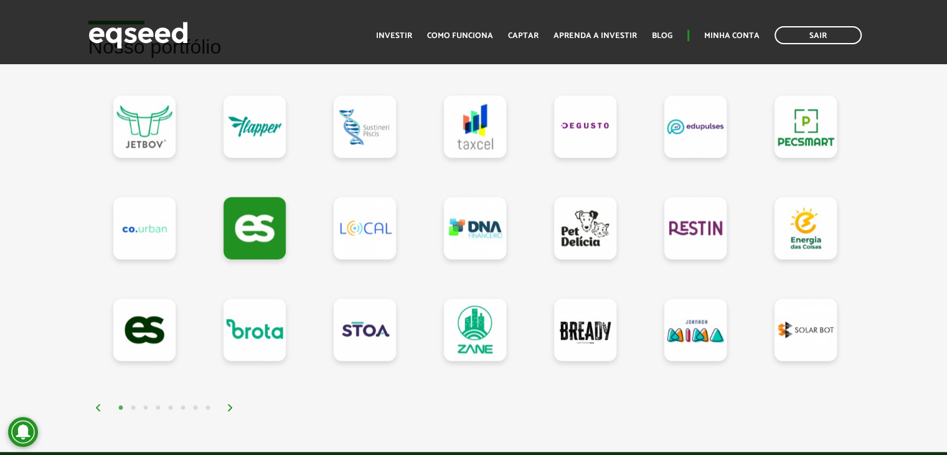
click at [180, 402] on button "6" at bounding box center [183, 408] width 12 height 12
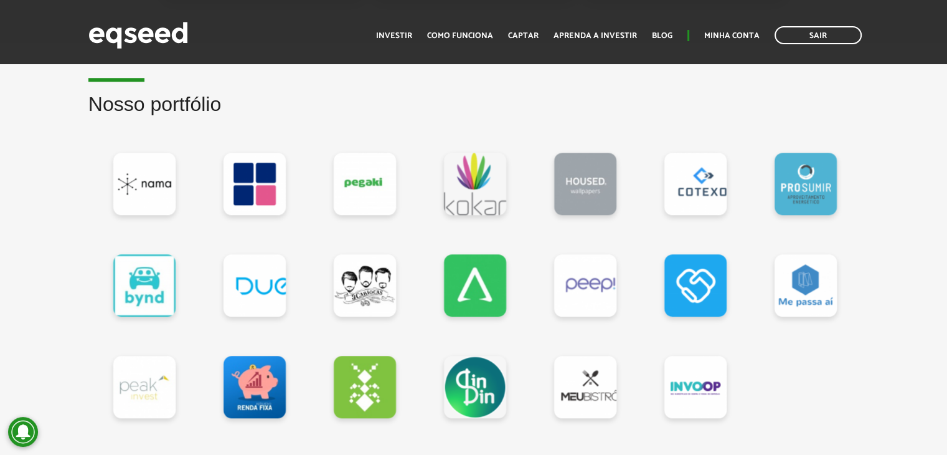
scroll to position [1058, 0]
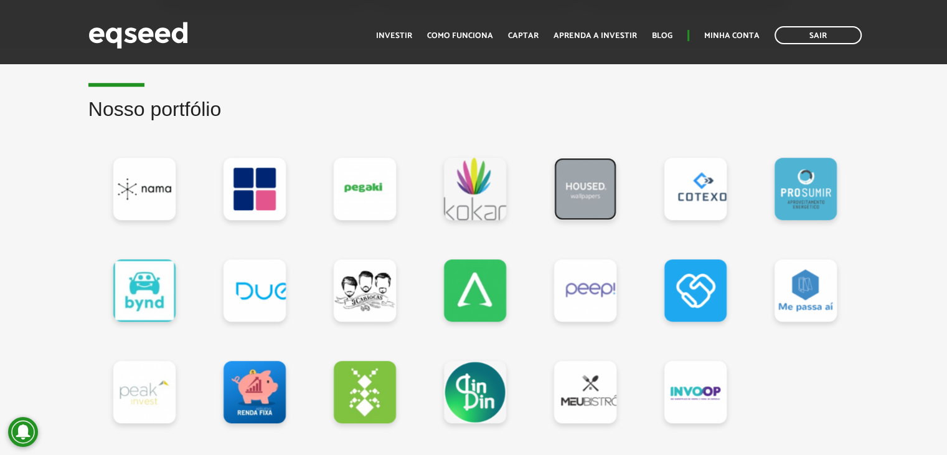
click at [591, 197] on link at bounding box center [585, 189] width 62 height 62
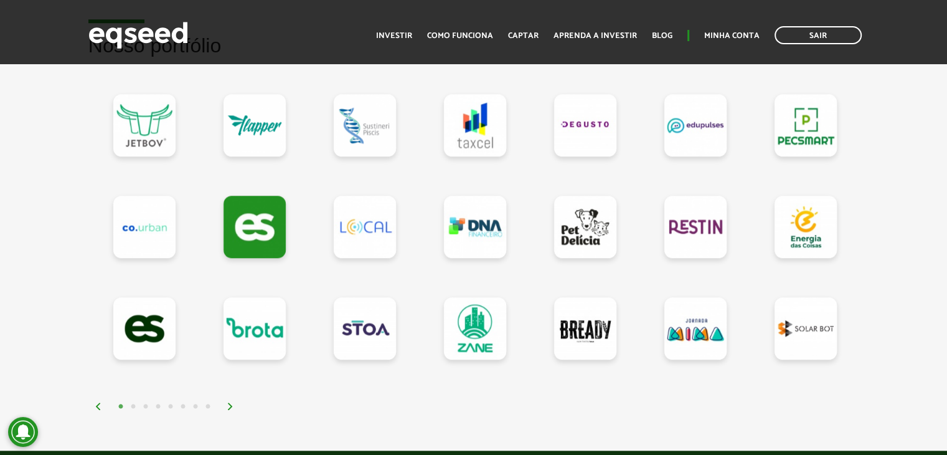
scroll to position [1121, 0]
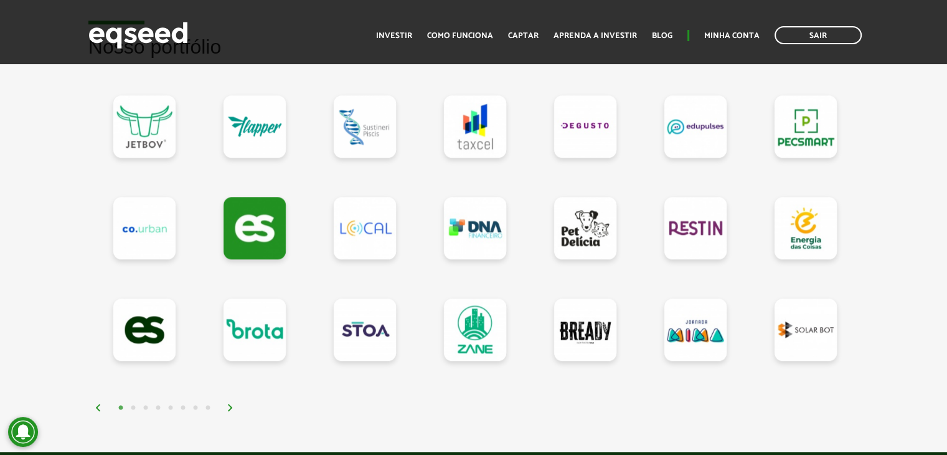
click at [182, 403] on button "6" at bounding box center [183, 408] width 12 height 12
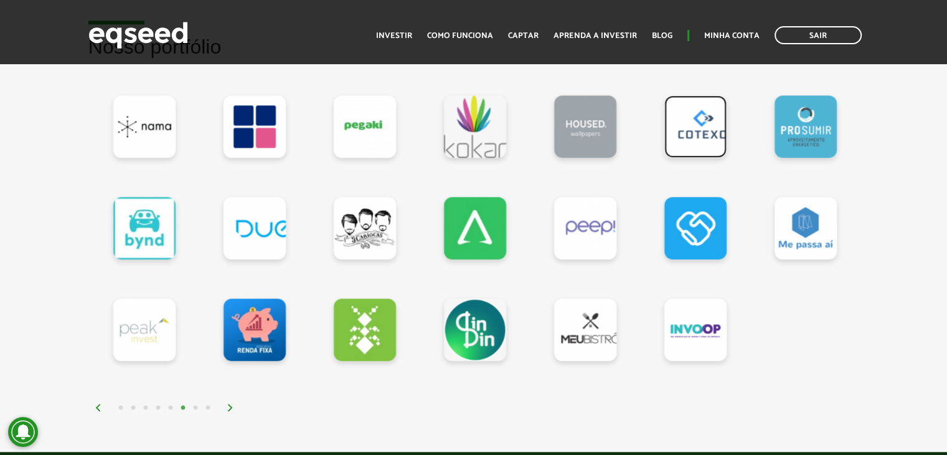
click at [707, 115] on link at bounding box center [695, 126] width 62 height 62
click at [805, 130] on link at bounding box center [806, 126] width 62 height 62
click at [808, 237] on link at bounding box center [806, 228] width 62 height 62
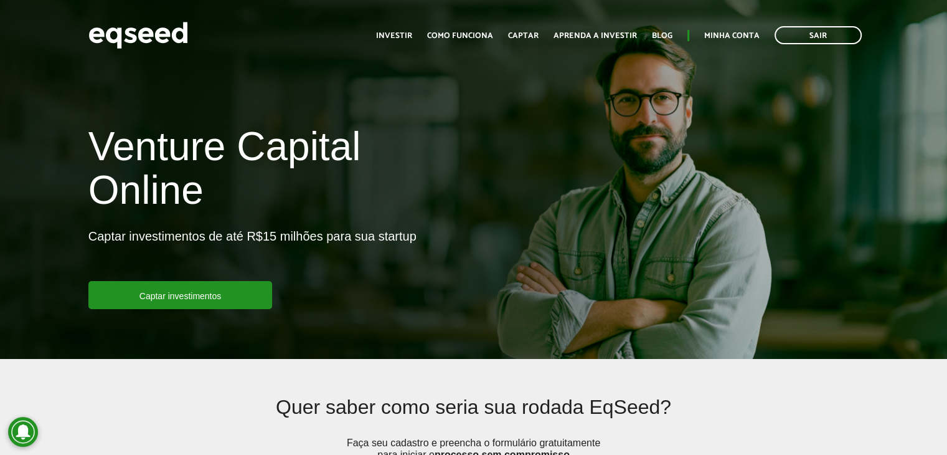
scroll to position [1121, 0]
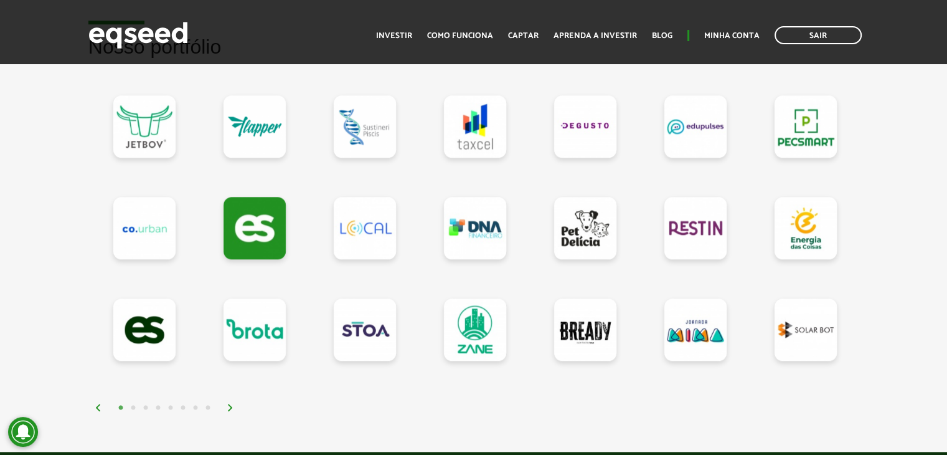
click at [207, 402] on button "8" at bounding box center [208, 408] width 12 height 12
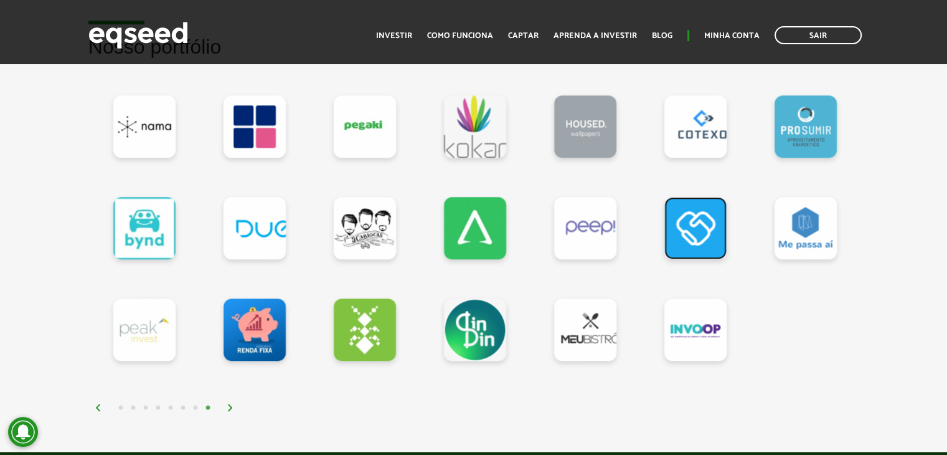
click at [691, 227] on link at bounding box center [695, 228] width 62 height 62
click at [578, 230] on link at bounding box center [585, 228] width 62 height 62
click at [478, 227] on link at bounding box center [475, 228] width 62 height 62
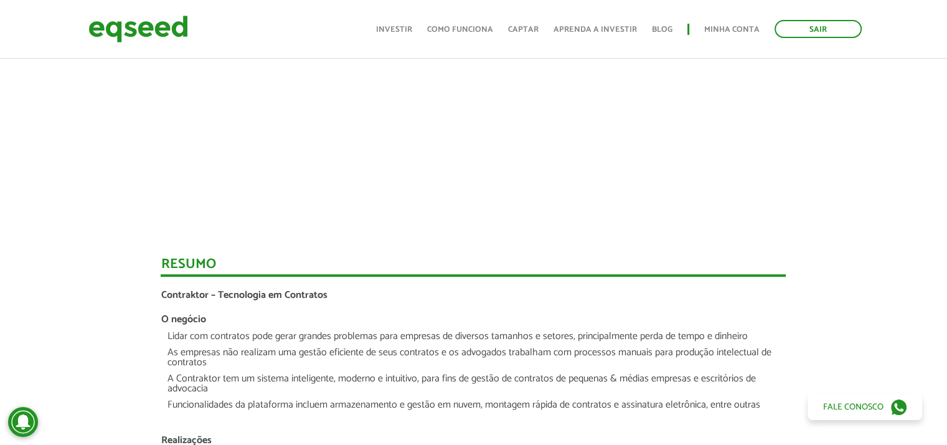
scroll to position [809, 0]
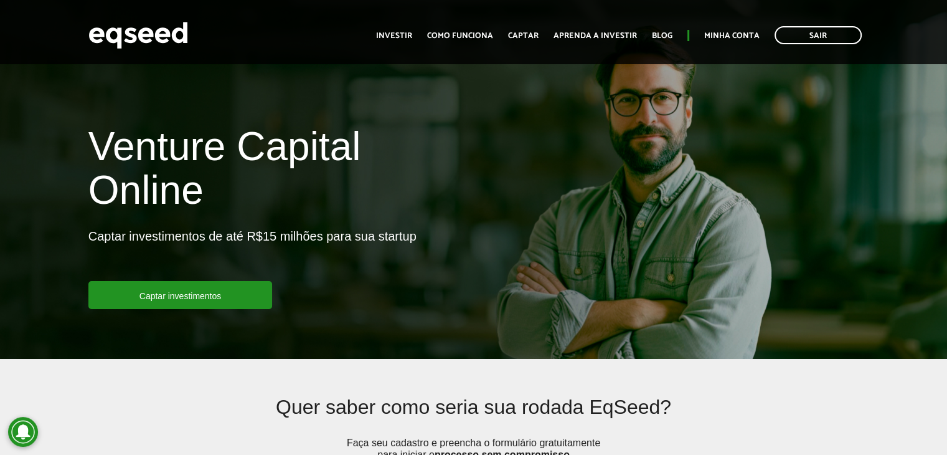
scroll to position [1121, 0]
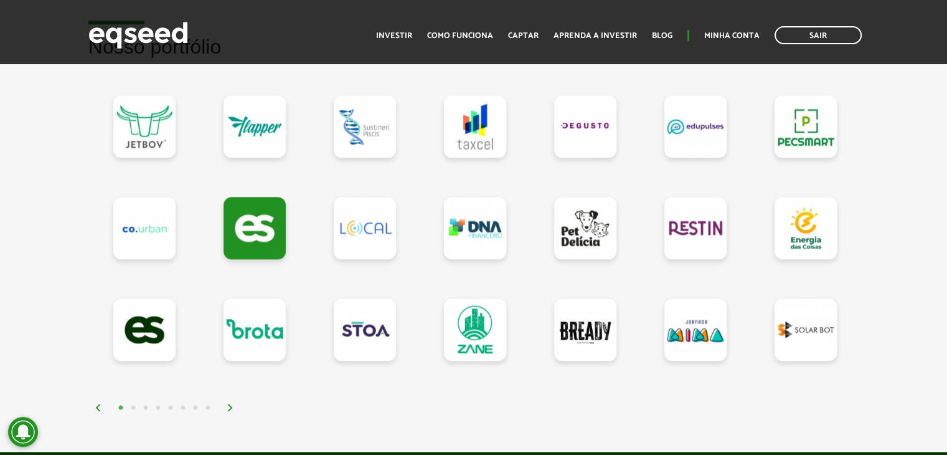
click at [192, 403] on button "7" at bounding box center [195, 408] width 12 height 12
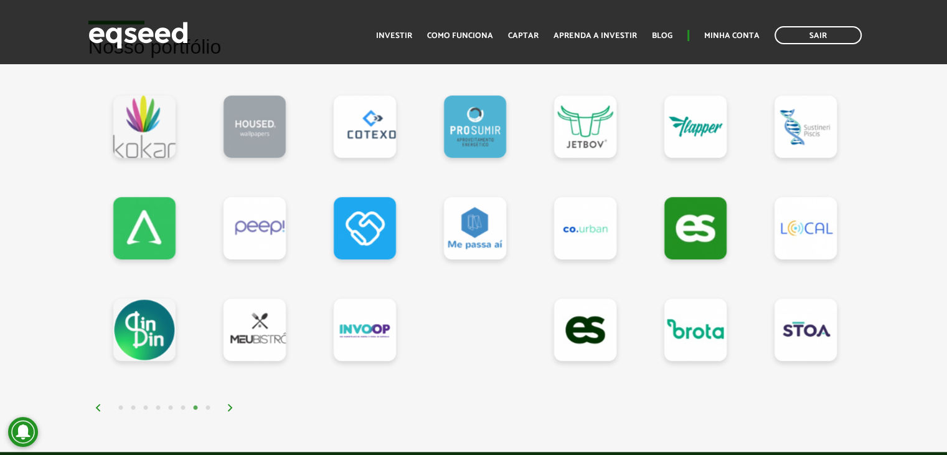
click at [207, 404] on button "8" at bounding box center [208, 408] width 12 height 12
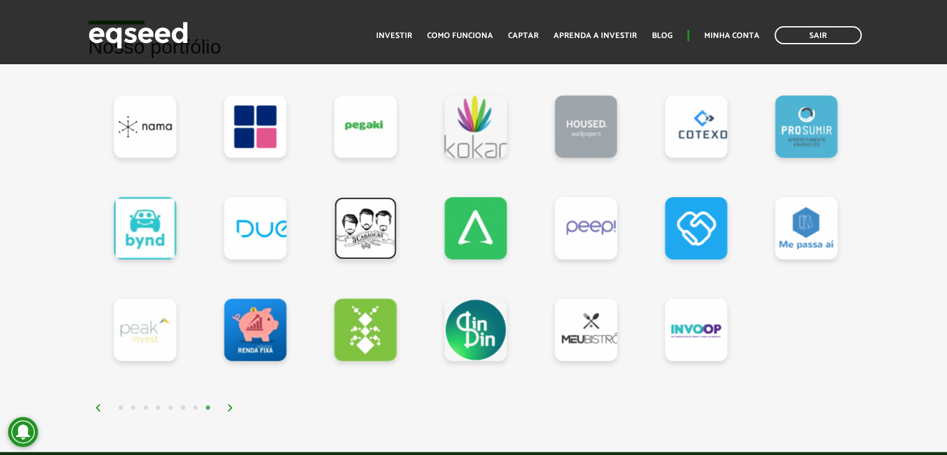
click at [360, 230] on link at bounding box center [365, 228] width 62 height 62
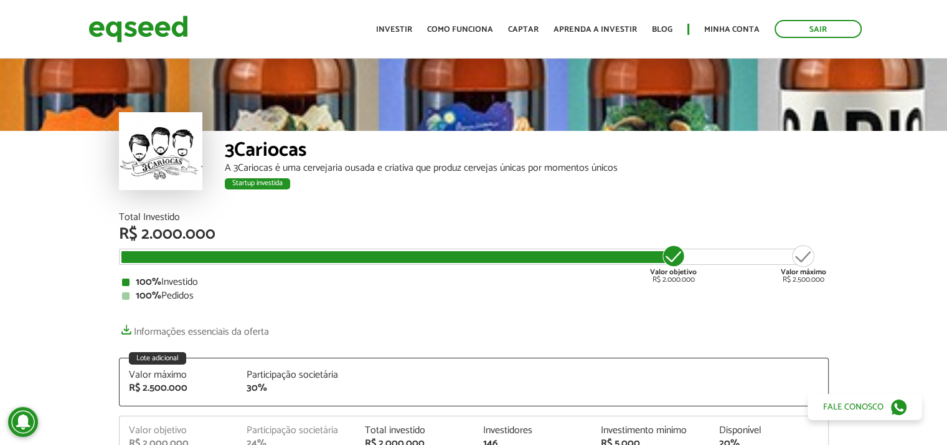
click at [167, 158] on div at bounding box center [160, 151] width 83 height 78
click at [162, 166] on div at bounding box center [160, 151] width 83 height 78
click at [253, 183] on div "Startup investida" at bounding box center [257, 183] width 65 height 11
drag, startPoint x: 67, startPoint y: 100, endPoint x: 95, endPoint y: 103, distance: 27.5
click at [68, 100] on div at bounding box center [473, 93] width 947 height 75
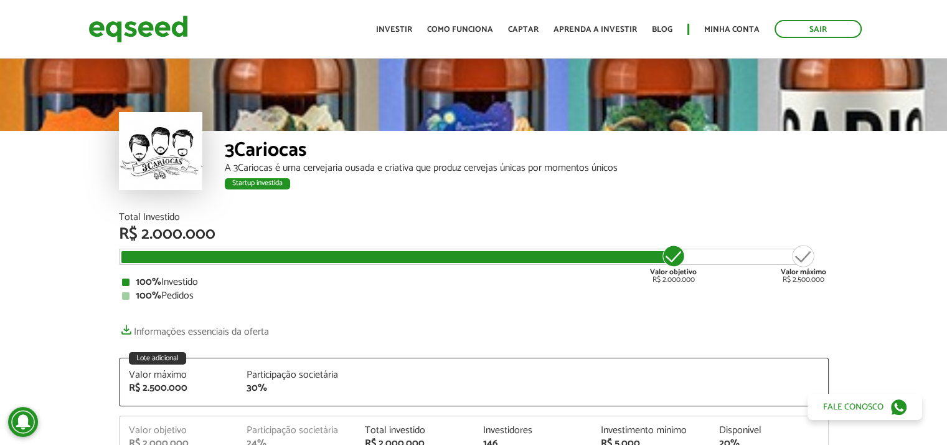
drag, startPoint x: 309, startPoint y: 100, endPoint x: 369, endPoint y: 95, distance: 60.0
click at [311, 100] on div at bounding box center [473, 93] width 947 height 75
drag, startPoint x: 461, startPoint y: 90, endPoint x: 498, endPoint y: 90, distance: 36.7
click at [468, 90] on div at bounding box center [473, 93] width 947 height 75
drag, startPoint x: 658, startPoint y: 92, endPoint x: 780, endPoint y: 98, distance: 122.2
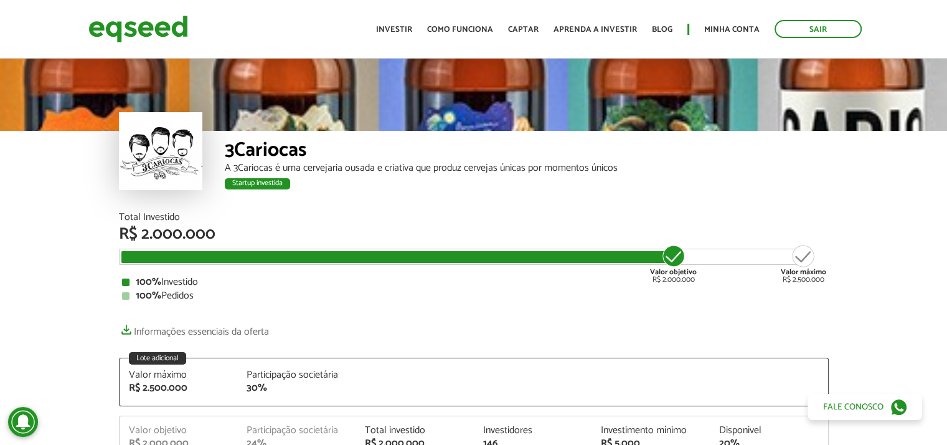
click at [669, 96] on div at bounding box center [473, 93] width 947 height 75
click at [857, 100] on div at bounding box center [473, 93] width 947 height 75
click at [247, 185] on div "Startup investida" at bounding box center [257, 183] width 65 height 11
click at [159, 166] on div at bounding box center [160, 151] width 83 height 78
click at [301, 148] on div "3Cariocas" at bounding box center [527, 151] width 604 height 23
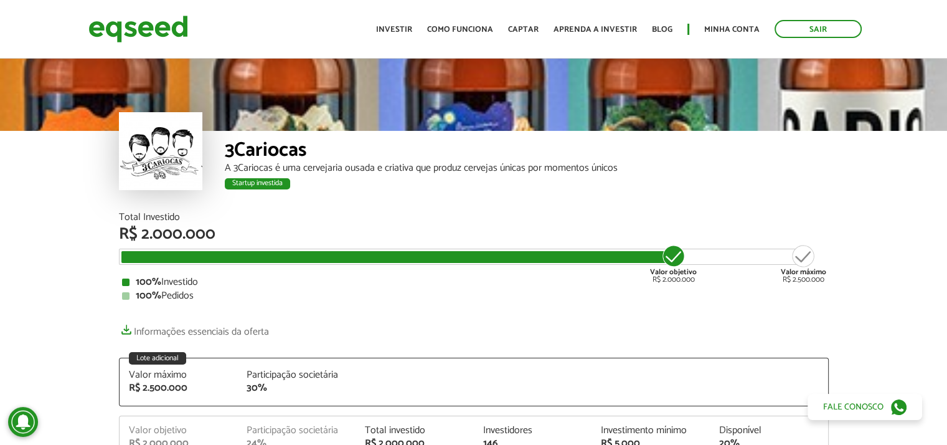
click at [448, 279] on div "100% Investido" at bounding box center [474, 282] width 704 height 10
click at [448, 252] on div at bounding box center [395, 257] width 549 height 12
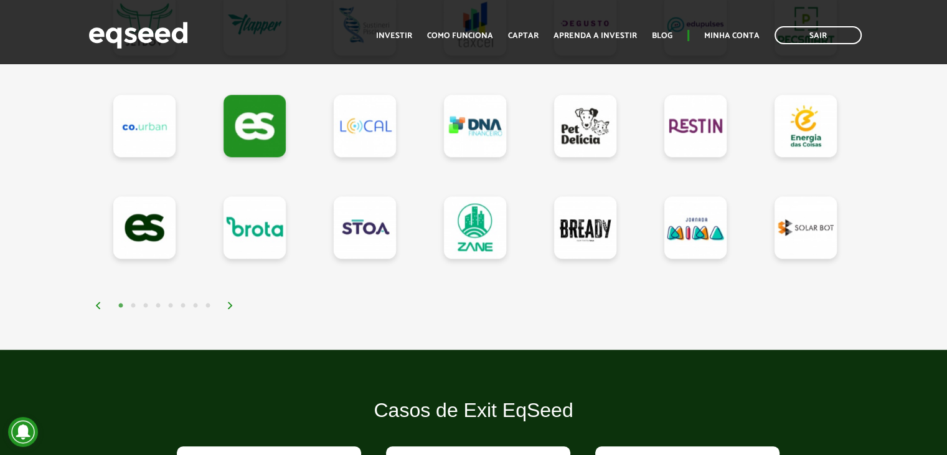
scroll to position [1121, 0]
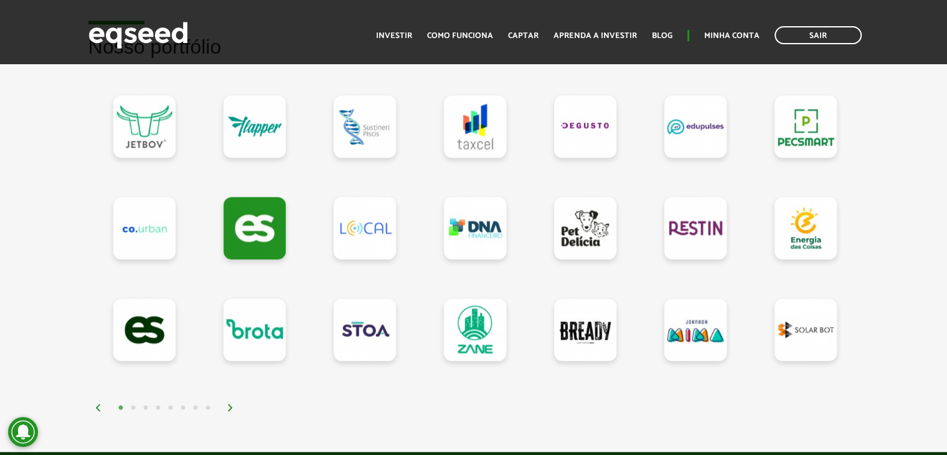
click at [186, 407] on button "6" at bounding box center [183, 408] width 12 height 12
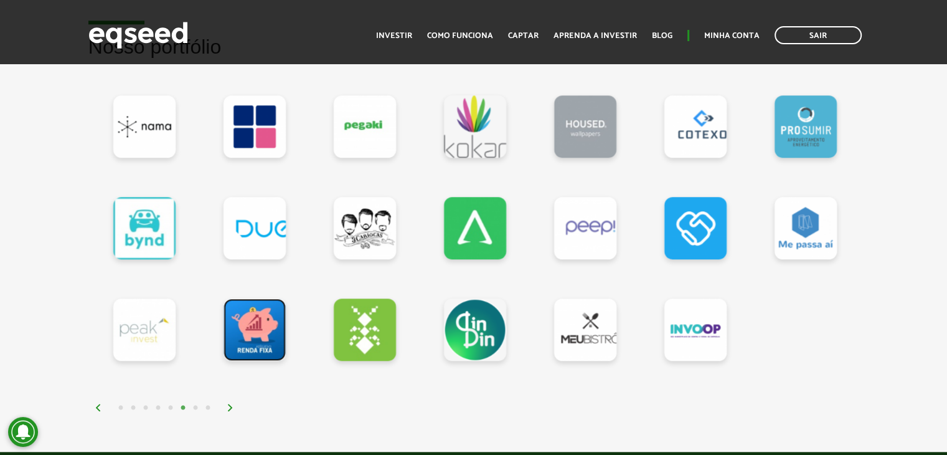
click at [257, 323] on link at bounding box center [255, 329] width 62 height 62
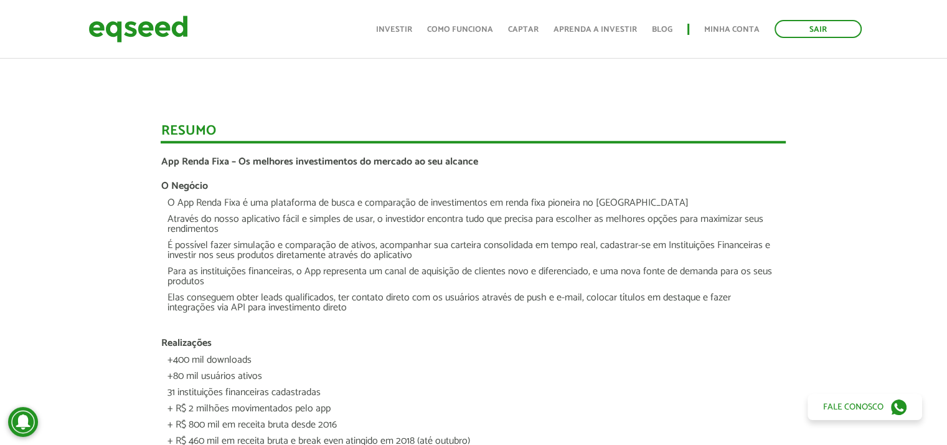
scroll to position [877, 0]
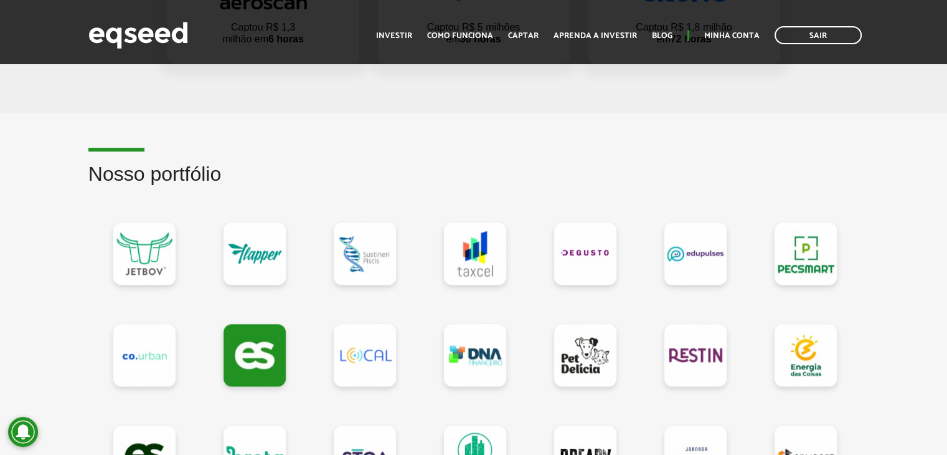
scroll to position [1121, 0]
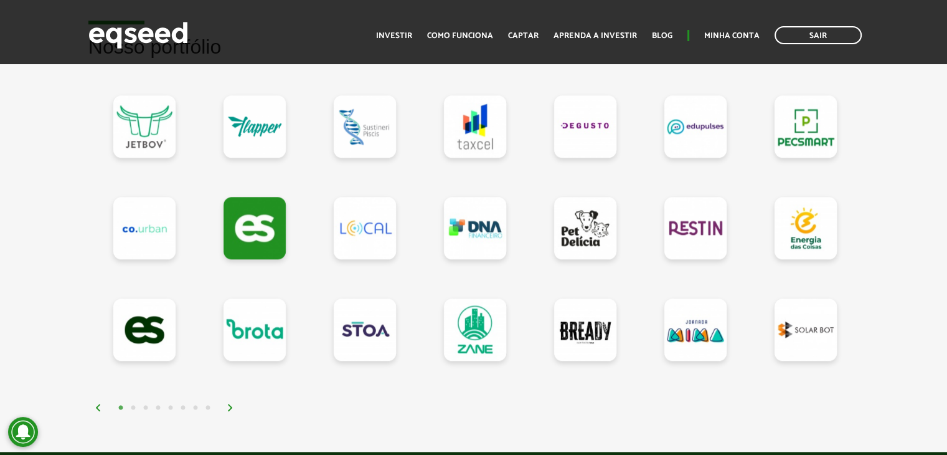
click at [183, 405] on button "6" at bounding box center [183, 408] width 12 height 12
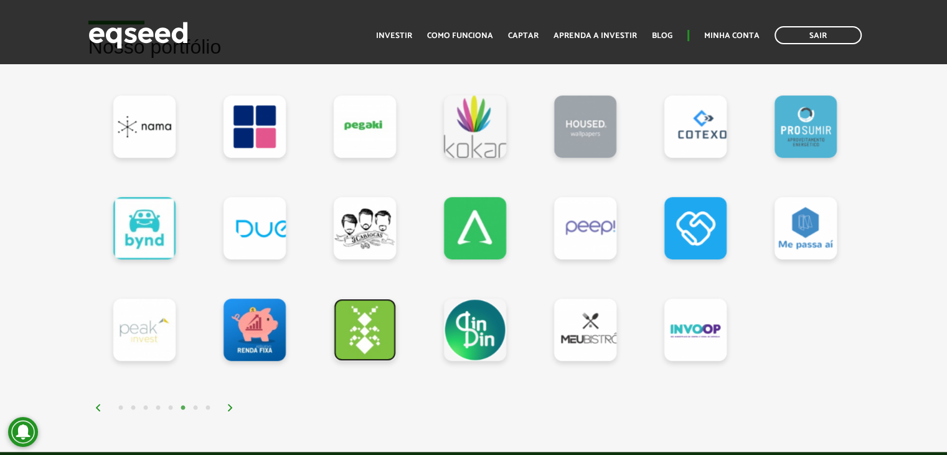
click at [369, 331] on link at bounding box center [365, 329] width 62 height 62
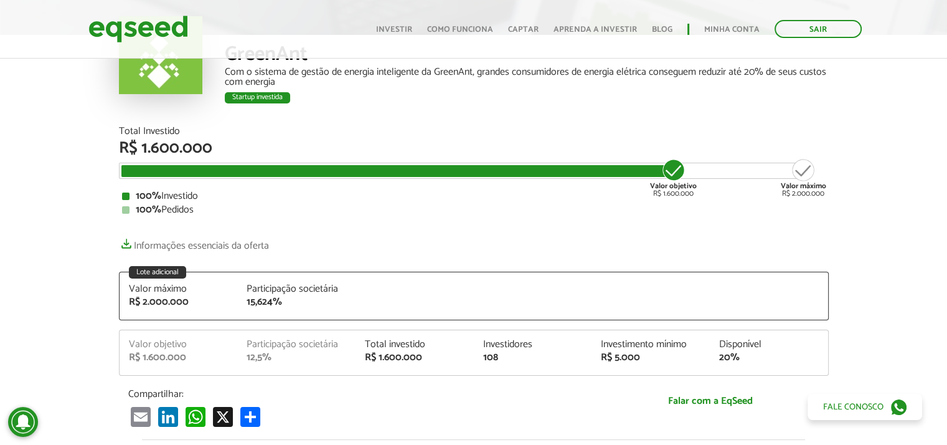
scroll to position [125, 0]
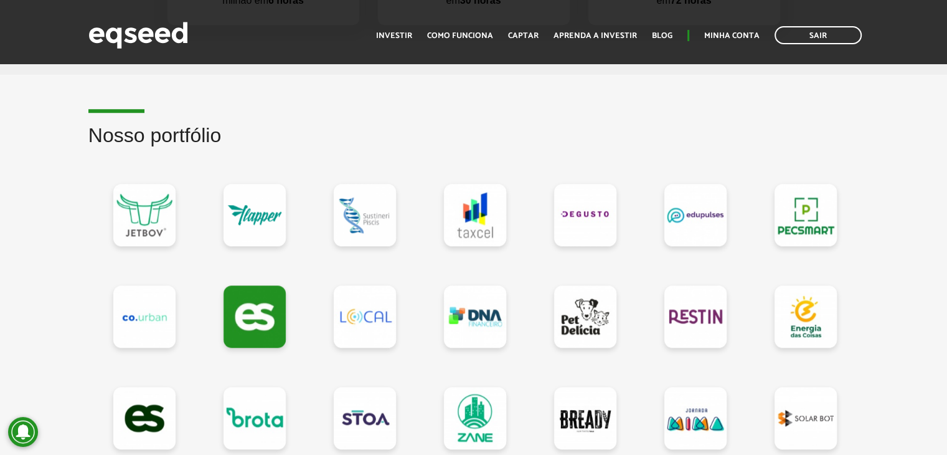
scroll to position [1121, 0]
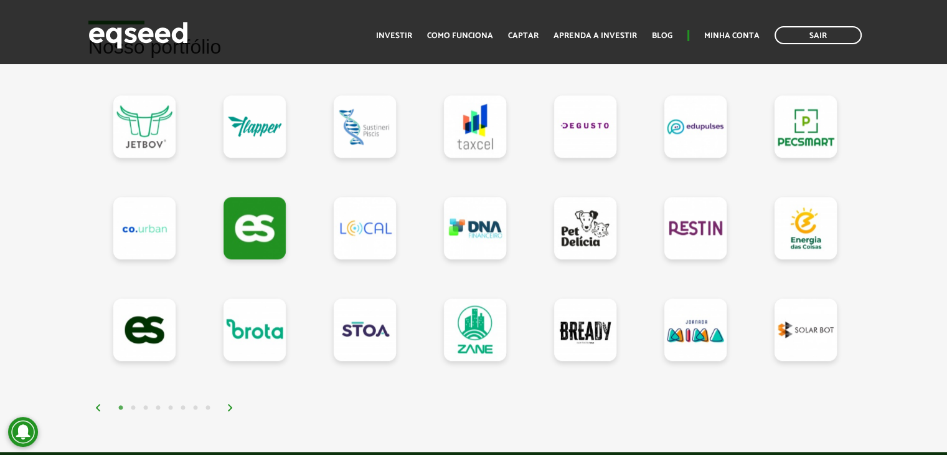
click at [210, 404] on button "8" at bounding box center [208, 408] width 12 height 12
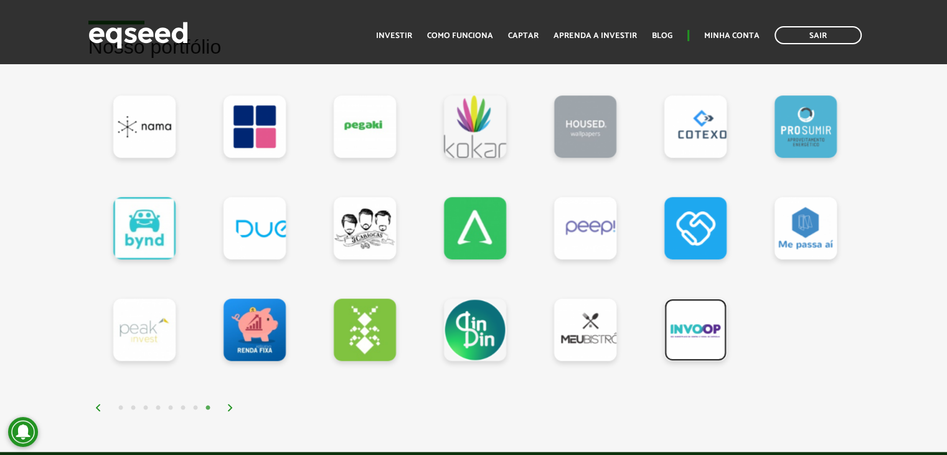
click at [680, 327] on link at bounding box center [695, 329] width 62 height 62
